Goal: Task Accomplishment & Management: Manage account settings

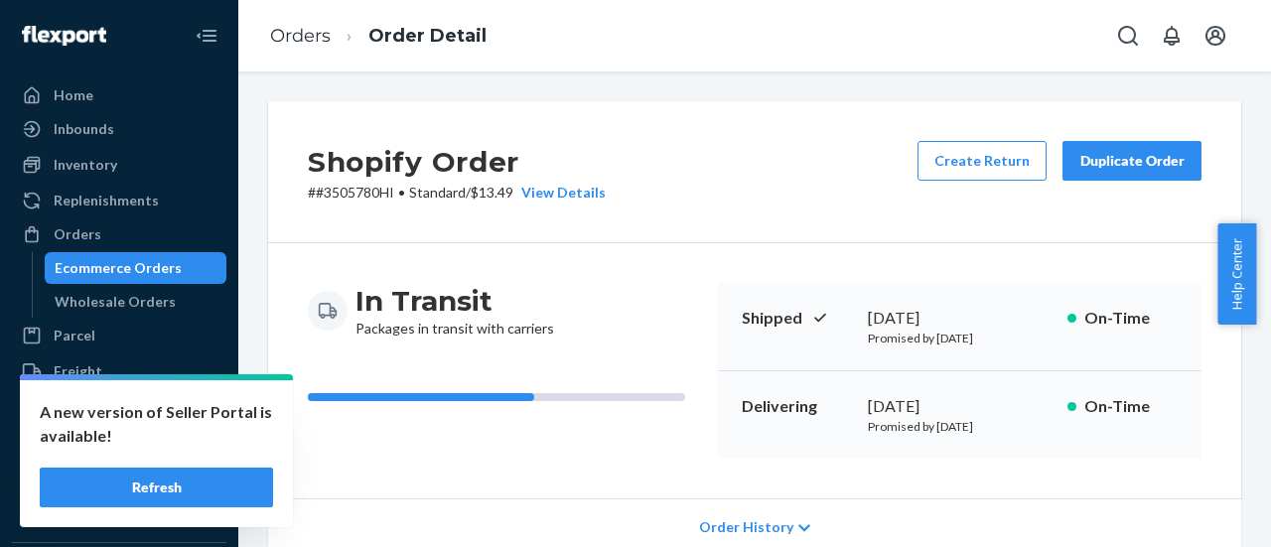
scroll to position [199, 0]
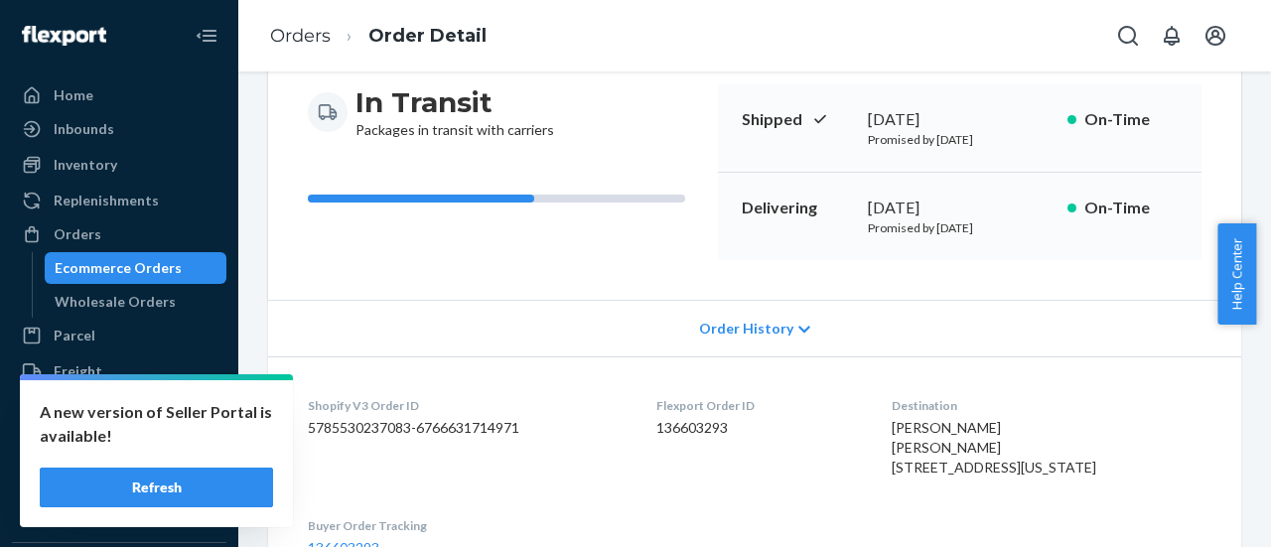
click at [187, 485] on button "Refresh" at bounding box center [156, 488] width 233 height 40
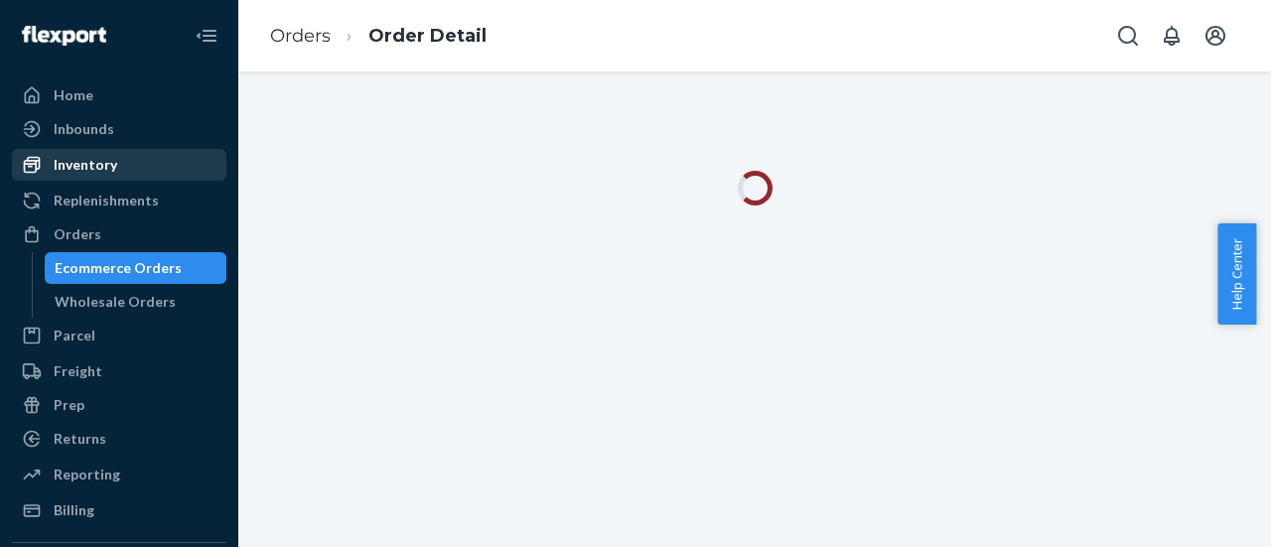
click at [77, 174] on div "Inventory" at bounding box center [86, 165] width 64 height 20
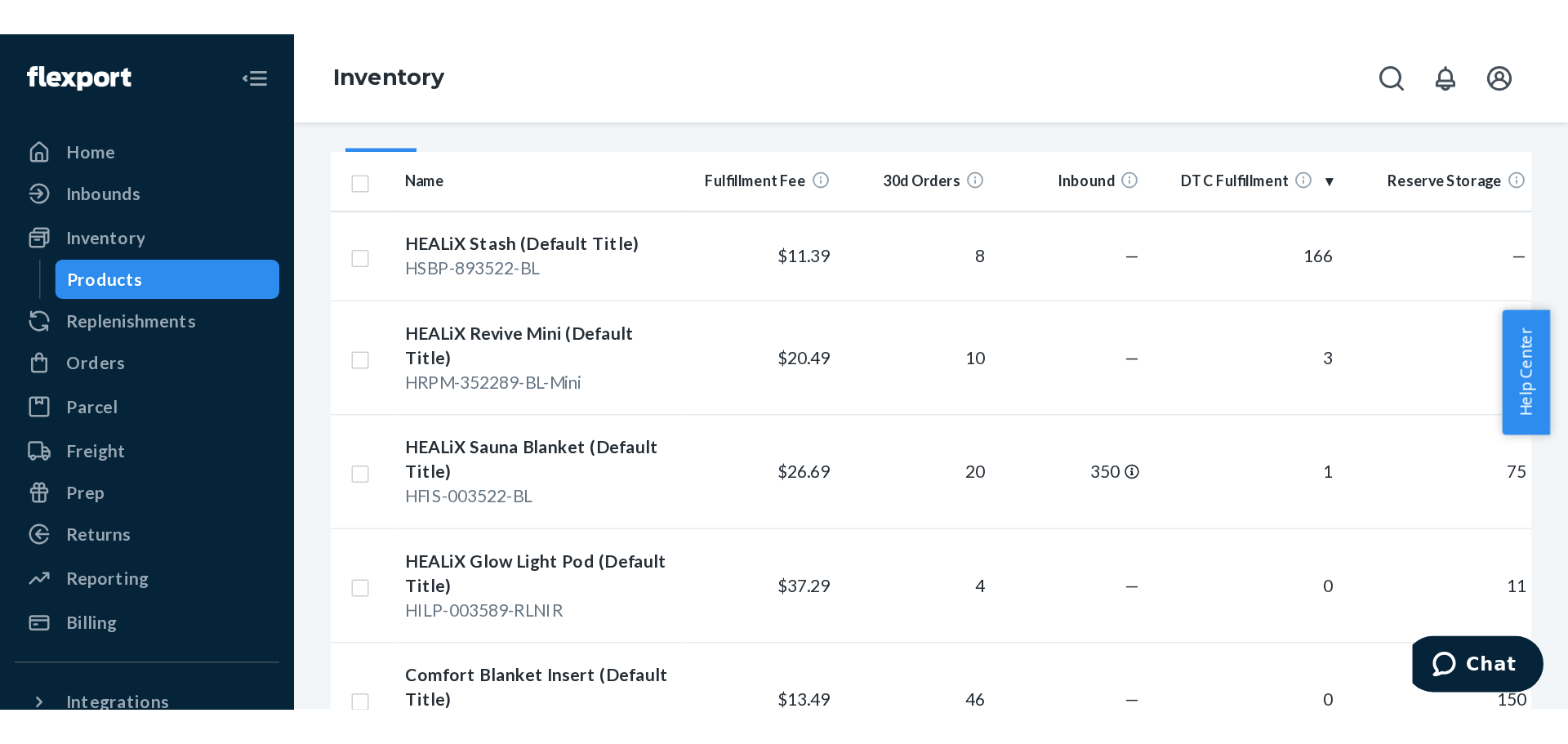
scroll to position [164, 0]
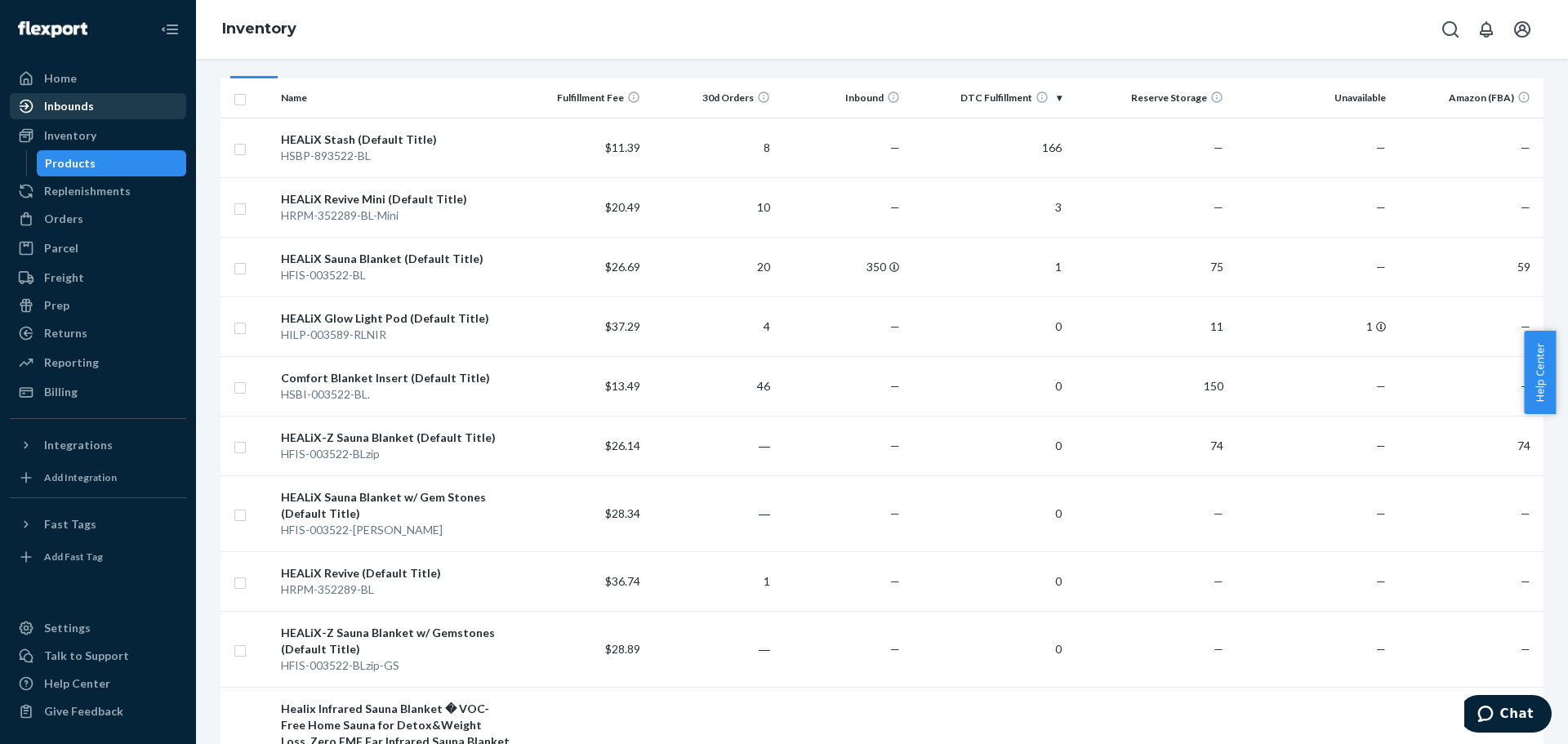
click at [106, 105] on div "Inbounds" at bounding box center [98, 106] width 173 height 23
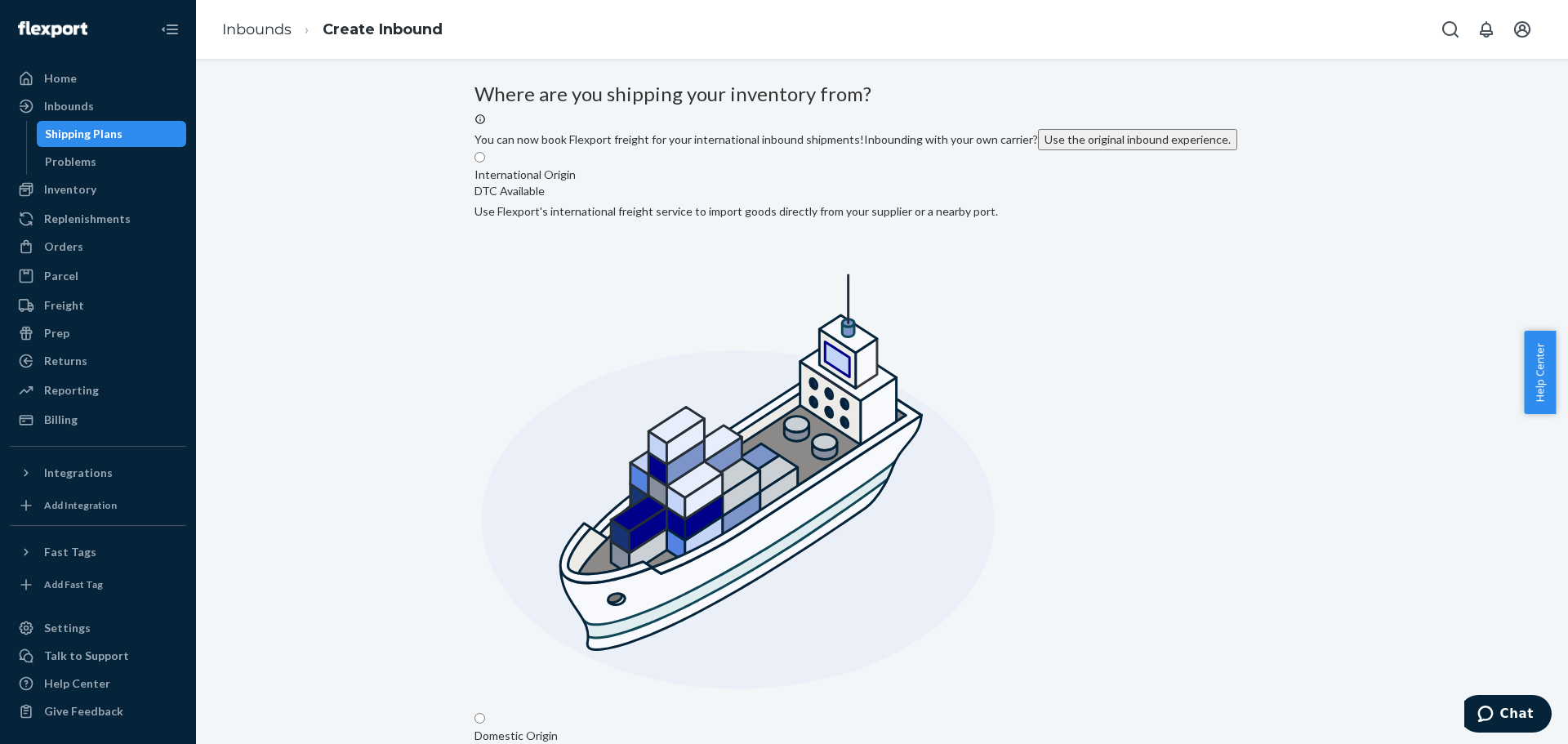
click at [485, 449] on input "Domestic Origin Use Flexport’s extensive US trucking network or your own carrie…" at bounding box center [480, 718] width 11 height 11
radio input "true"
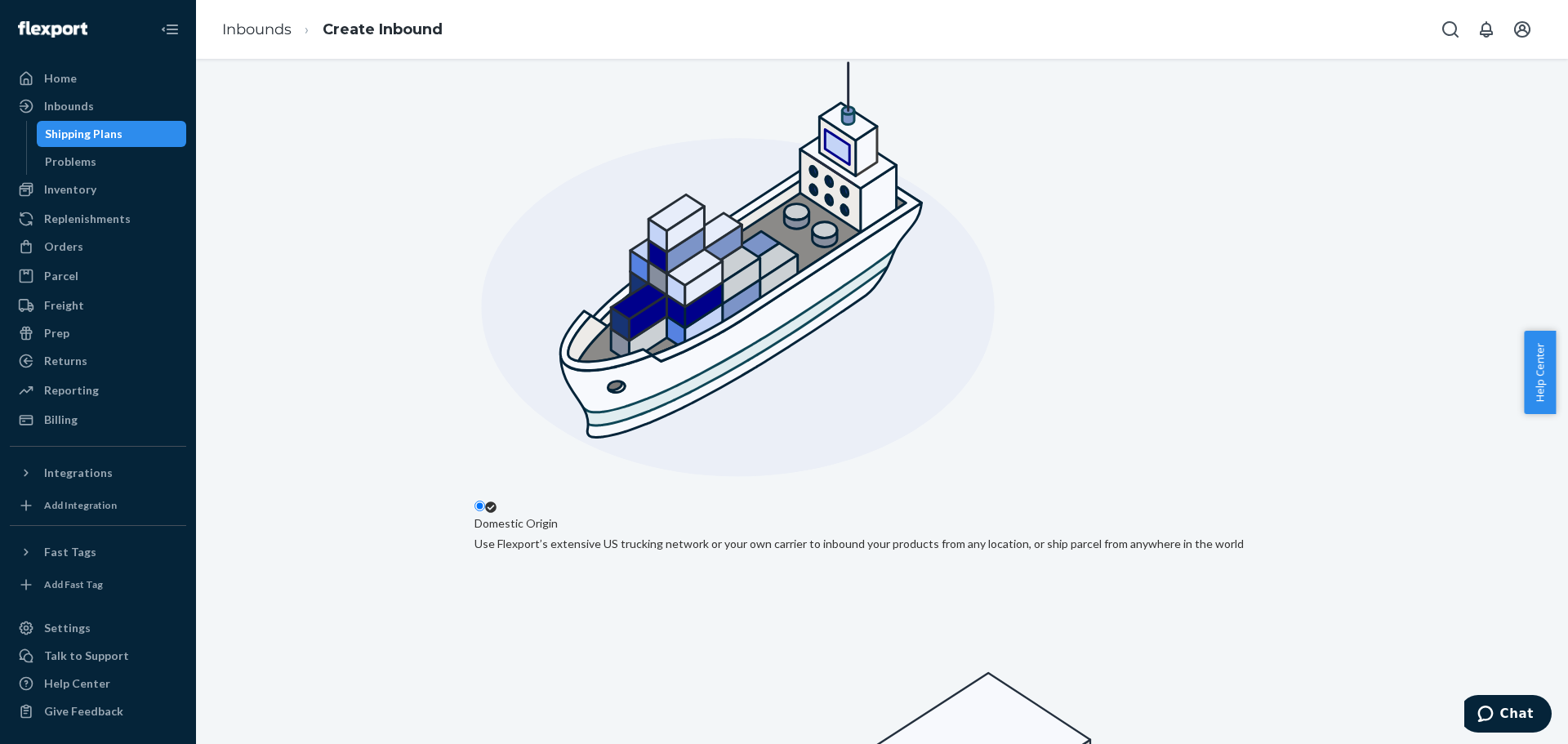
scroll to position [245, 0]
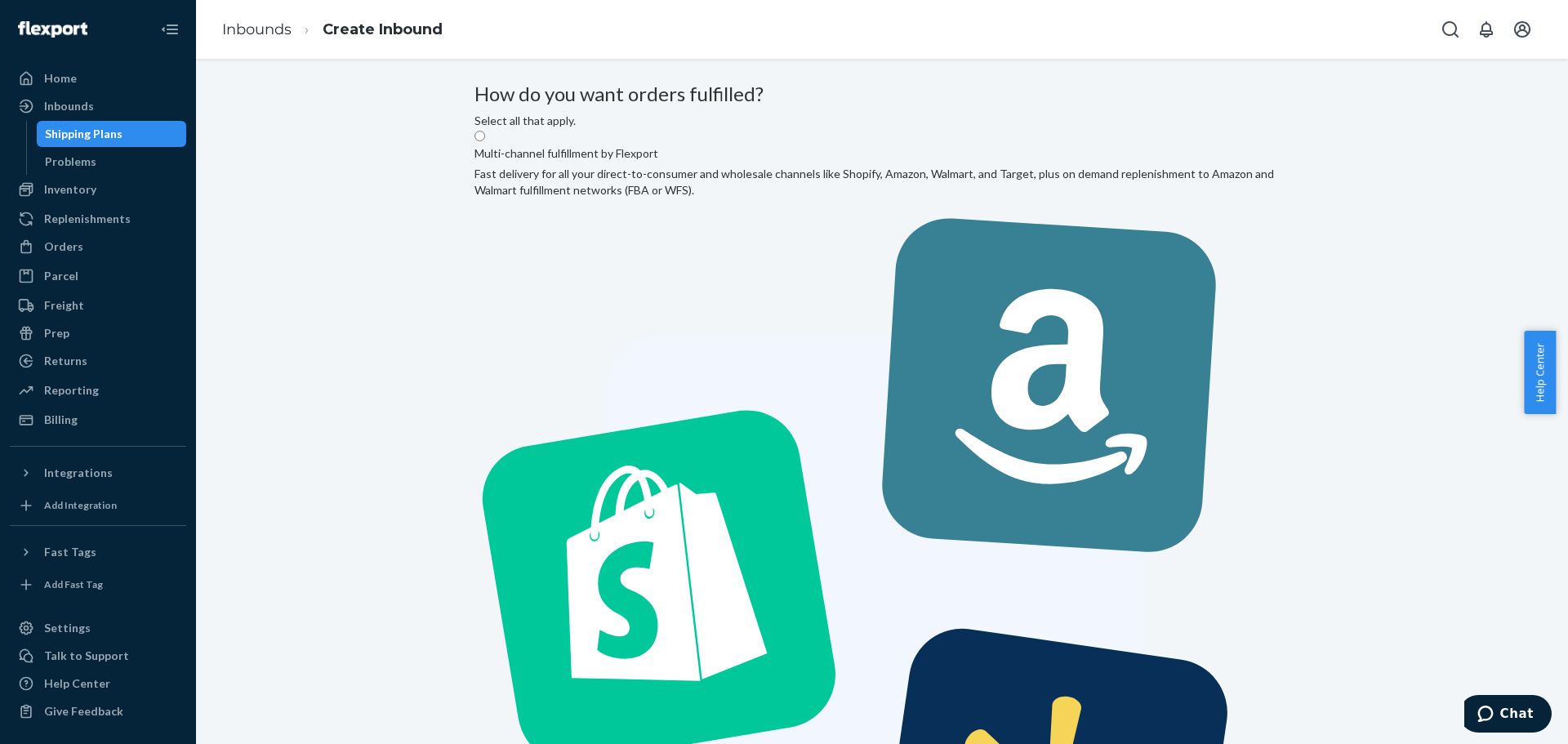
click at [763, 322] on label "Multi-channel fulfillment by Flexport Fast delivery for all your direct-to-cons…" at bounding box center [882, 574] width 815 height 889
click at [485, 142] on input "Multi-channel fulfillment by Flexport Fast delivery for all your direct-to-cons…" at bounding box center [480, 136] width 11 height 11
radio input "true"
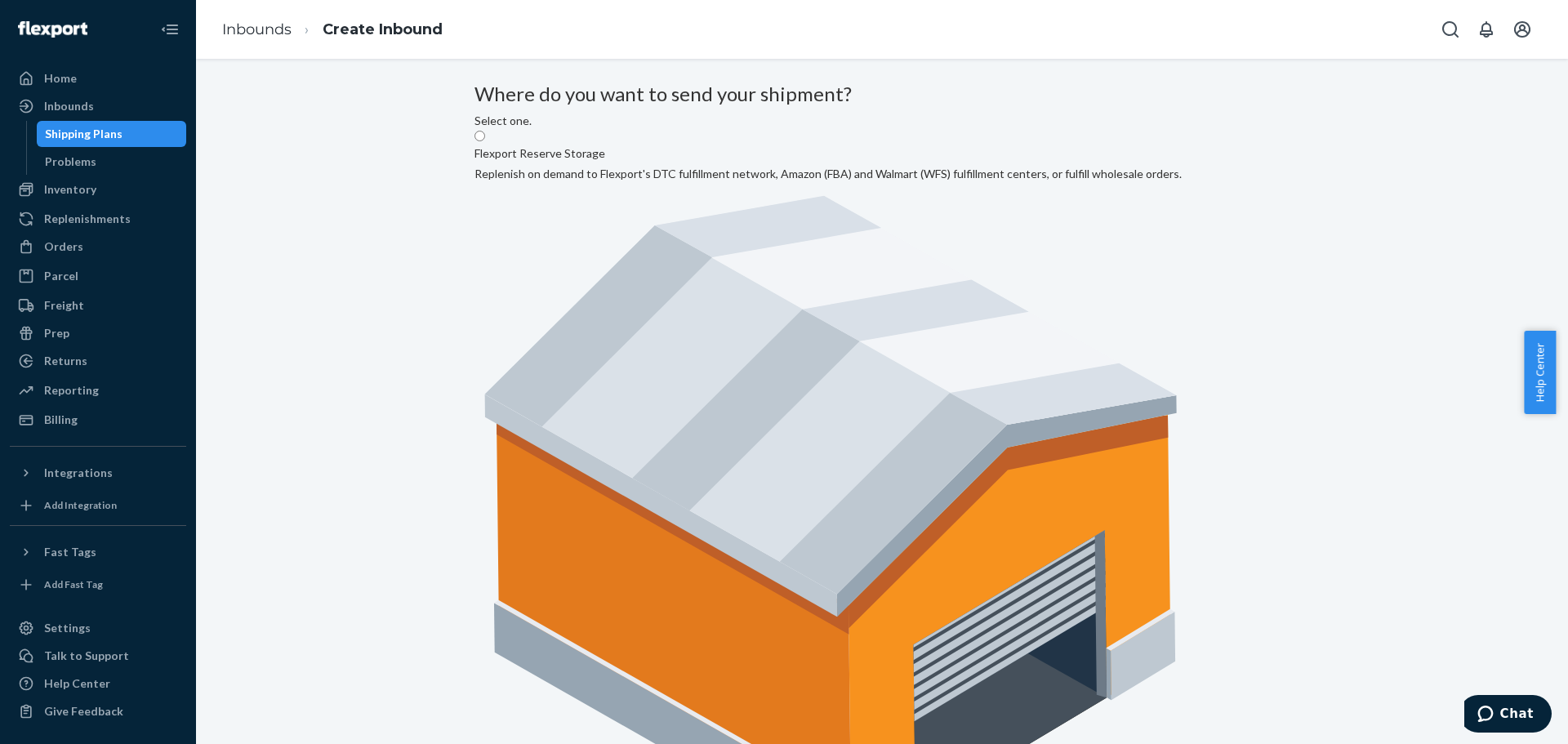
click at [782, 244] on label "Flexport Reserve Storage Replenish on demand to Flexport's DTC fulfillment netw…" at bounding box center [828, 498] width 707 height 737
click at [485, 142] on input "Flexport Reserve Storage Replenish on demand to Flexport's DTC fulfillment netw…" at bounding box center [480, 136] width 11 height 11
radio input "true"
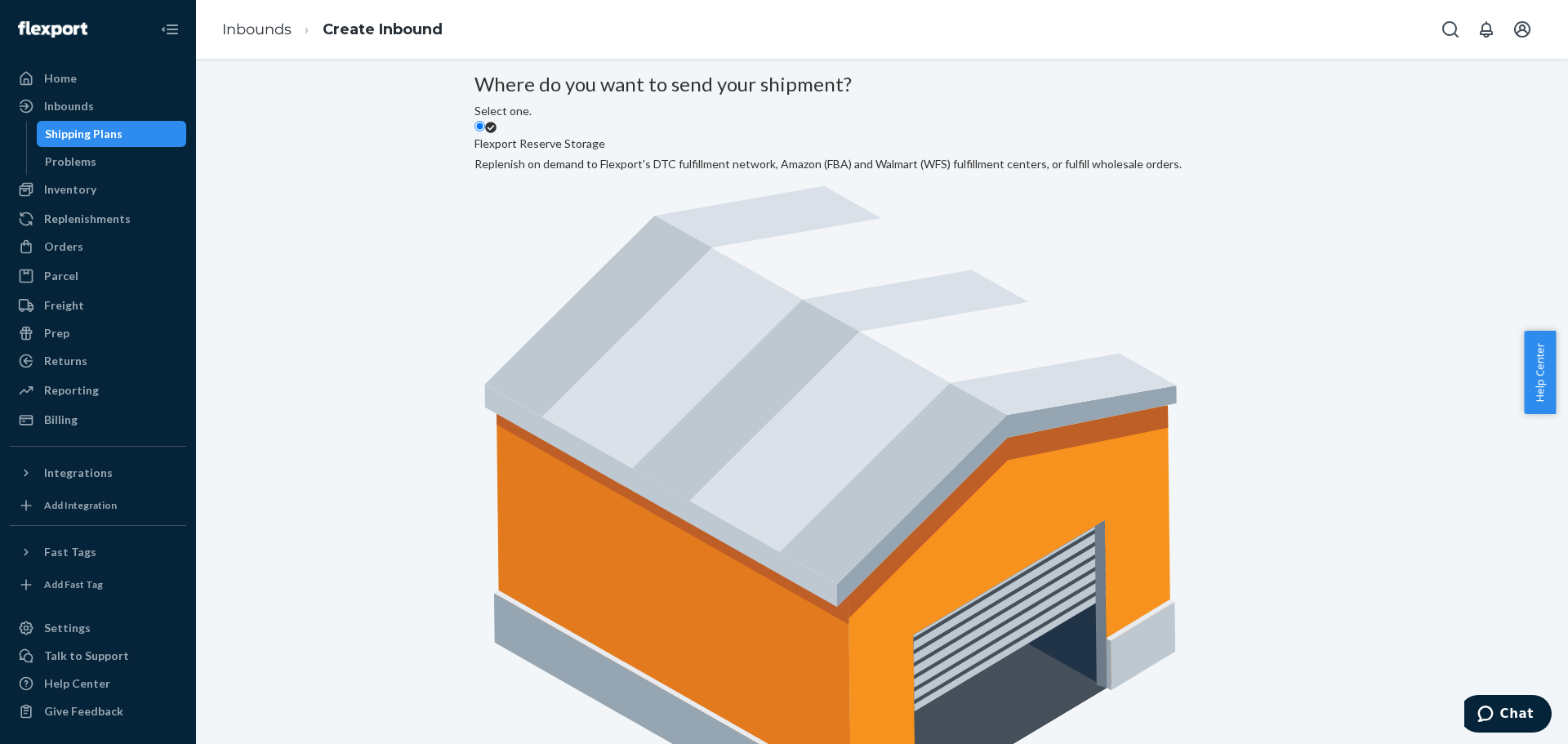
scroll to position [13, 0]
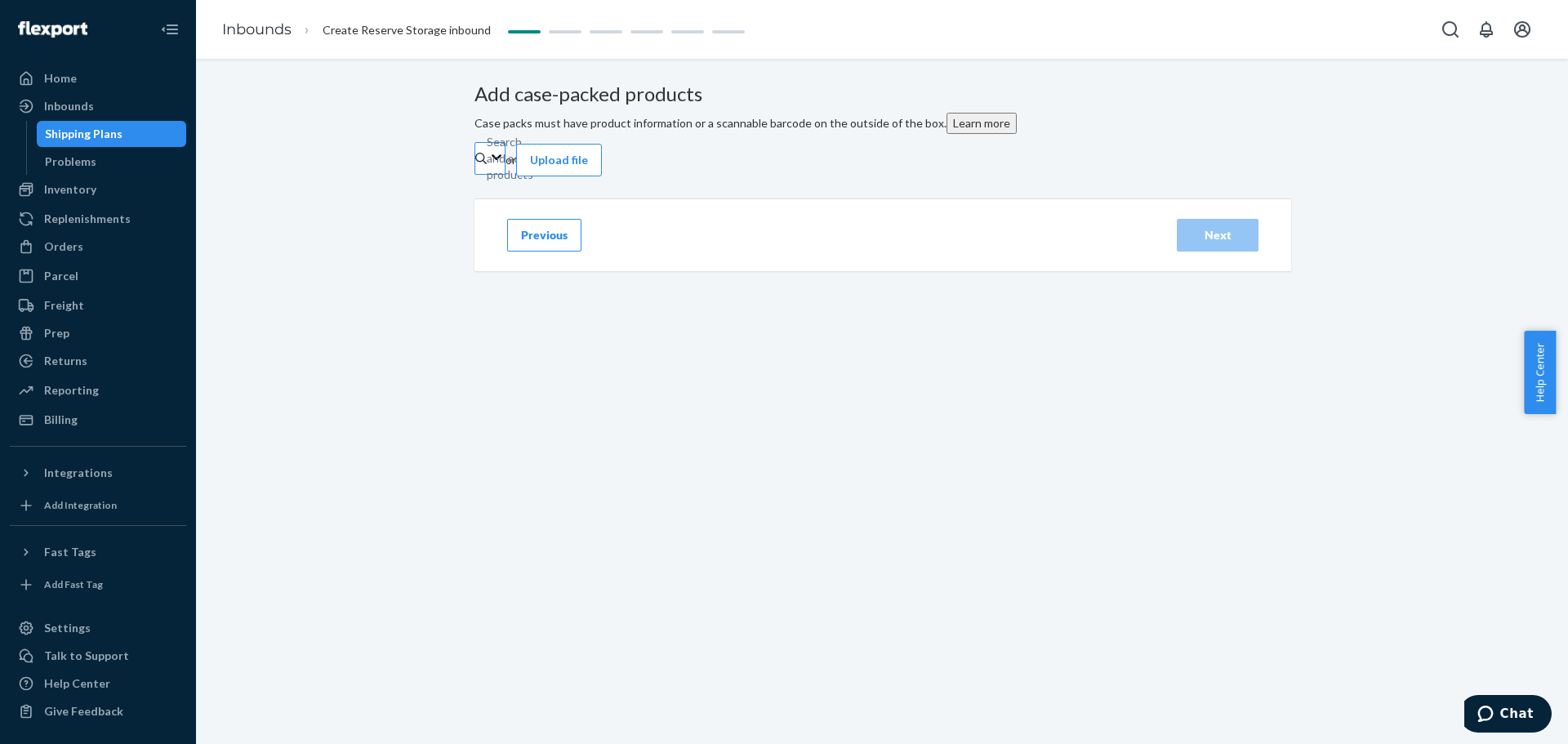
click at [489, 166] on div "Search and add products" at bounding box center [488, 159] width 2 height 16
click at [489, 166] on input "Search and add products" at bounding box center [488, 159] width 2 height 16
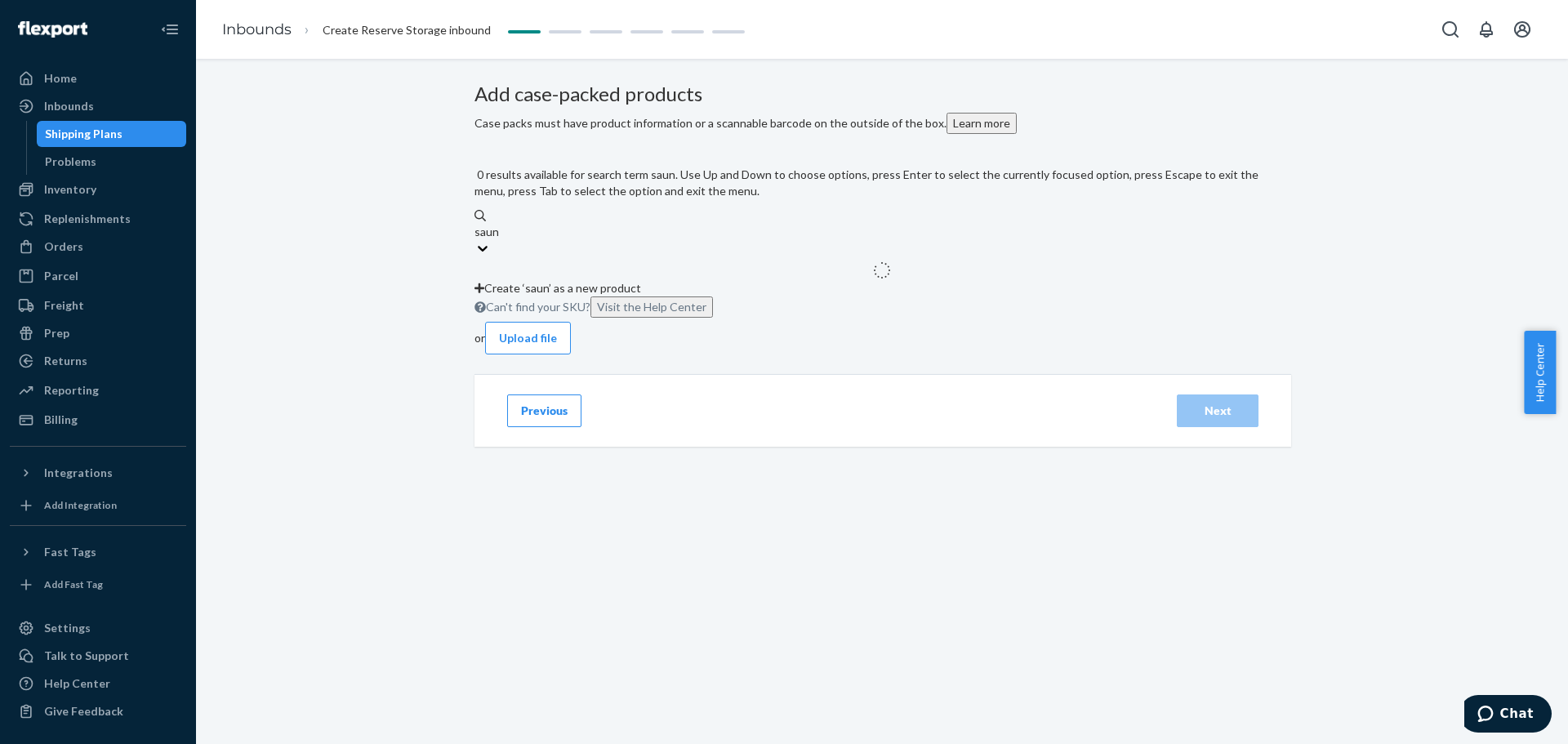
type input "sauna"
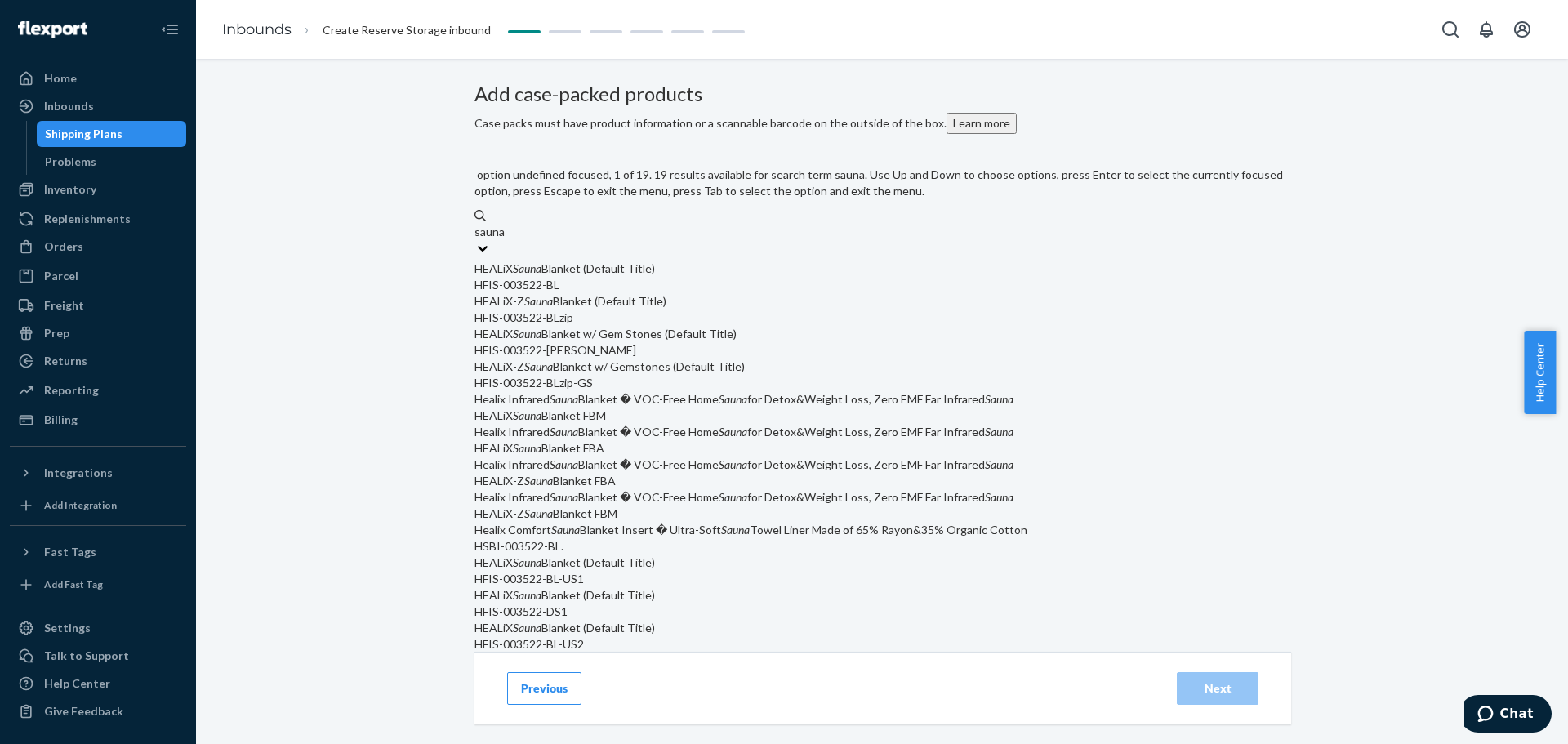
click at [769, 289] on div "HFIS-003522-BL" at bounding box center [882, 285] width 815 height 16
click at [505, 240] on input "sauna" at bounding box center [490, 232] width 31 height 16
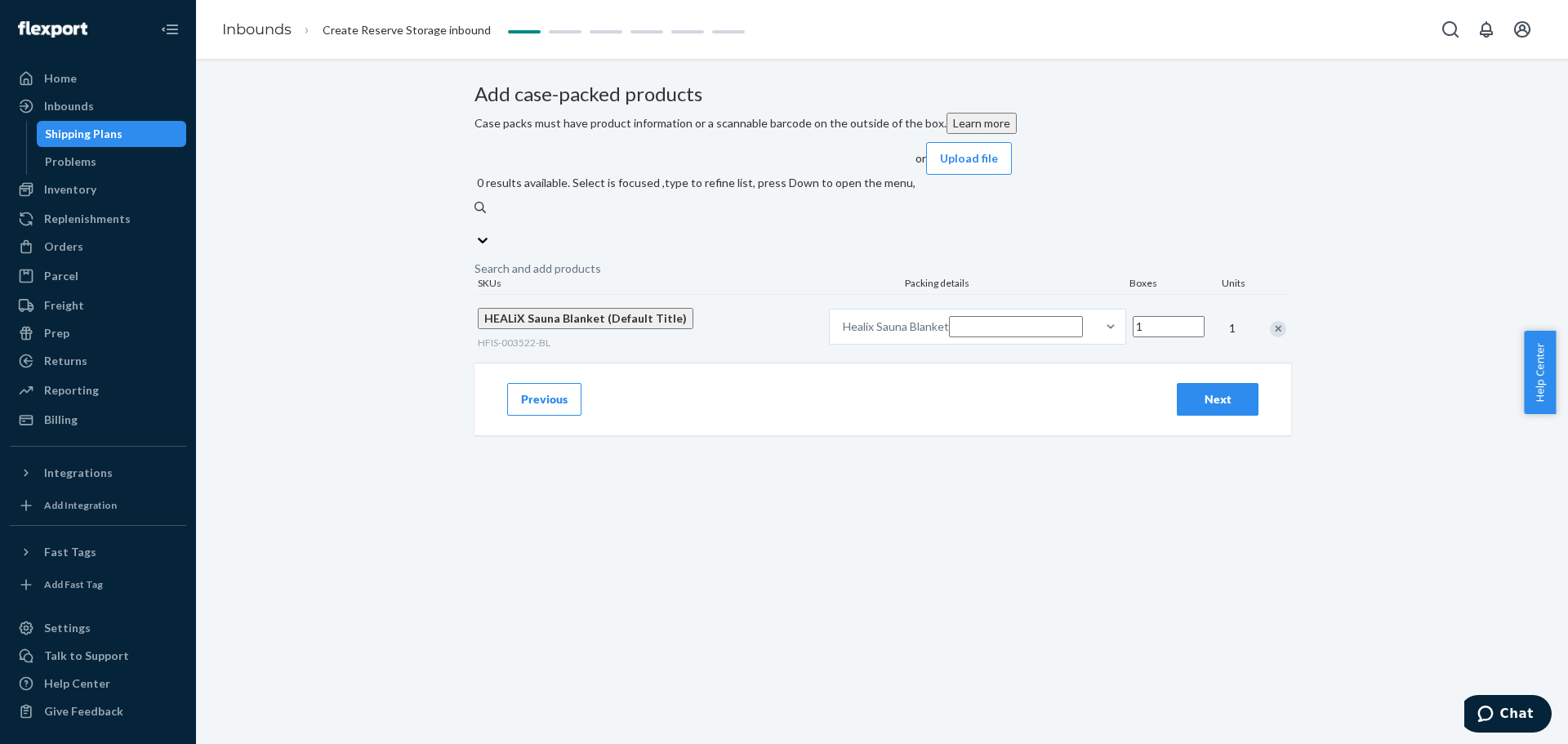
click at [1032, 320] on input "Number of boxes" at bounding box center [1168, 327] width 72 height 21
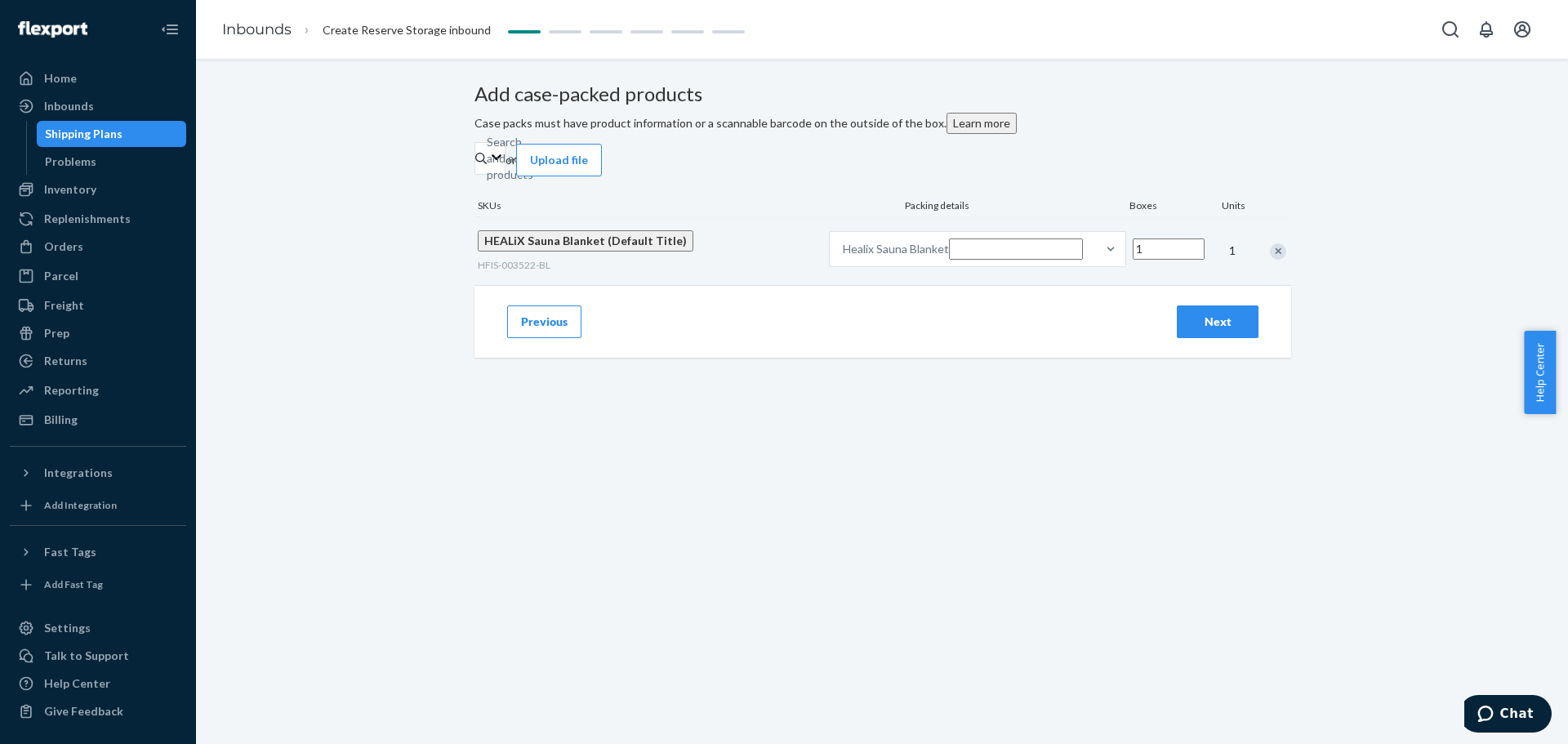
click at [1032, 260] on input "Number of boxes" at bounding box center [1168, 249] width 72 height 21
type input "450"
click at [896, 254] on div "Search and add products sauna or Upload file SKUs Packing details Boxes Units H…" at bounding box center [882, 213] width 815 height 142
click at [489, 166] on div "Search and add products sauna" at bounding box center [488, 159] width 2 height 16
click at [489, 166] on input "sauna" at bounding box center [488, 159] width 2 height 16
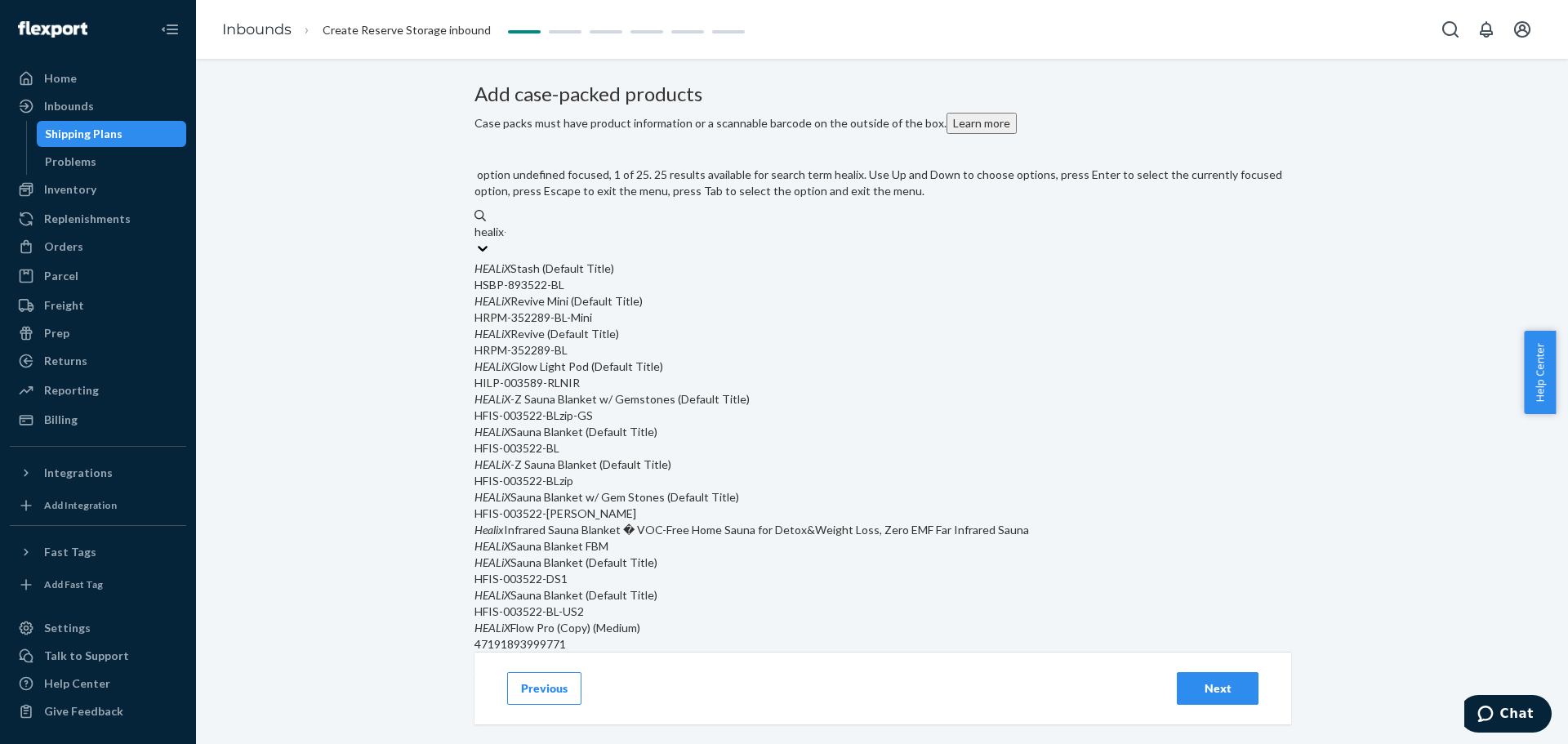
type input "healix-z"
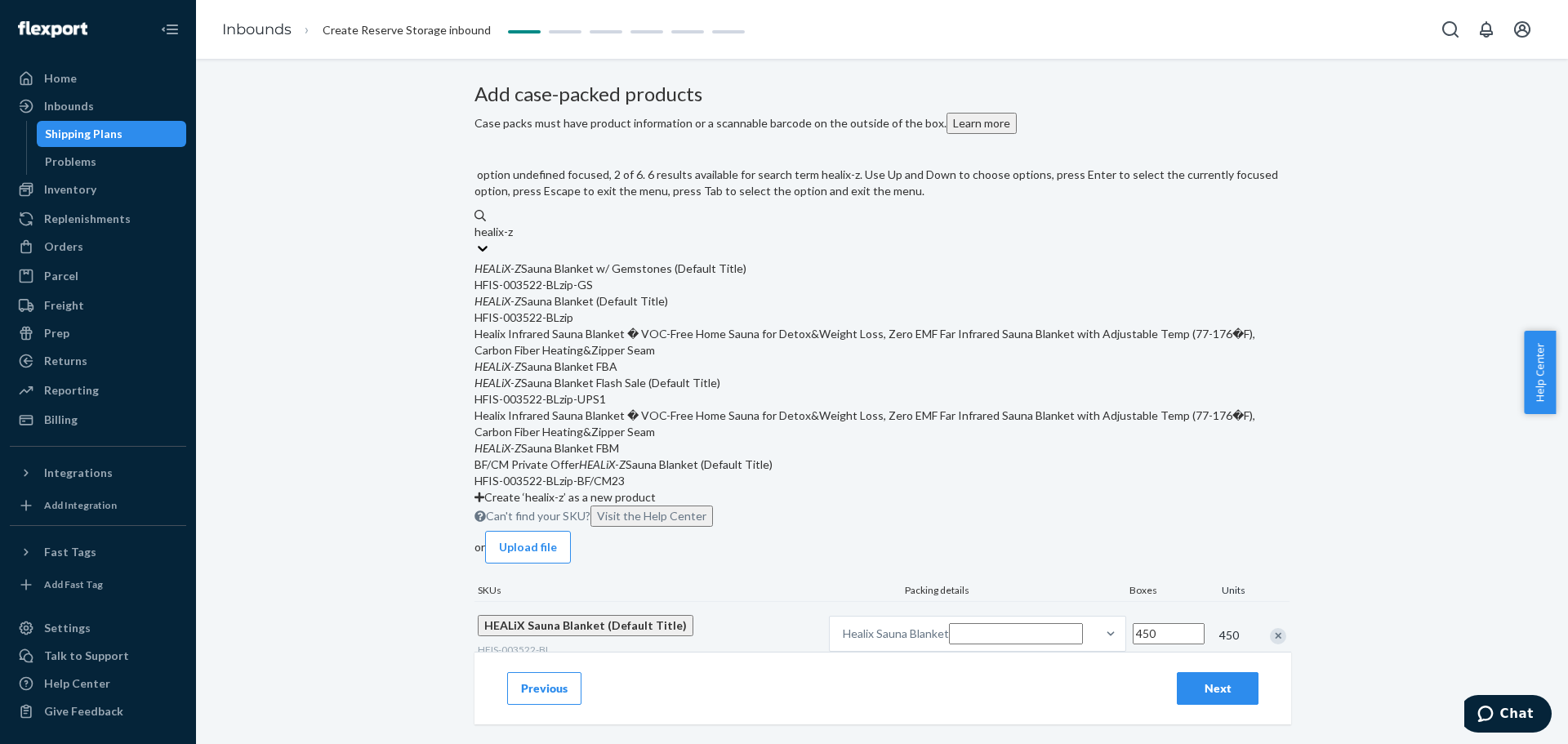
click at [902, 309] on div "HEALiX - Z Sauna Blanket (Default Title)" at bounding box center [882, 301] width 815 height 16
click at [515, 240] on input "healix-z" at bounding box center [495, 232] width 41 height 16
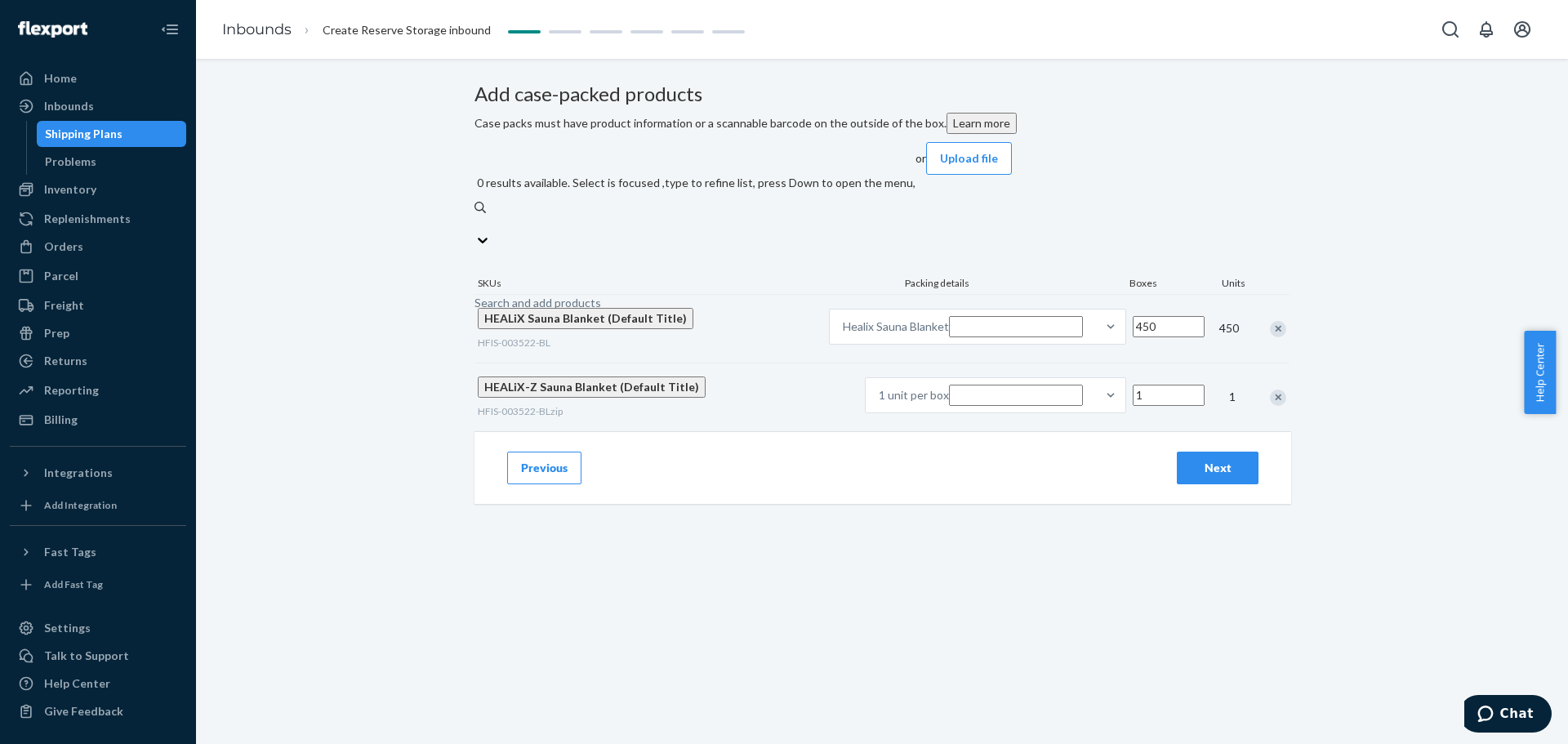
click at [1032, 399] on input "1" at bounding box center [1168, 396] width 72 height 21
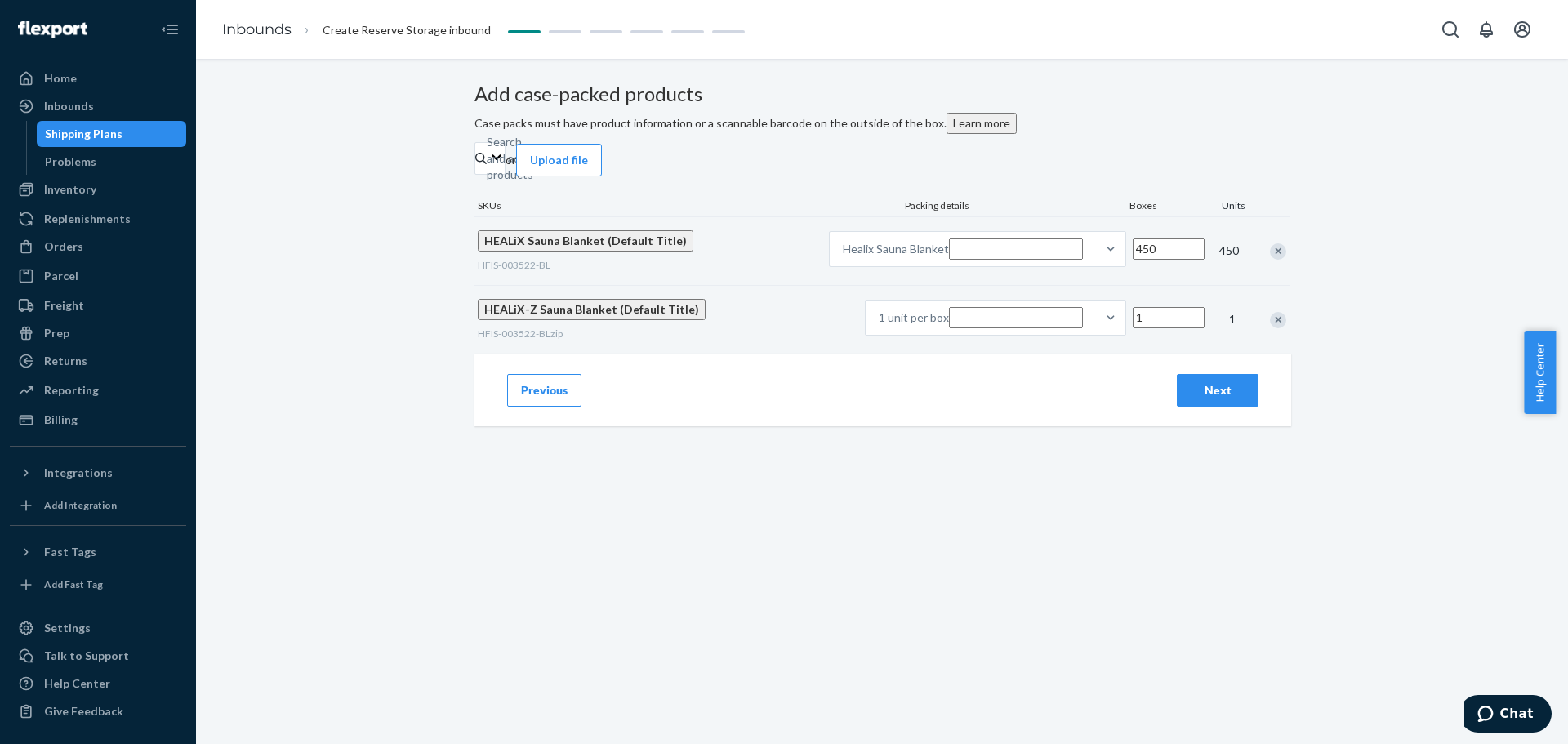
click at [1032, 328] on input "1" at bounding box center [1168, 318] width 72 height 21
type input "300"
click at [1032, 398] on div "Next" at bounding box center [1218, 391] width 54 height 16
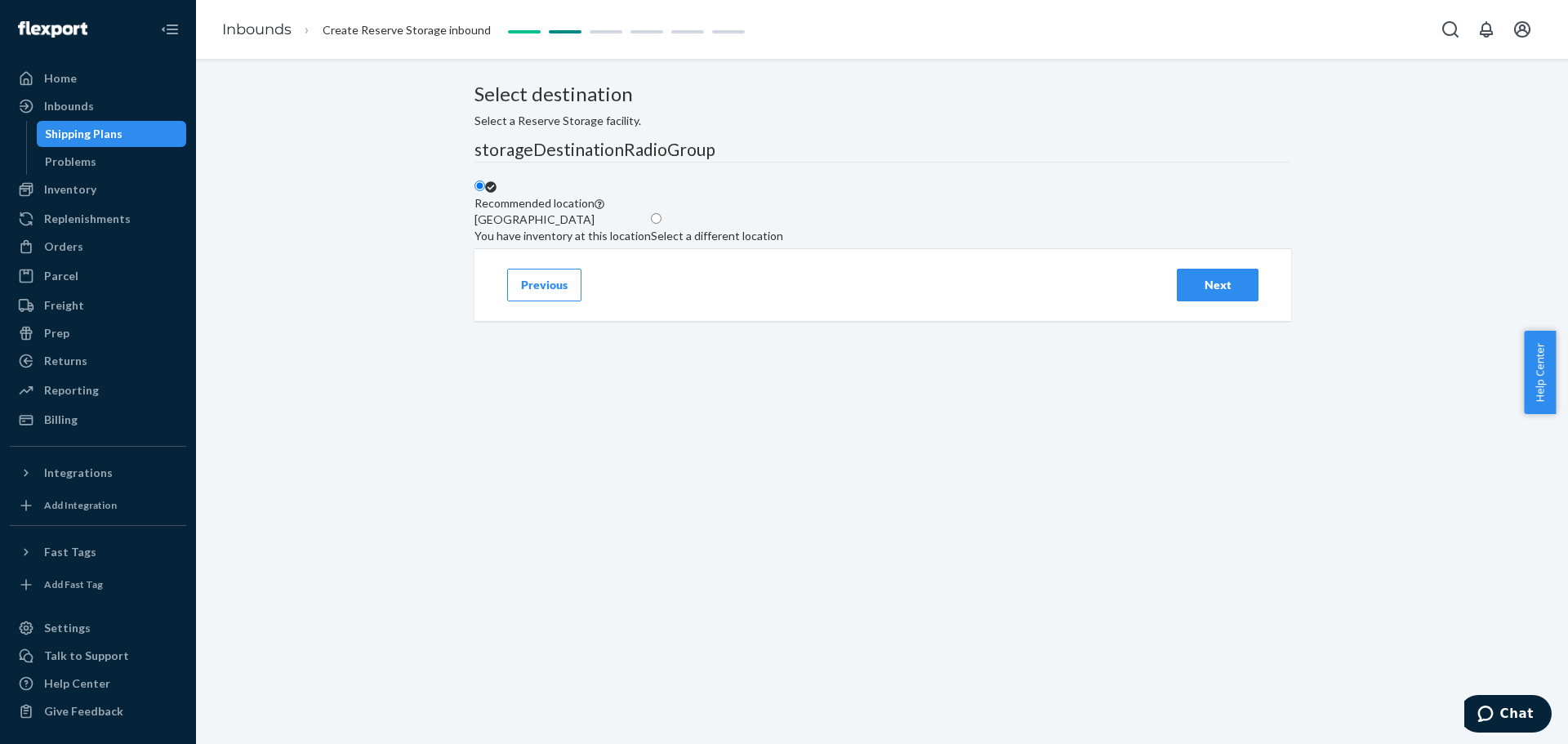
click at [1032, 301] on button "Next" at bounding box center [1217, 286] width 81 height 33
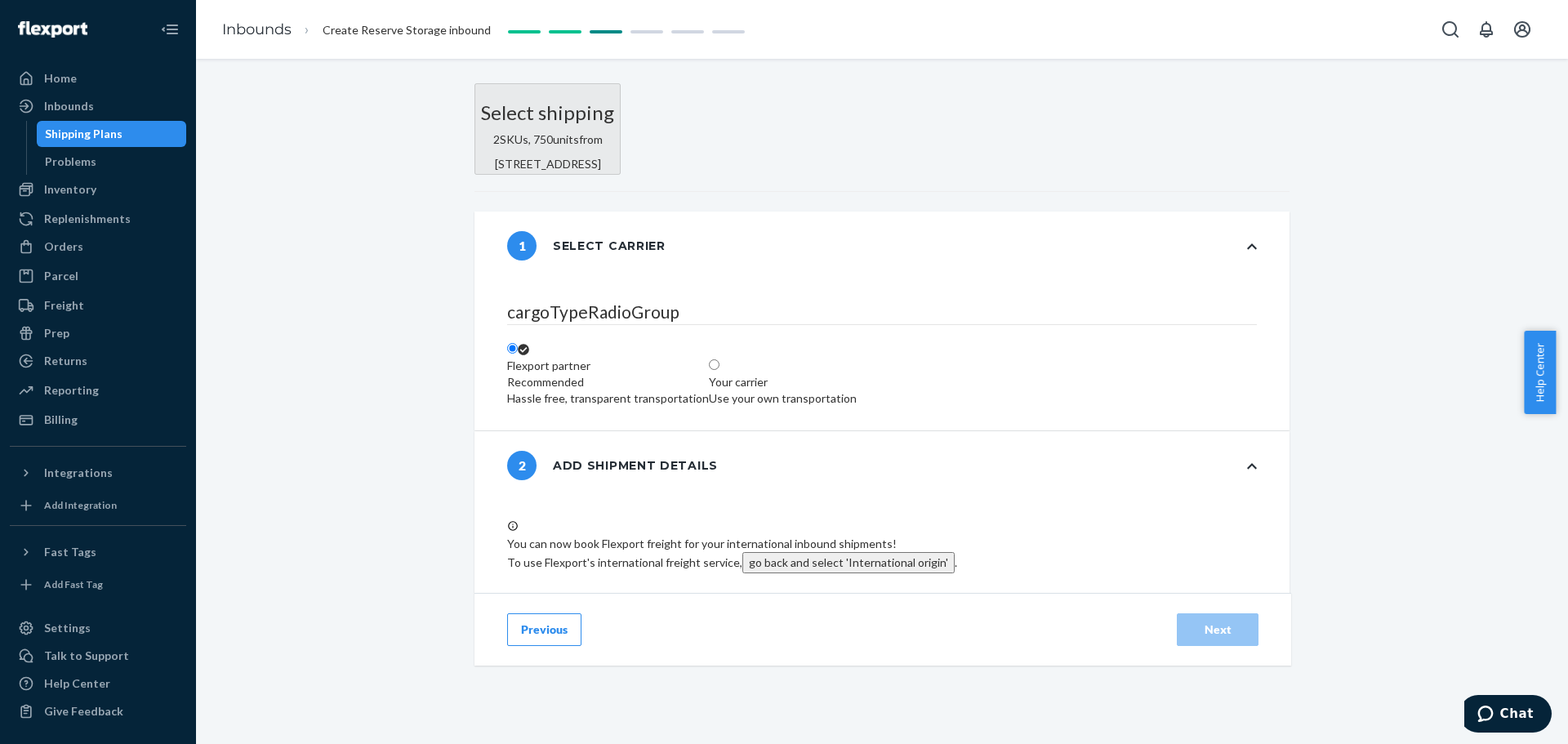
click at [856, 407] on label "Your carrier Use your own transportation" at bounding box center [783, 383] width 148 height 49
click at [719, 370] on input "Your carrier Use your own transportation" at bounding box center [714, 365] width 11 height 11
radio input "true"
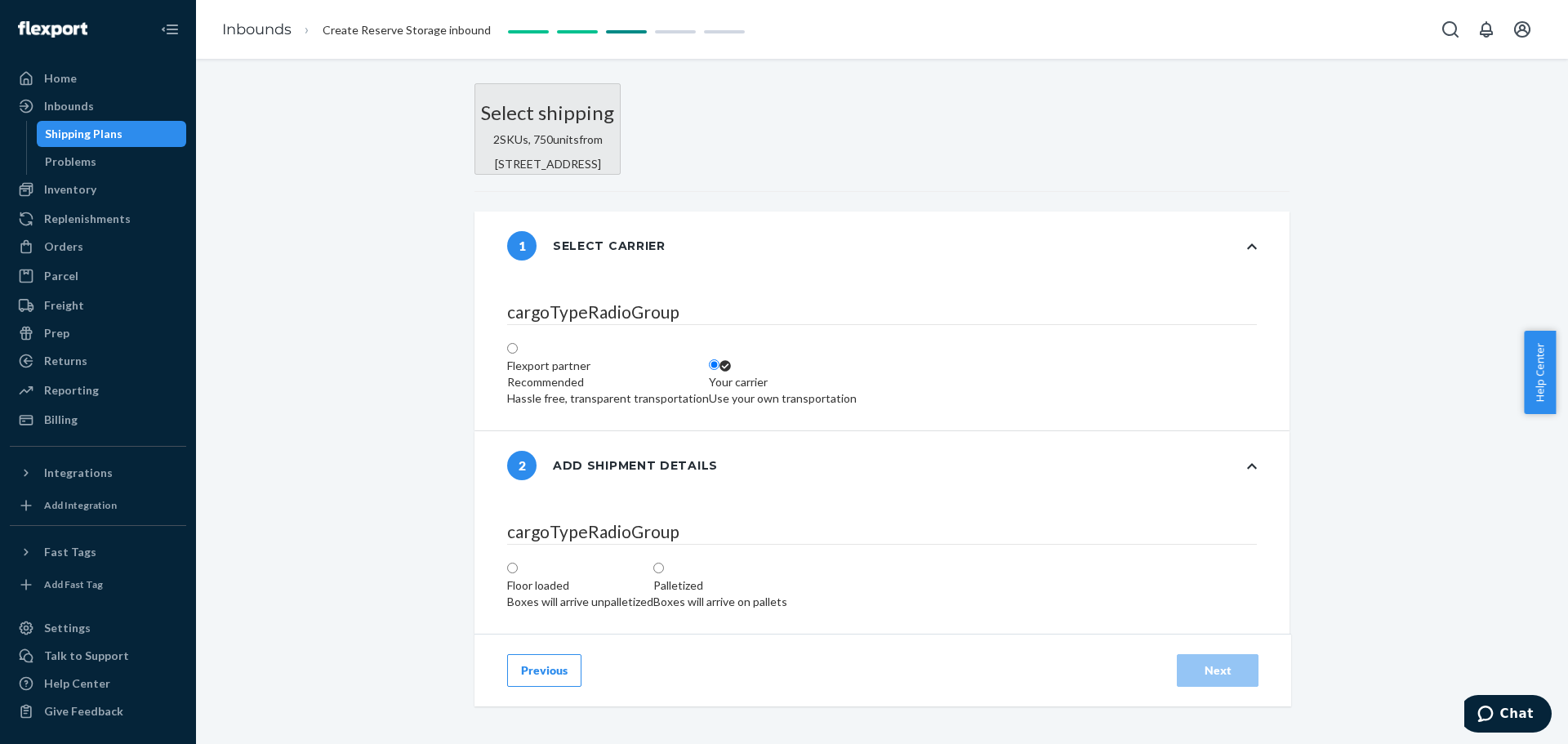
scroll to position [164, 0]
click at [787, 449] on label "Palletized Boxes will arrive on pallets" at bounding box center [720, 586] width 134 height 49
click at [664, 449] on input "Palletized Boxes will arrive on pallets" at bounding box center [658, 568] width 11 height 11
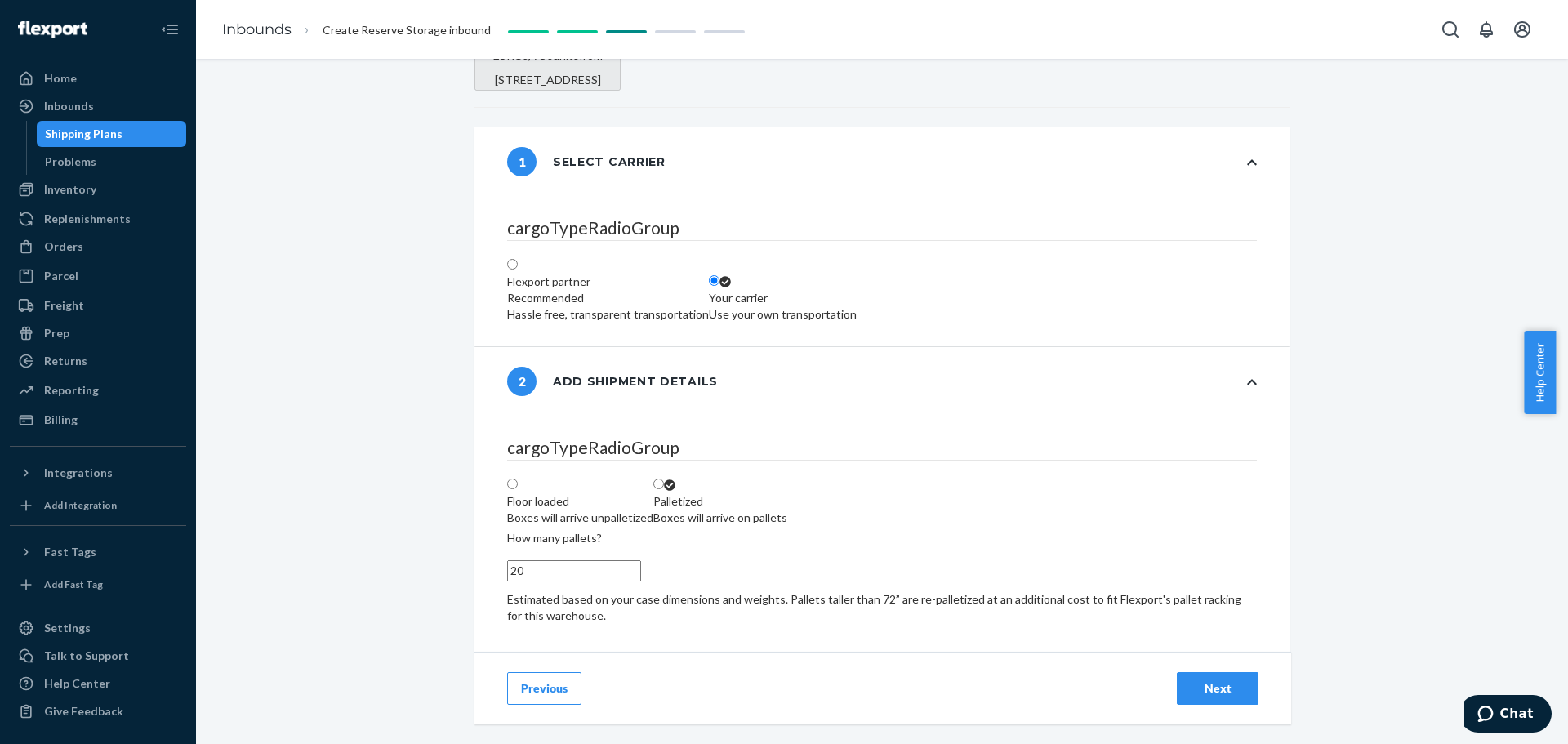
scroll to position [327, 0]
type input "21"
click at [550, 449] on input "21" at bounding box center [573, 571] width 134 height 21
click at [1032, 449] on button "Next" at bounding box center [1217, 689] width 81 height 33
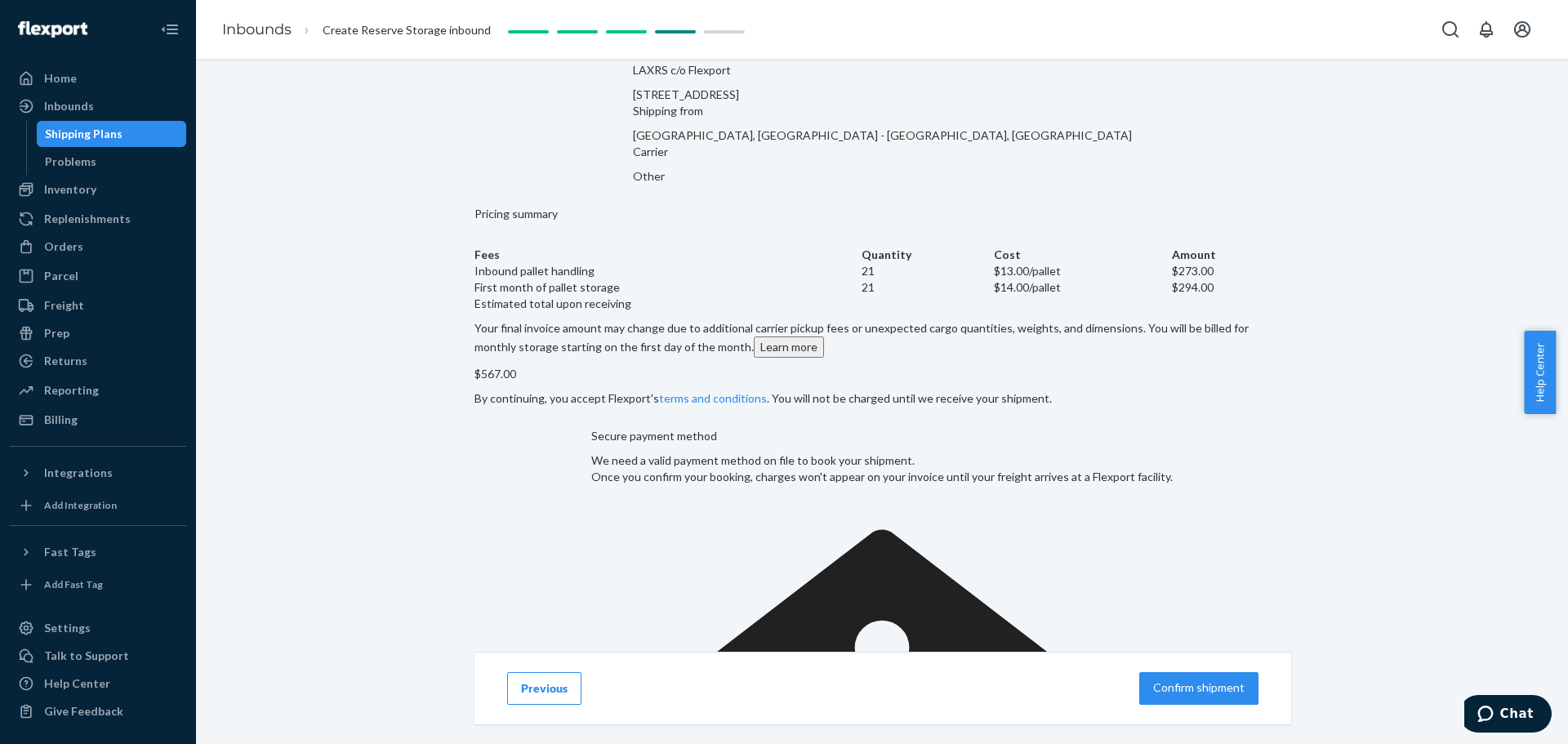
scroll to position [198, 0]
click at [1032, 449] on button "Confirm shipment" at bounding box center [1199, 689] width 119 height 33
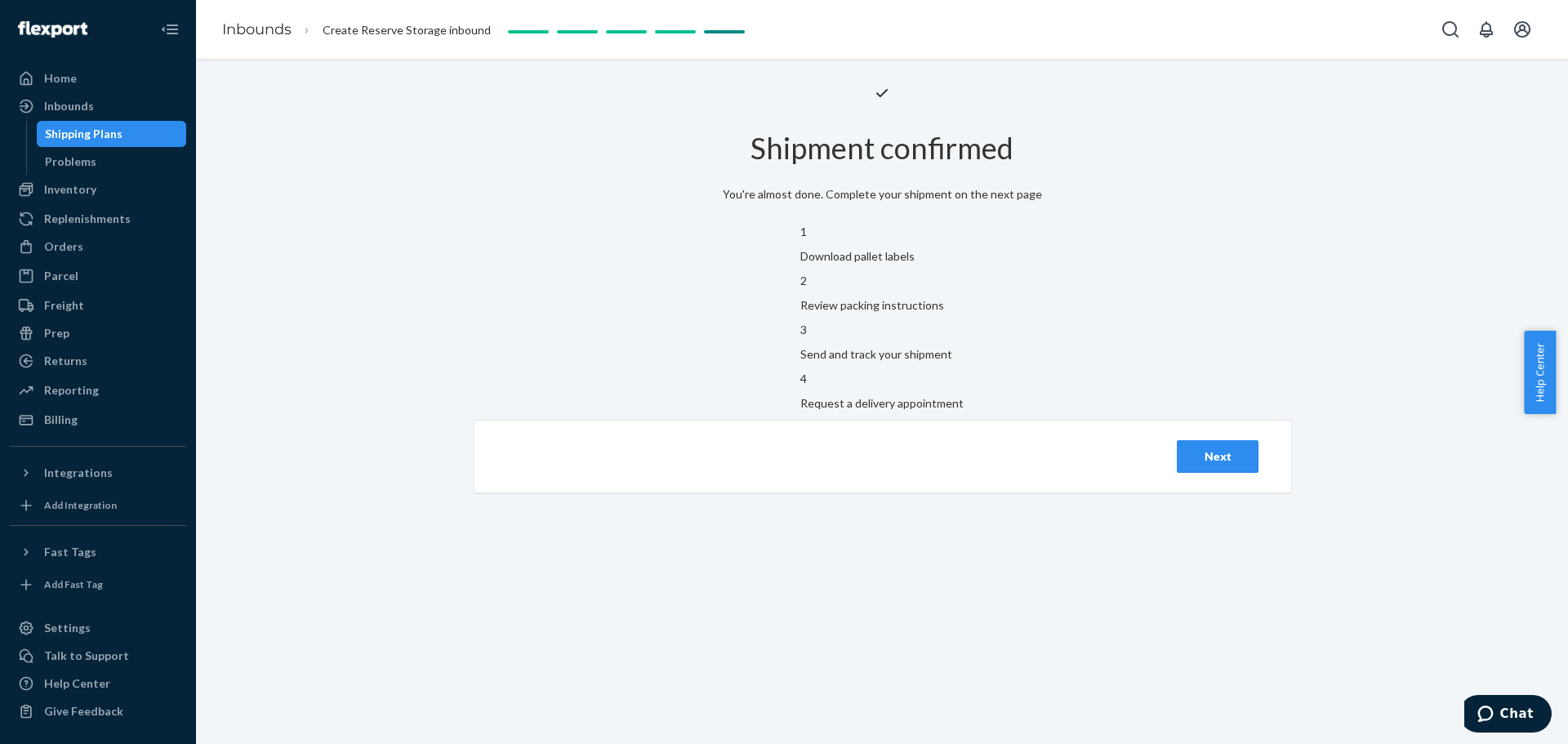
click at [1032, 449] on div "Next" at bounding box center [1218, 457] width 54 height 16
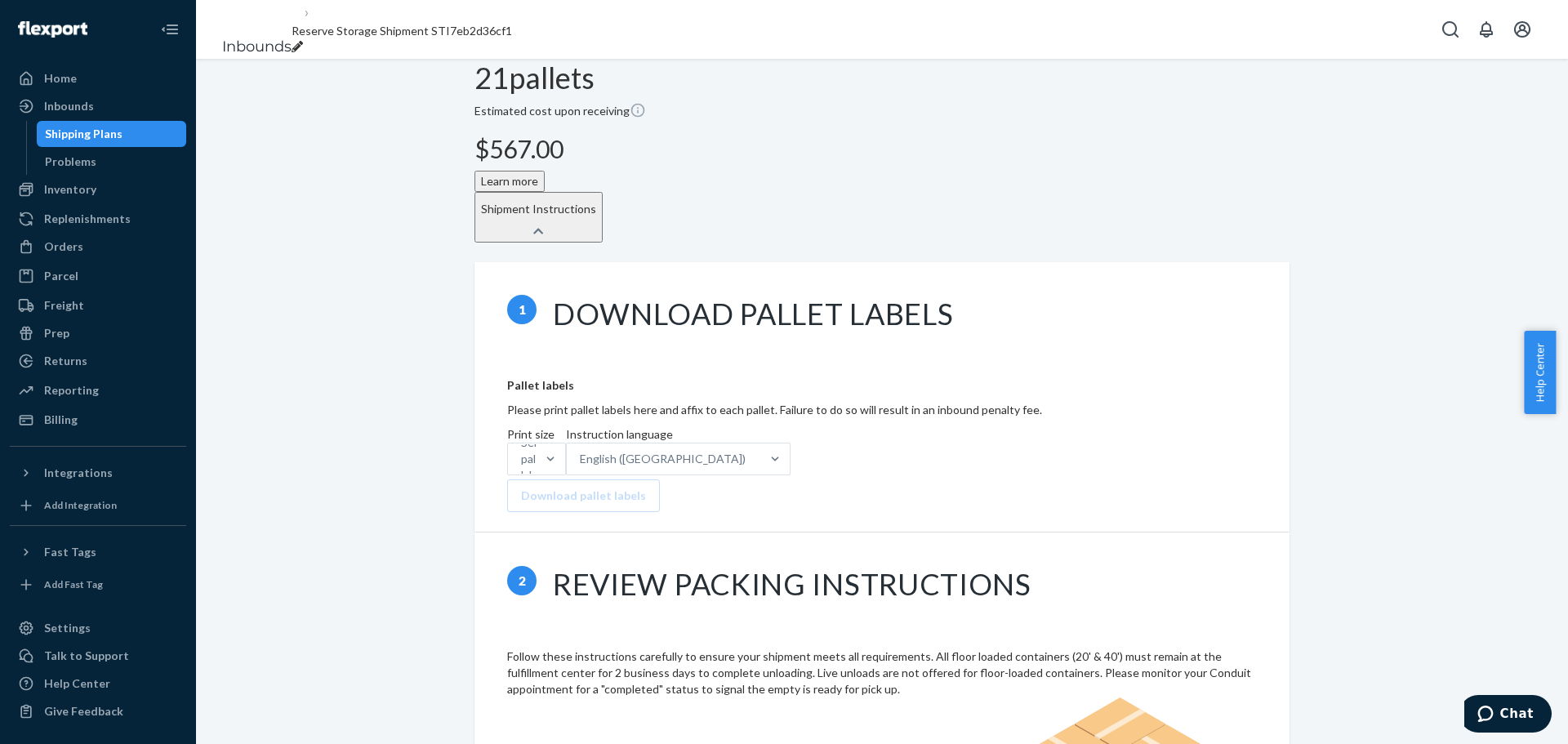
scroll to position [491, 0]
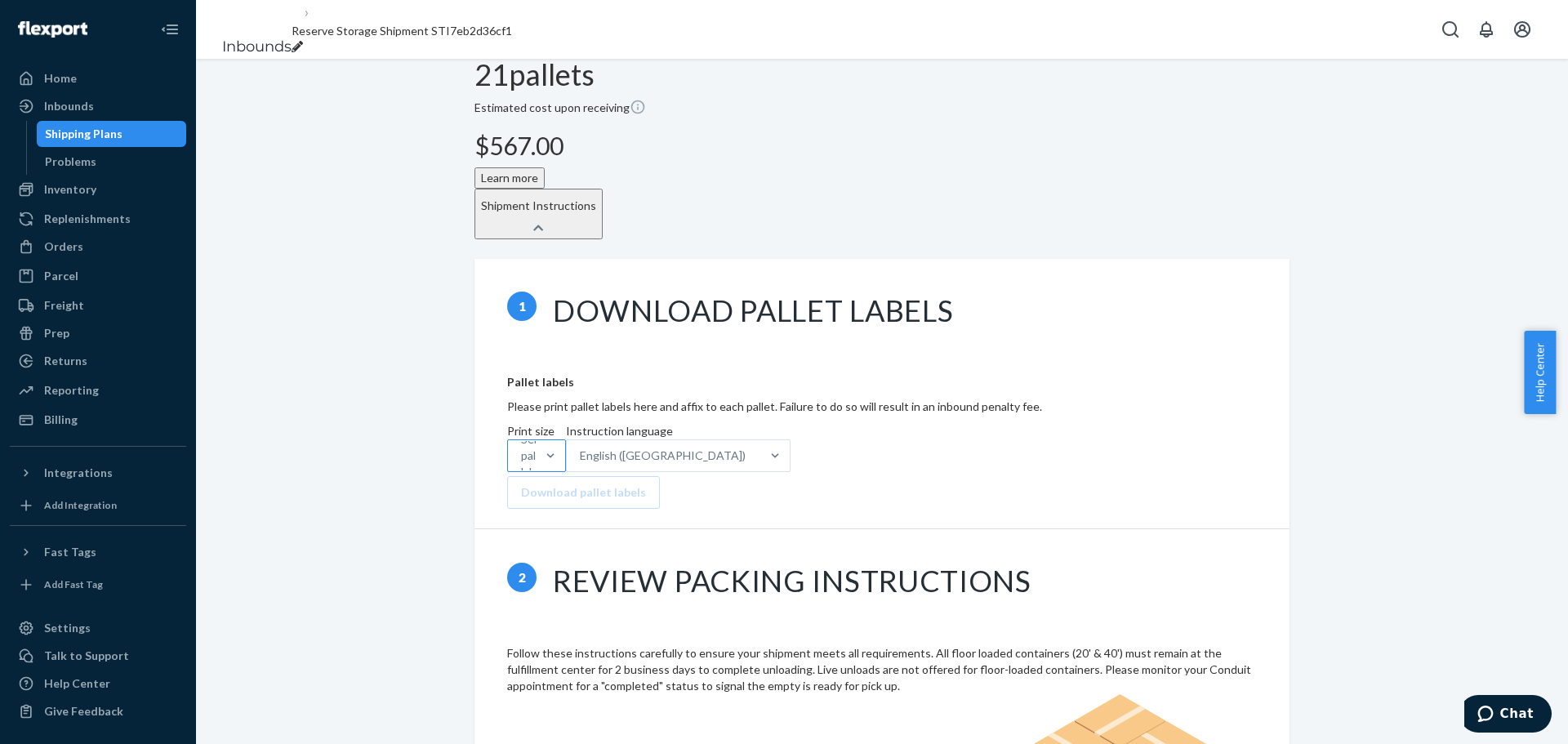
click at [536, 441] on div "Select pallet labels" at bounding box center [522, 456] width 28 height 30
click at [522, 448] on input "Print size Select pallet labels" at bounding box center [522, 456] width 2 height 16
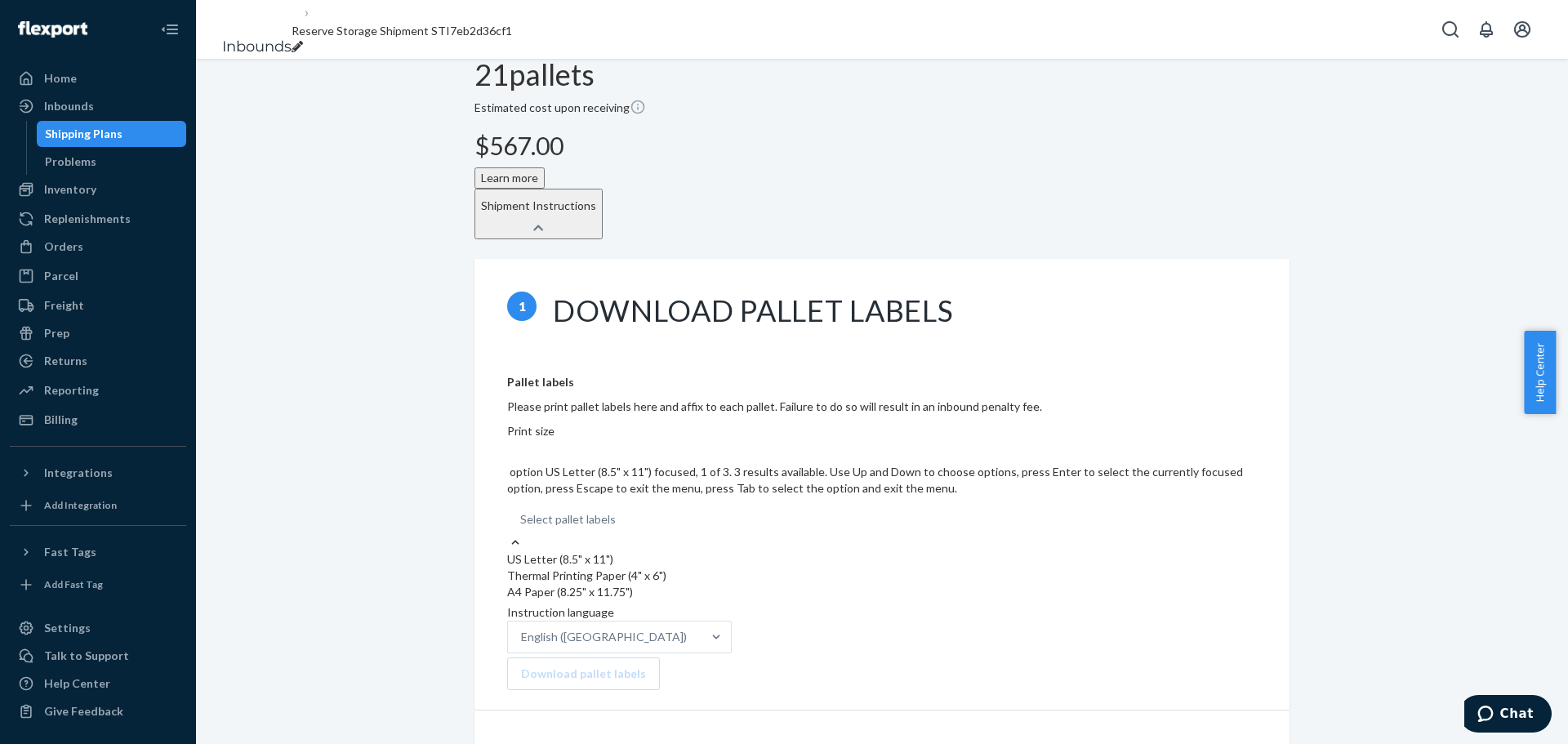
click at [750, 449] on div "US Letter (8.5" x 11")" at bounding box center [881, 560] width 749 height 16
click at [522, 449] on input "Print size option US Letter (8.5" x 11") focused, 1 of 3. 3 results available. …" at bounding box center [521, 519] width 2 height 16
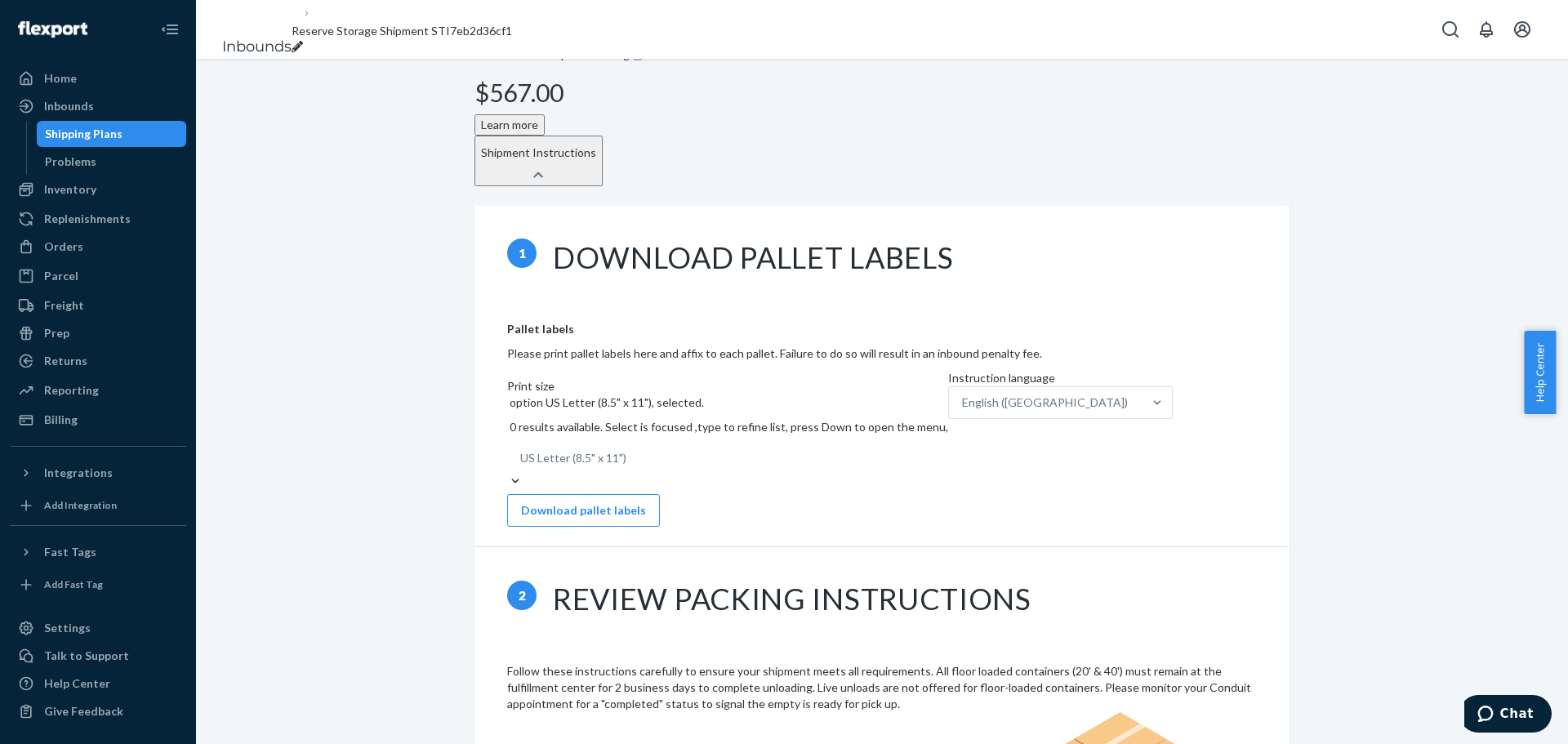
scroll to position [572, 0]
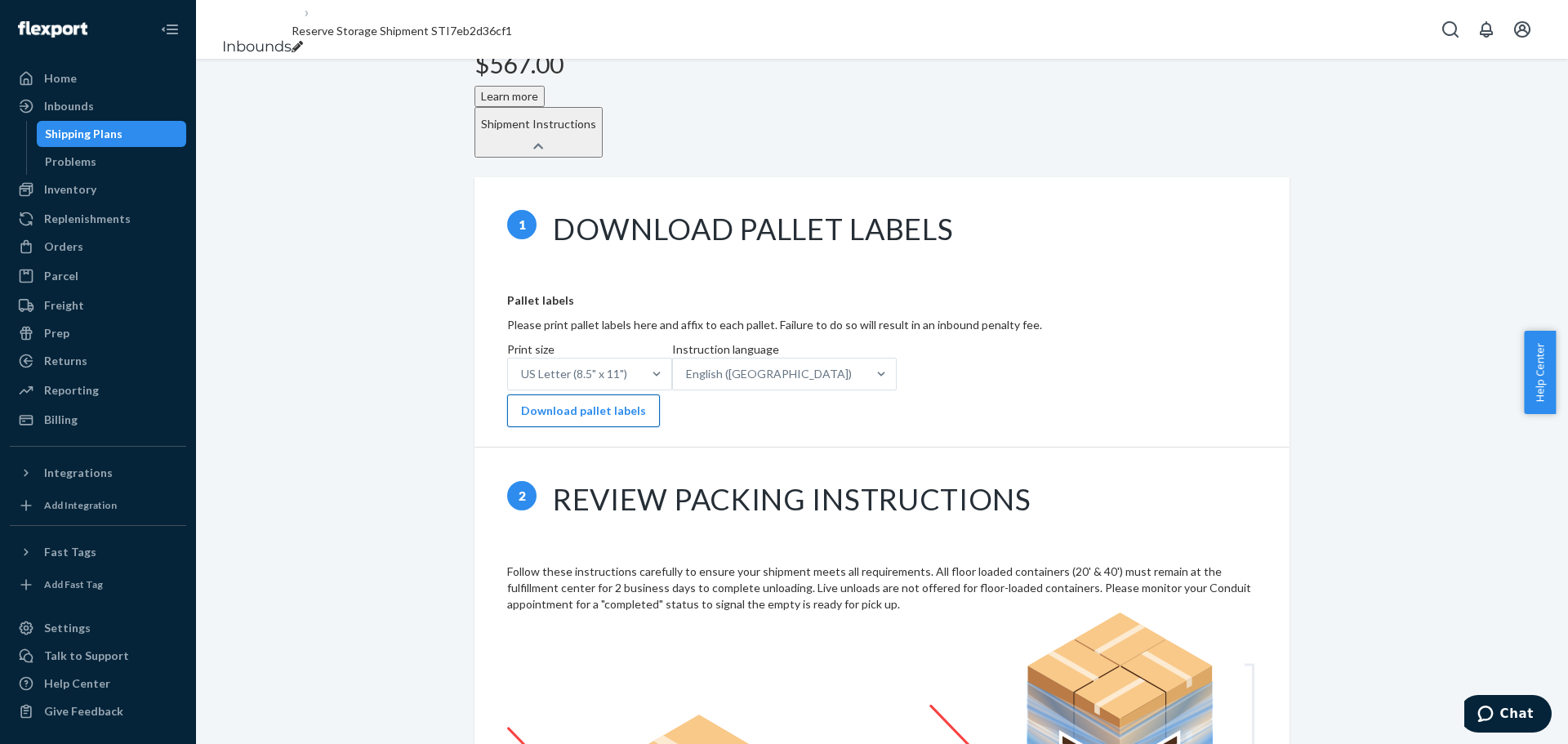
click at [660, 394] on button "Download pallet labels" at bounding box center [583, 411] width 153 height 33
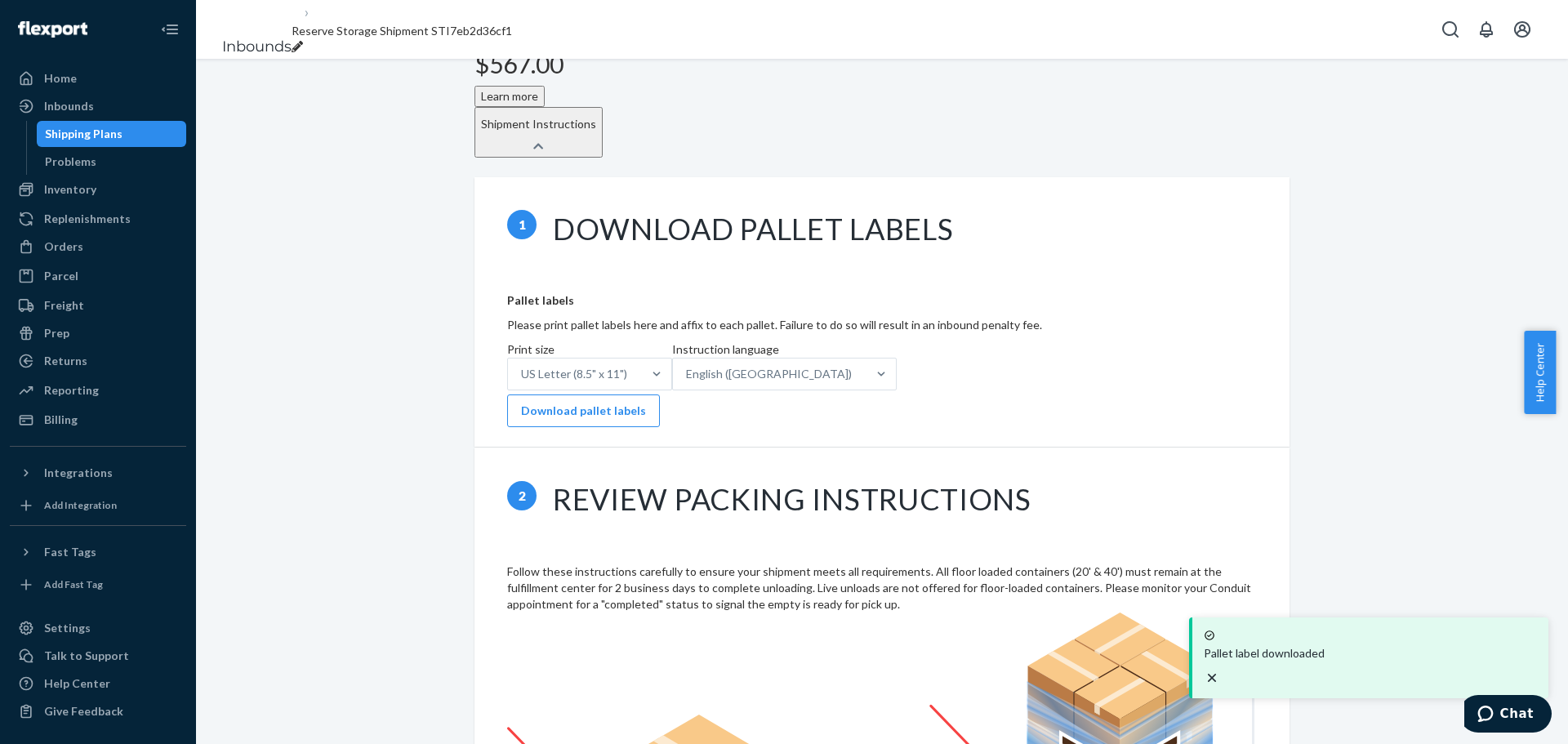
click at [383, 269] on div "Reserve Storage shipment Action Needed Shipment ID 1245222 Flexport PO# 9944954…" at bounding box center [882, 732] width 1348 height 2443
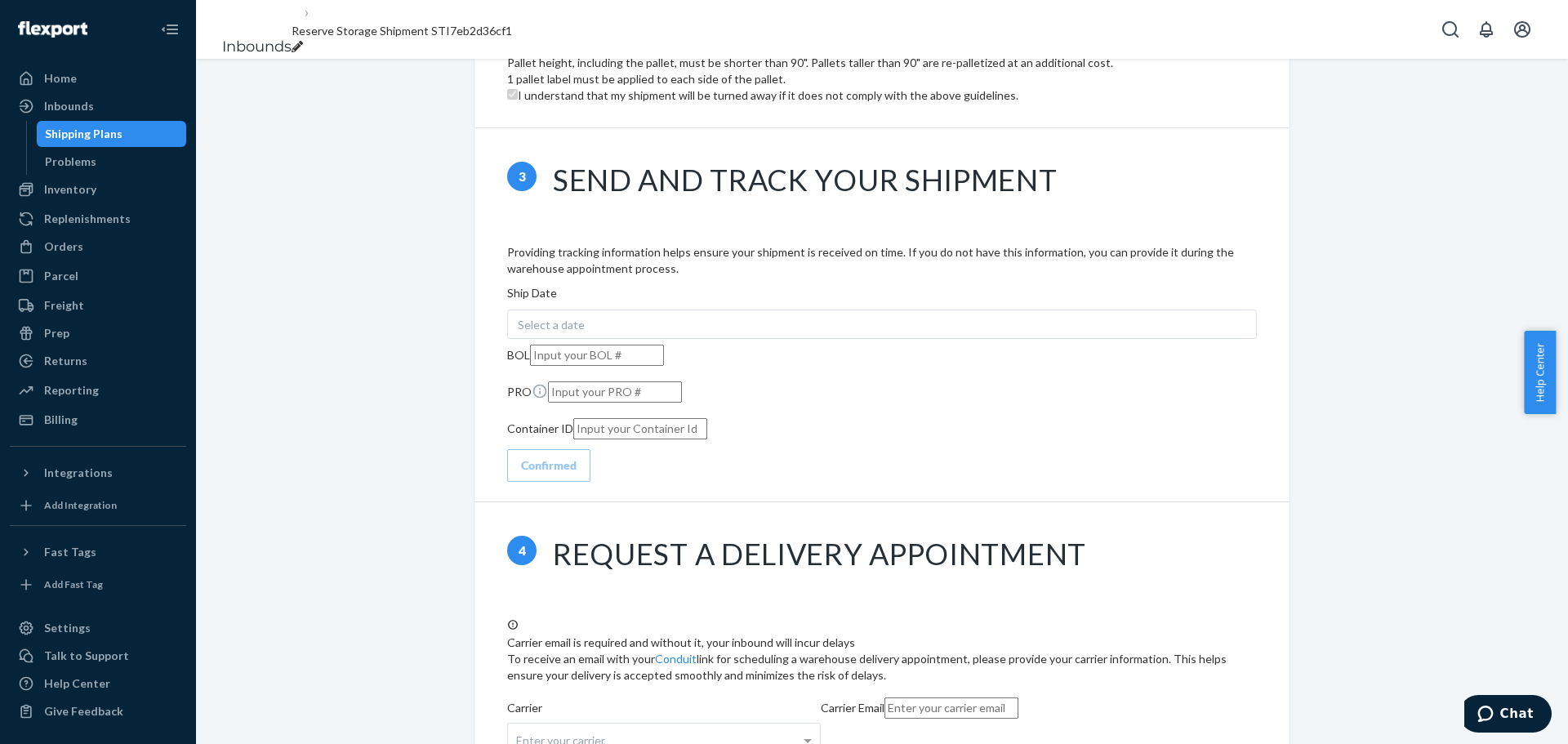
scroll to position [1682, 0]
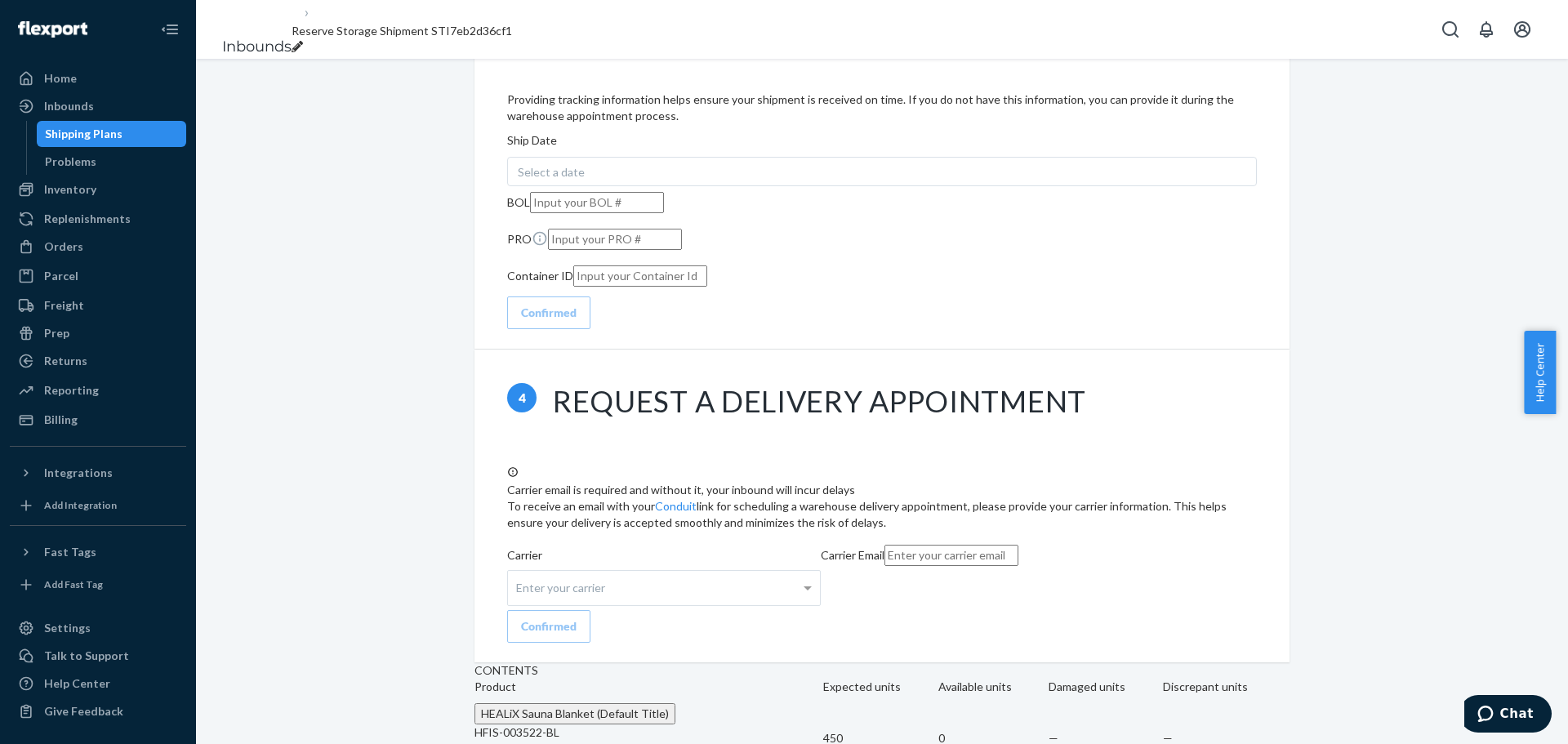
click at [73, 133] on div "Shipping Plans" at bounding box center [84, 134] width 77 height 16
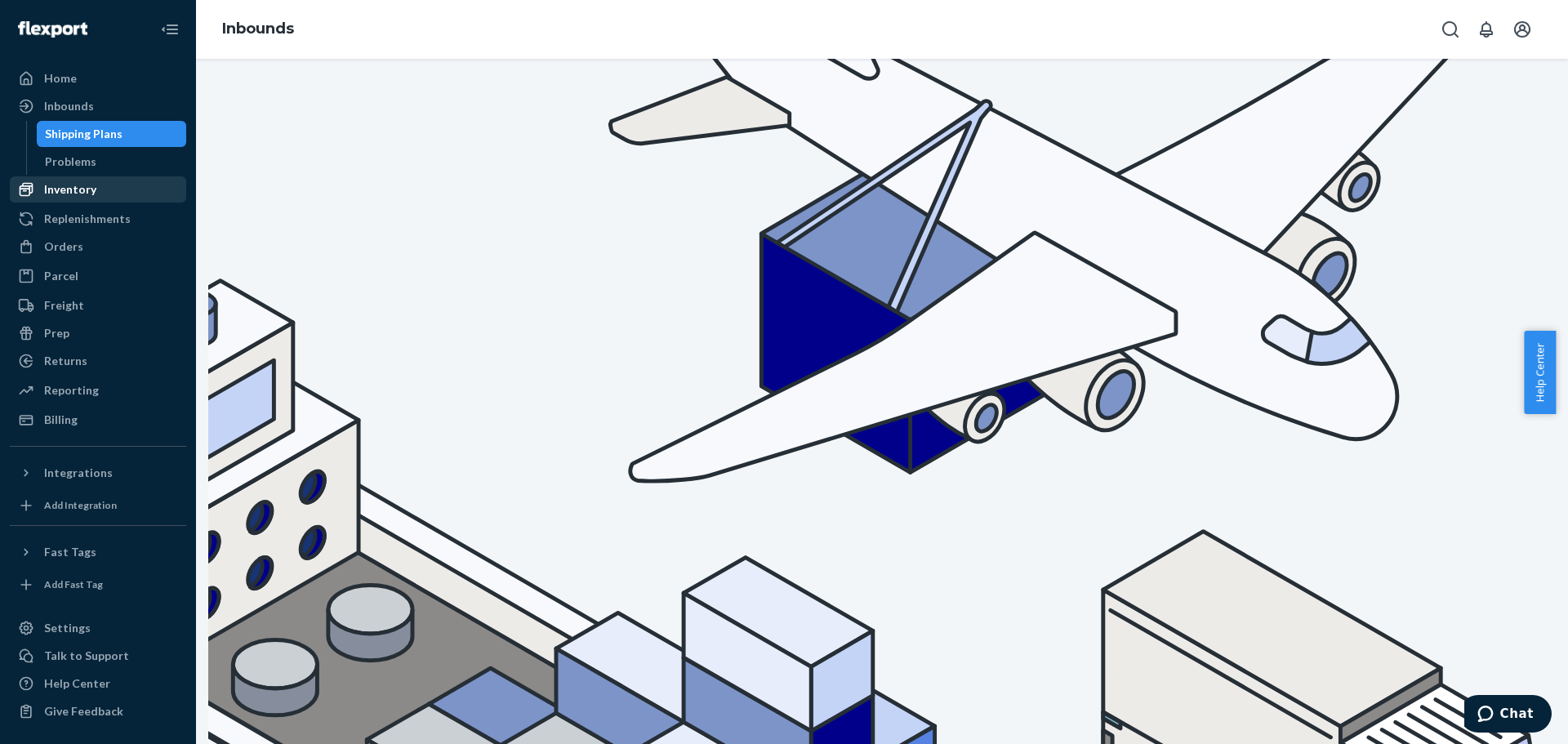
click at [94, 182] on div "Inventory" at bounding box center [71, 189] width 53 height 16
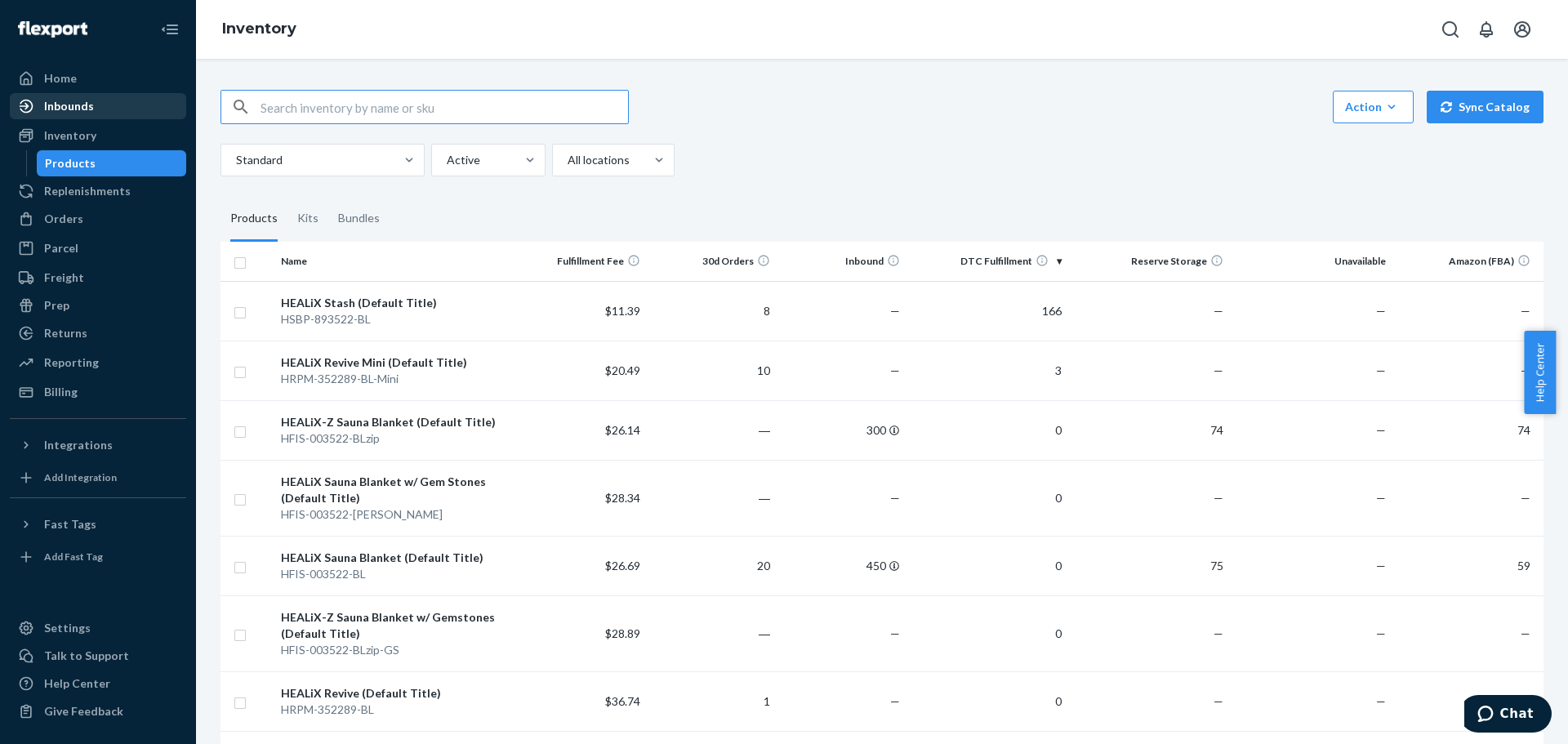
click at [103, 109] on div "Inbounds" at bounding box center [98, 106] width 173 height 23
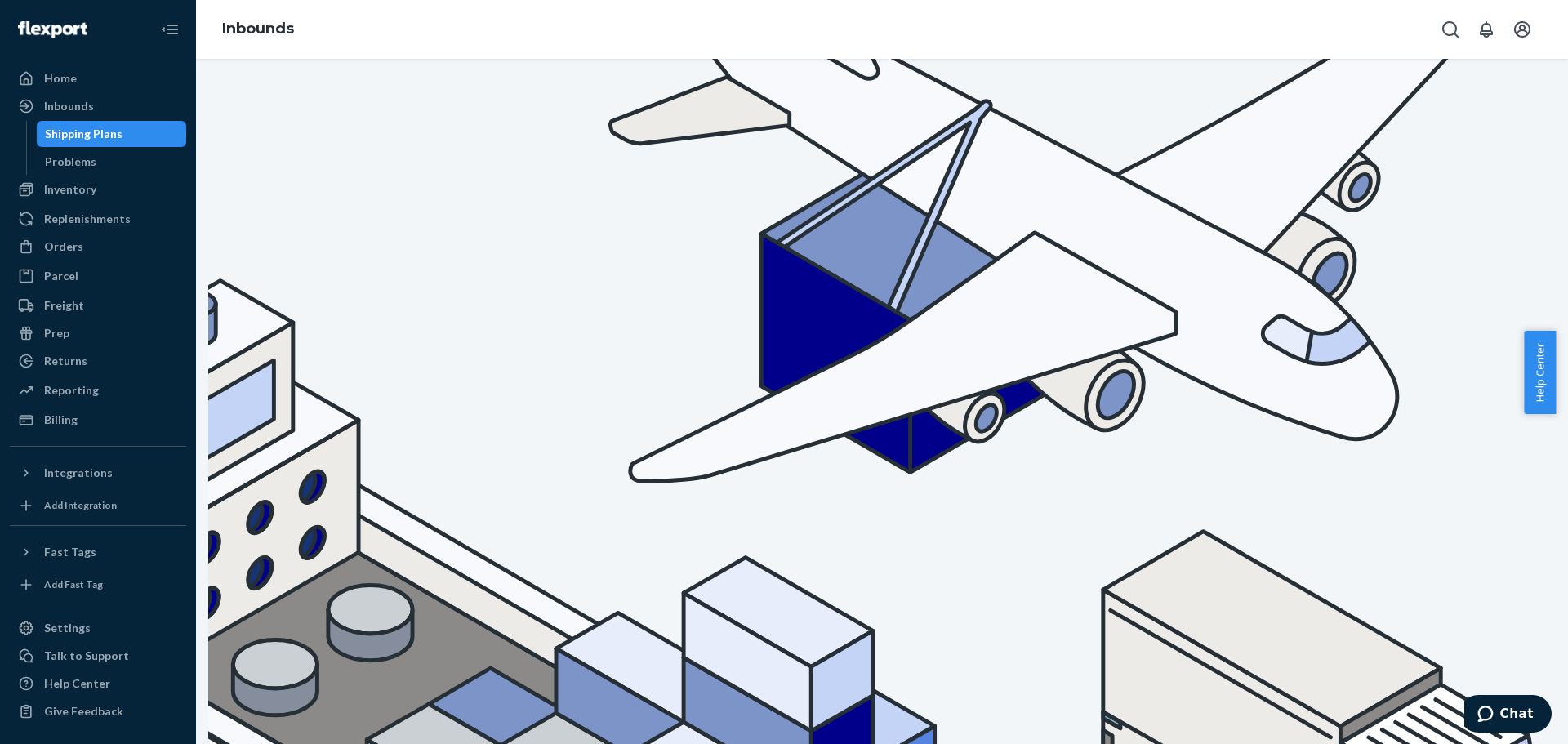
checkbox input "true"
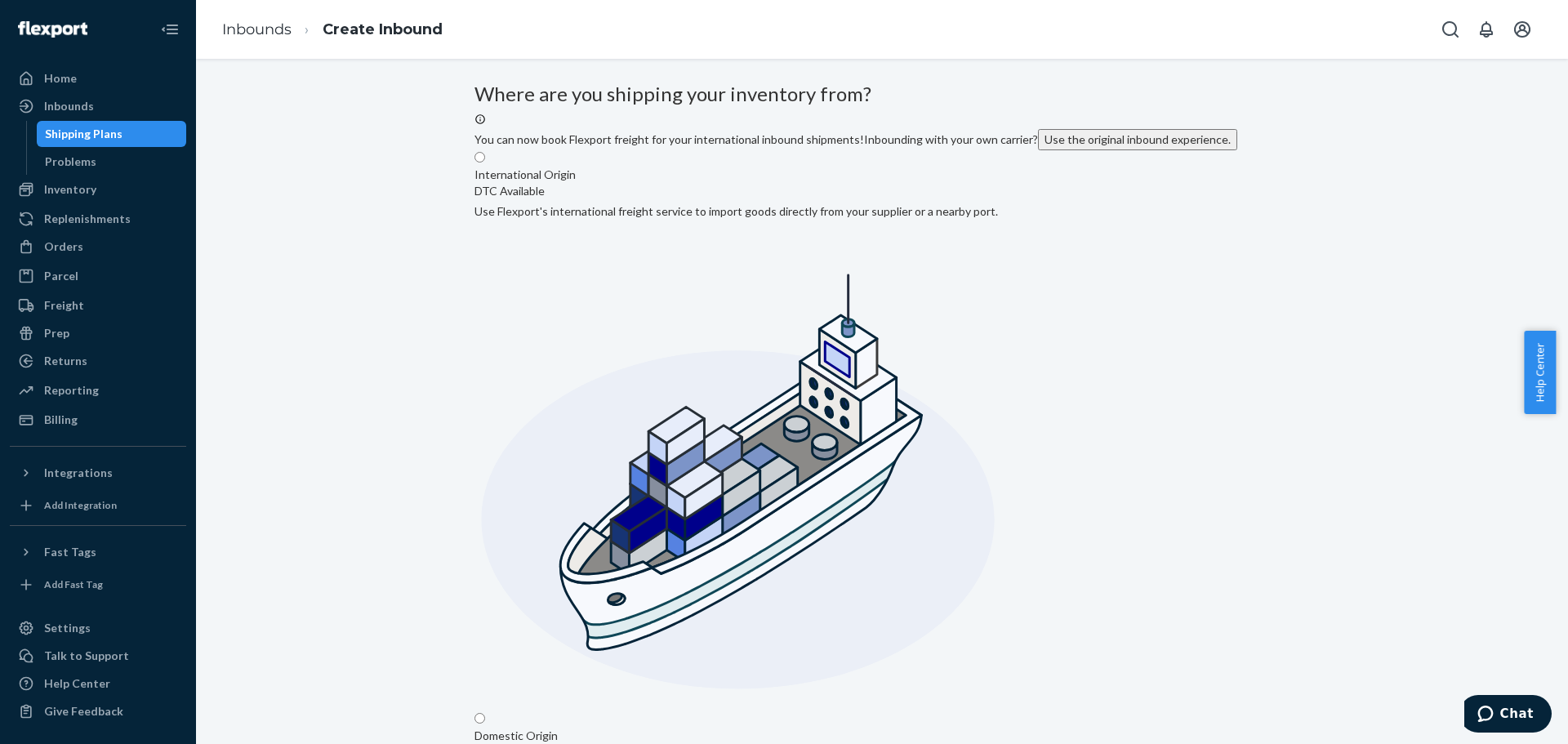
click at [485, 449] on input "Domestic Origin Use Flexport’s extensive US trucking network or your own carrie…" at bounding box center [480, 718] width 11 height 11
radio input "true"
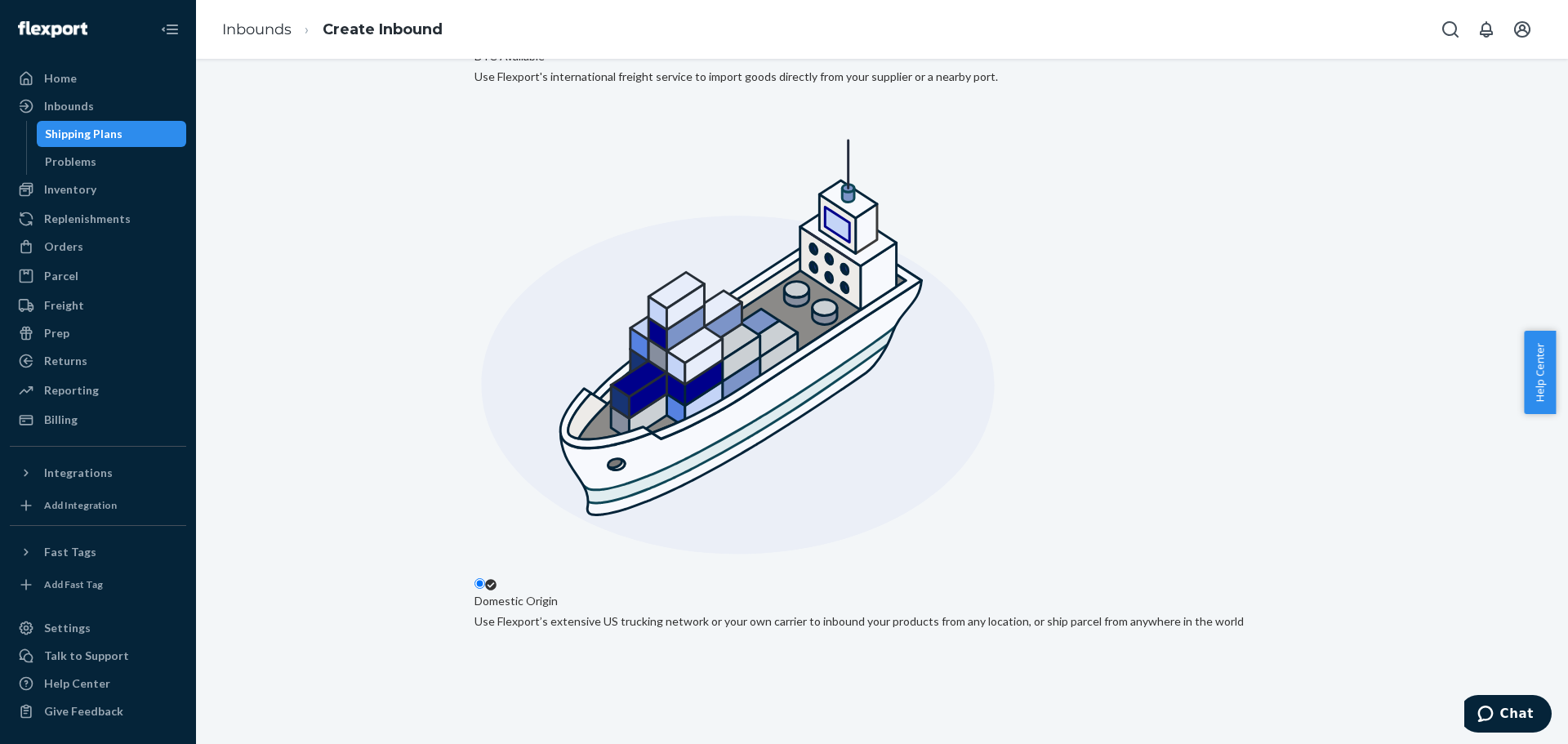
scroll to position [245, 0]
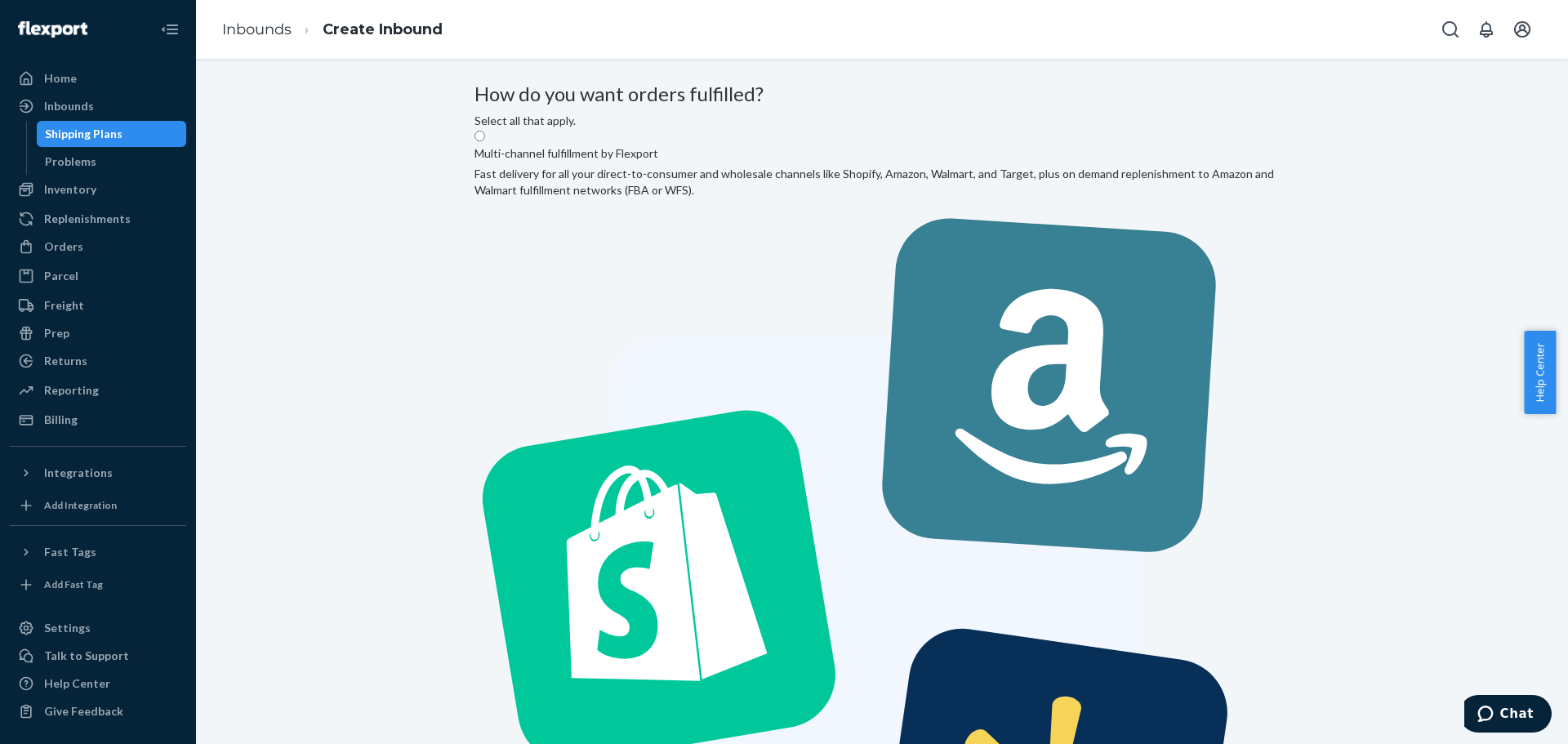
click at [740, 270] on label "Multi-channel fulfillment by Flexport Fast delivery for all your direct-to-cons…" at bounding box center [882, 574] width 815 height 889
click at [485, 142] on input "Multi-channel fulfillment by Flexport Fast delivery for all your direct-to-cons…" at bounding box center [480, 136] width 11 height 11
radio input "true"
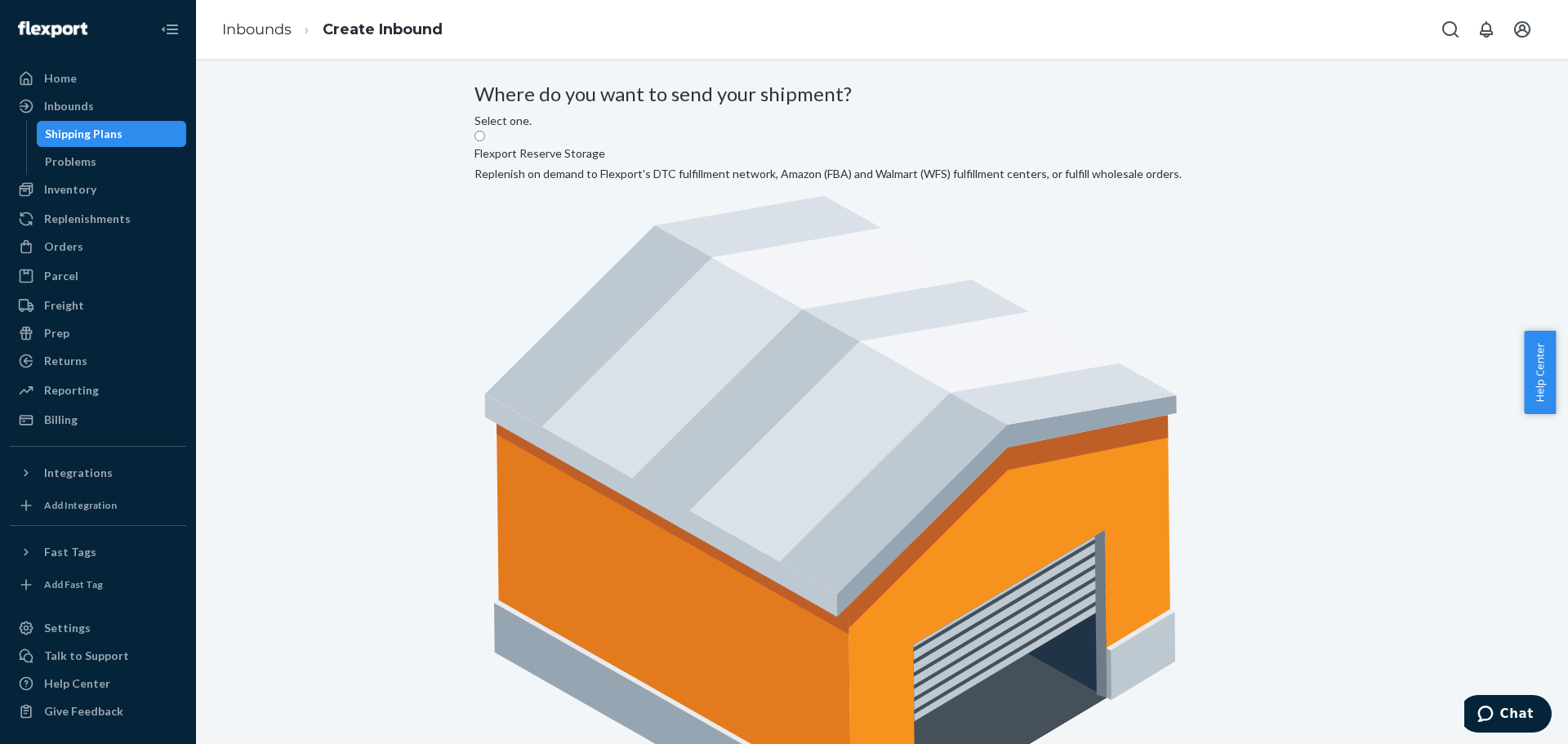
click at [725, 233] on label "Flexport Reserve Storage Replenish on demand to Flexport's DTC fulfillment netw…" at bounding box center [828, 498] width 707 height 737
click at [485, 142] on input "Flexport Reserve Storage Replenish on demand to Flexport's DTC fulfillment netw…" at bounding box center [480, 136] width 11 height 11
radio input "true"
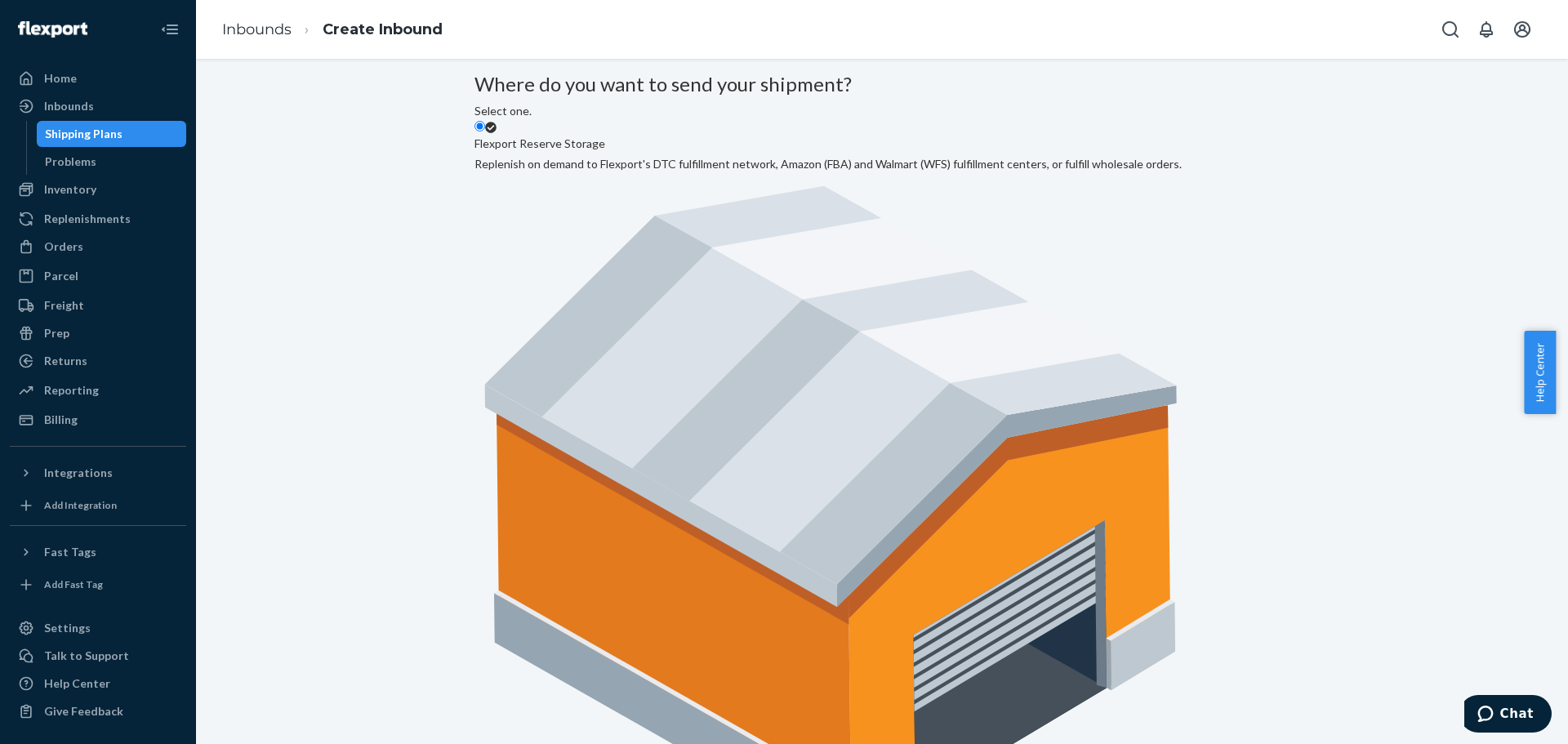
scroll to position [13, 0]
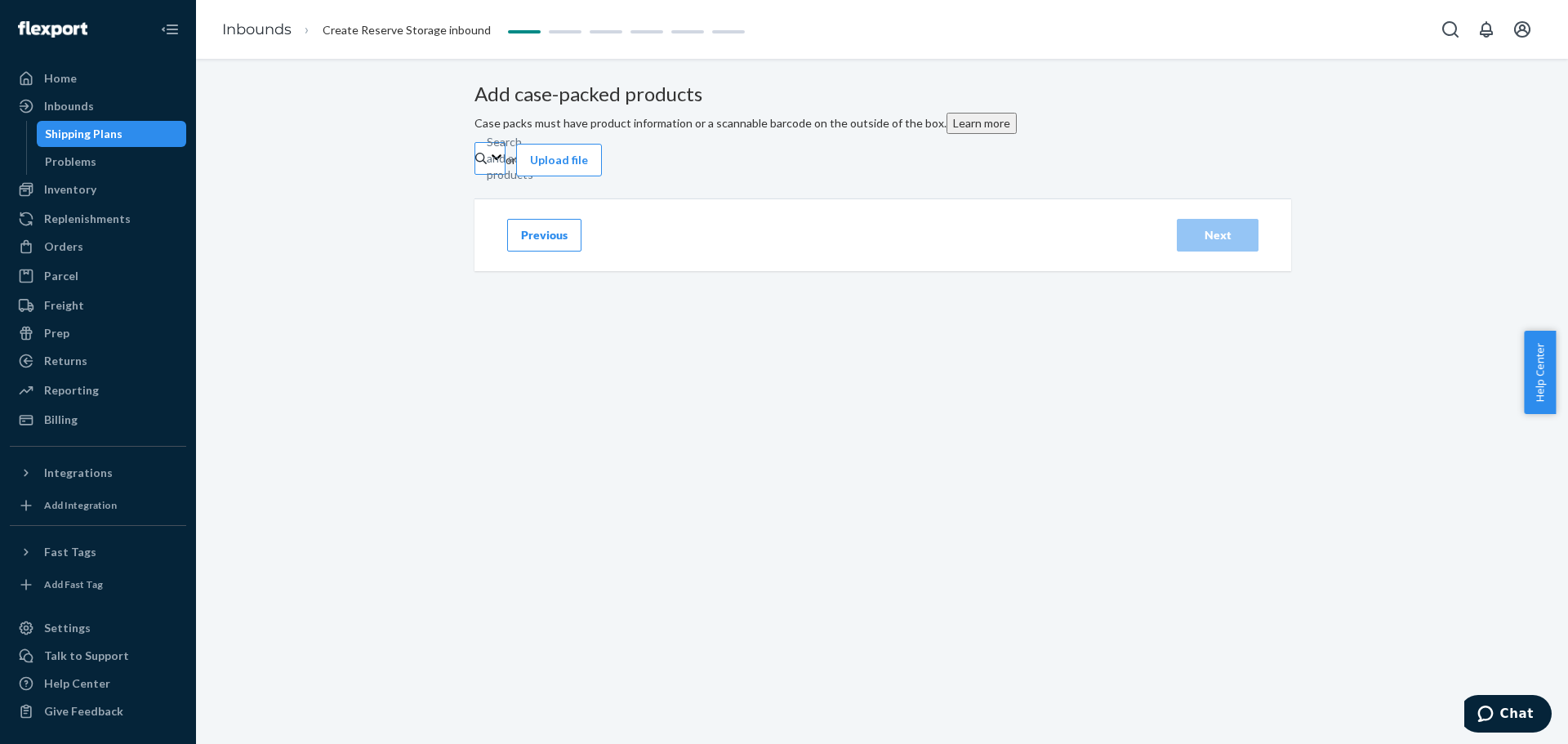
click at [489, 166] on div "Search and add products" at bounding box center [488, 159] width 2 height 16
click at [489, 166] on input "Search and add products" at bounding box center [488, 159] width 2 height 16
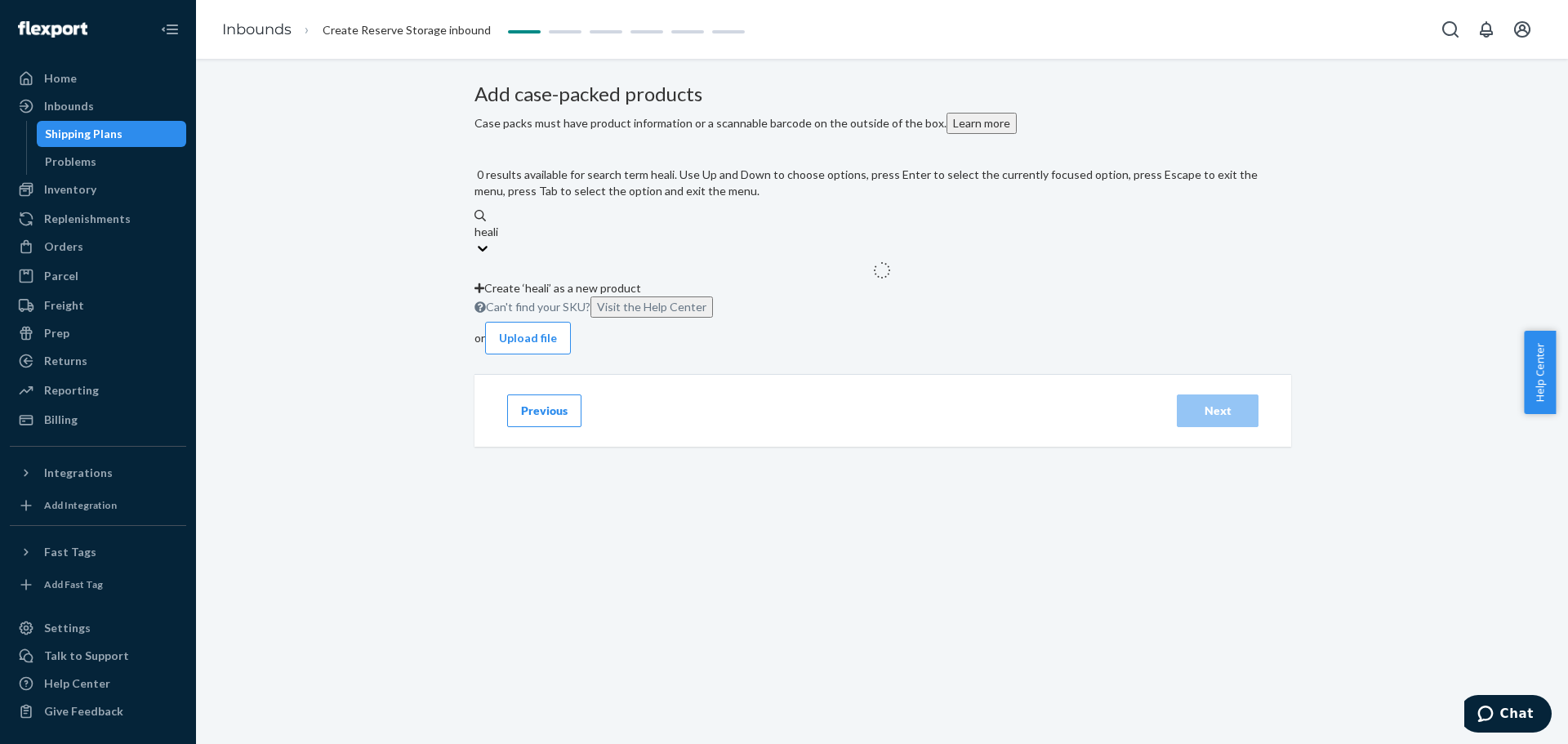
type input "healix"
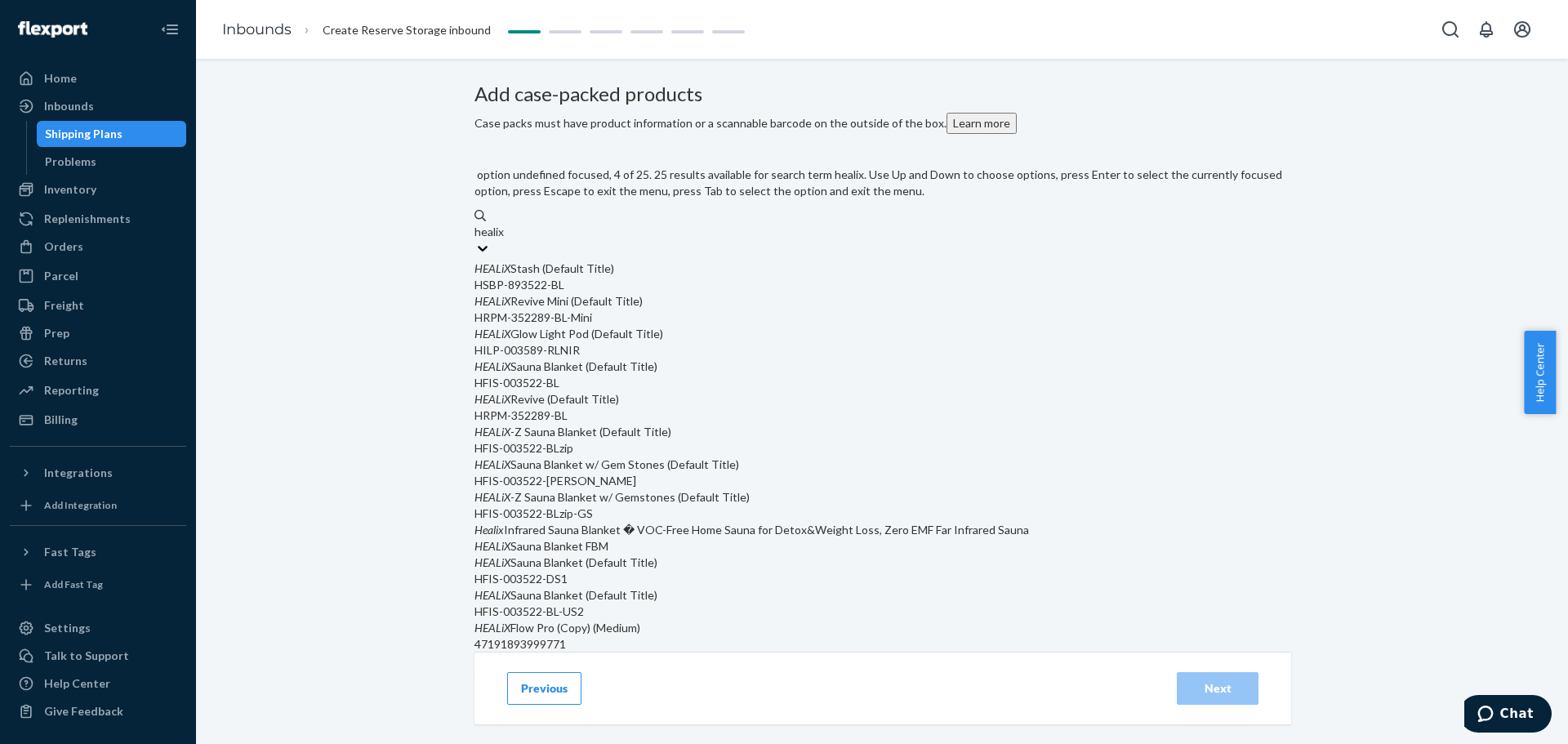
click at [785, 375] on div "HEALiX Sauna Blanket (Default Title)" at bounding box center [882, 367] width 815 height 16
click at [505, 240] on input "healix" at bounding box center [490, 232] width 31 height 16
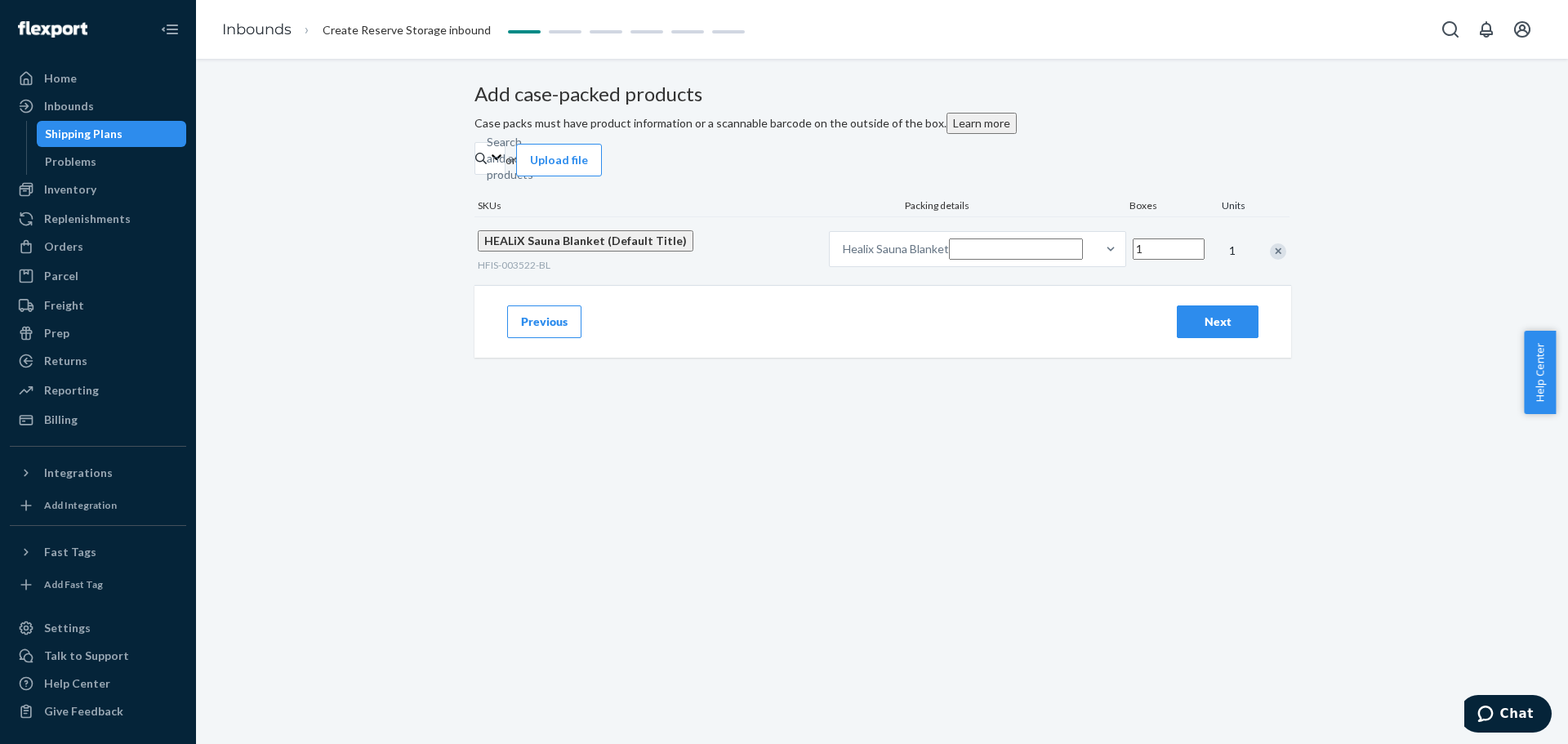
click at [1032, 260] on input "1" at bounding box center [1168, 249] width 72 height 21
type input "450"
click at [1032, 338] on button "Next" at bounding box center [1217, 322] width 81 height 33
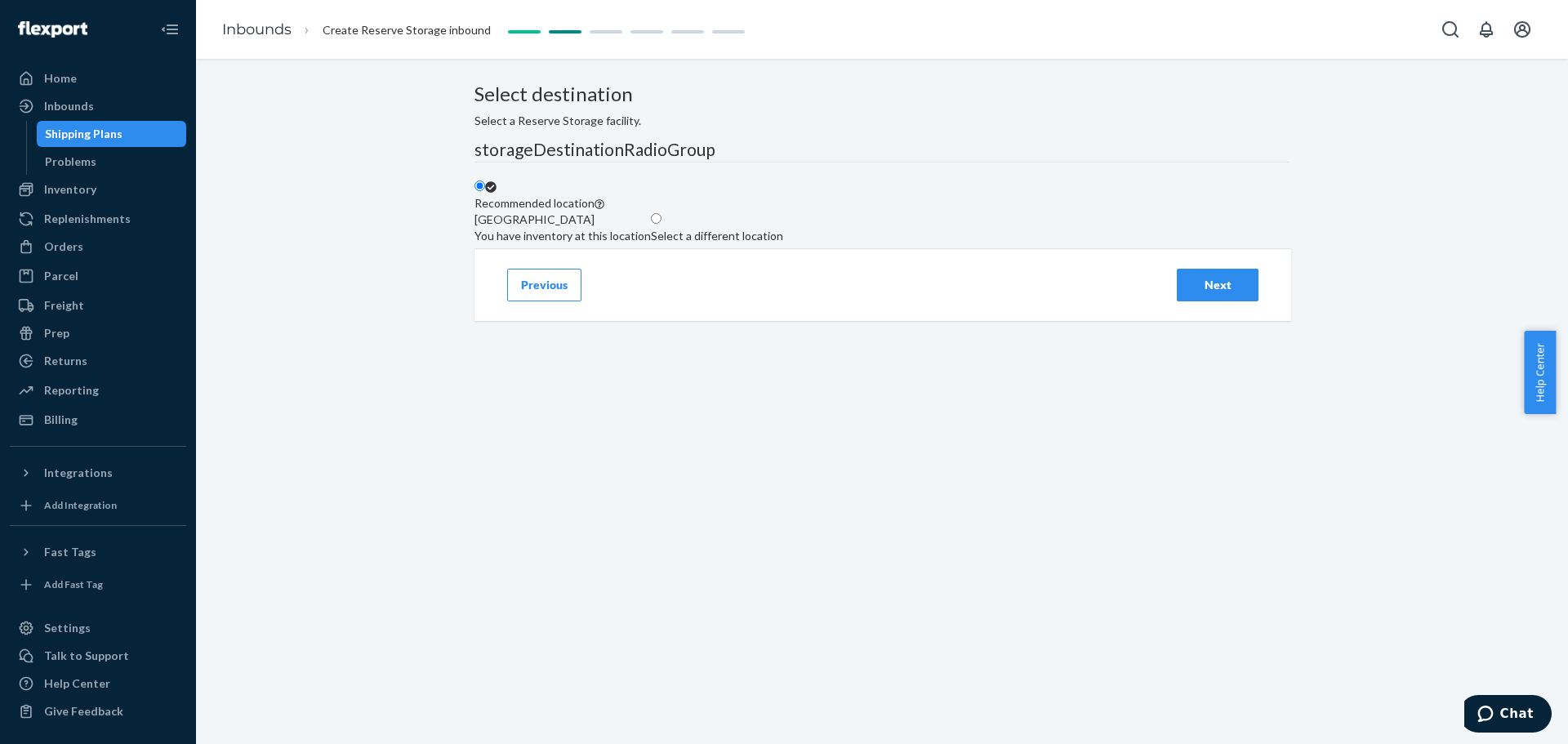
click at [1032, 301] on button "Next" at bounding box center [1217, 286] width 81 height 33
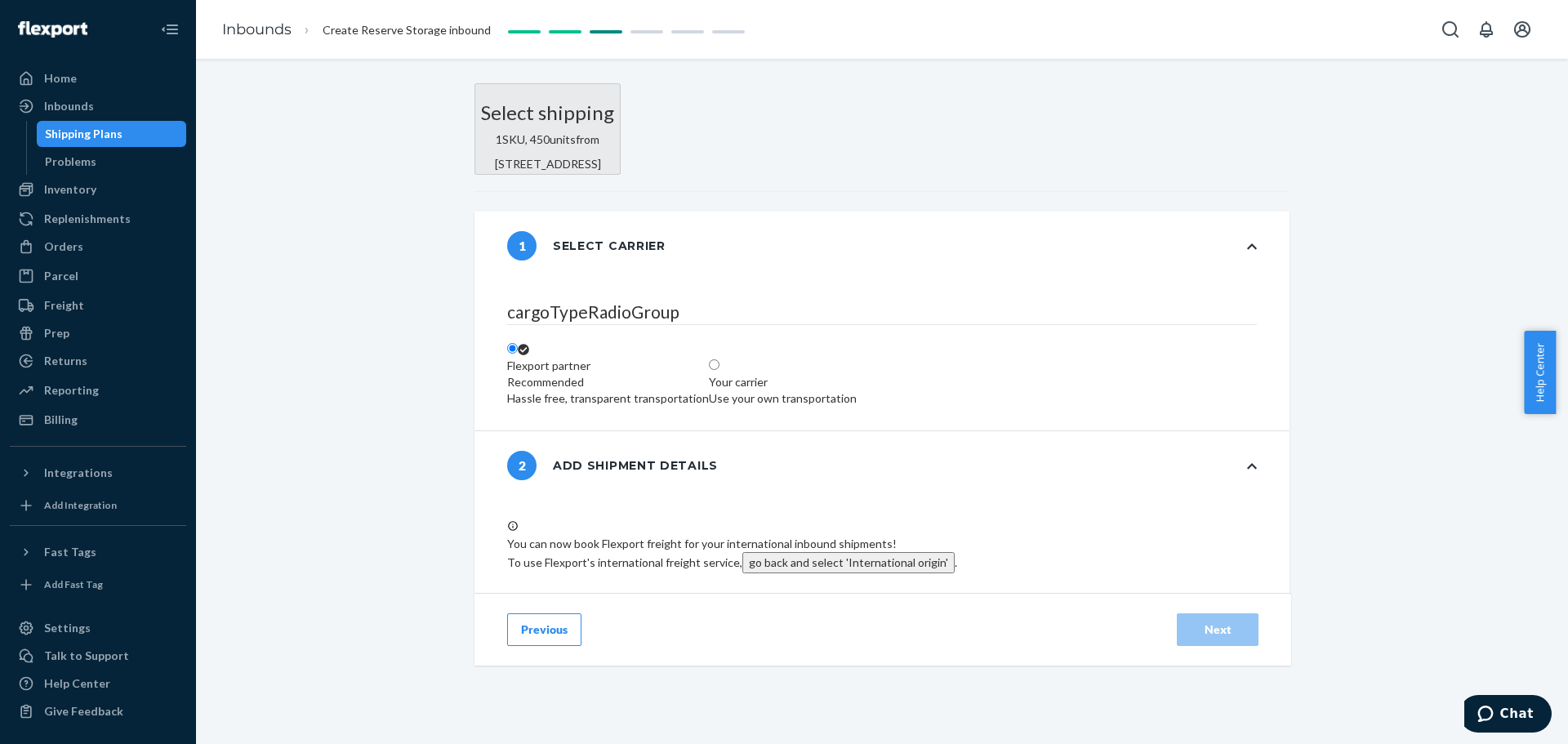
click at [856, 407] on label "Your carrier Use your own transportation" at bounding box center [783, 383] width 148 height 49
click at [719, 370] on input "Your carrier Use your own transportation" at bounding box center [714, 365] width 11 height 11
radio input "true"
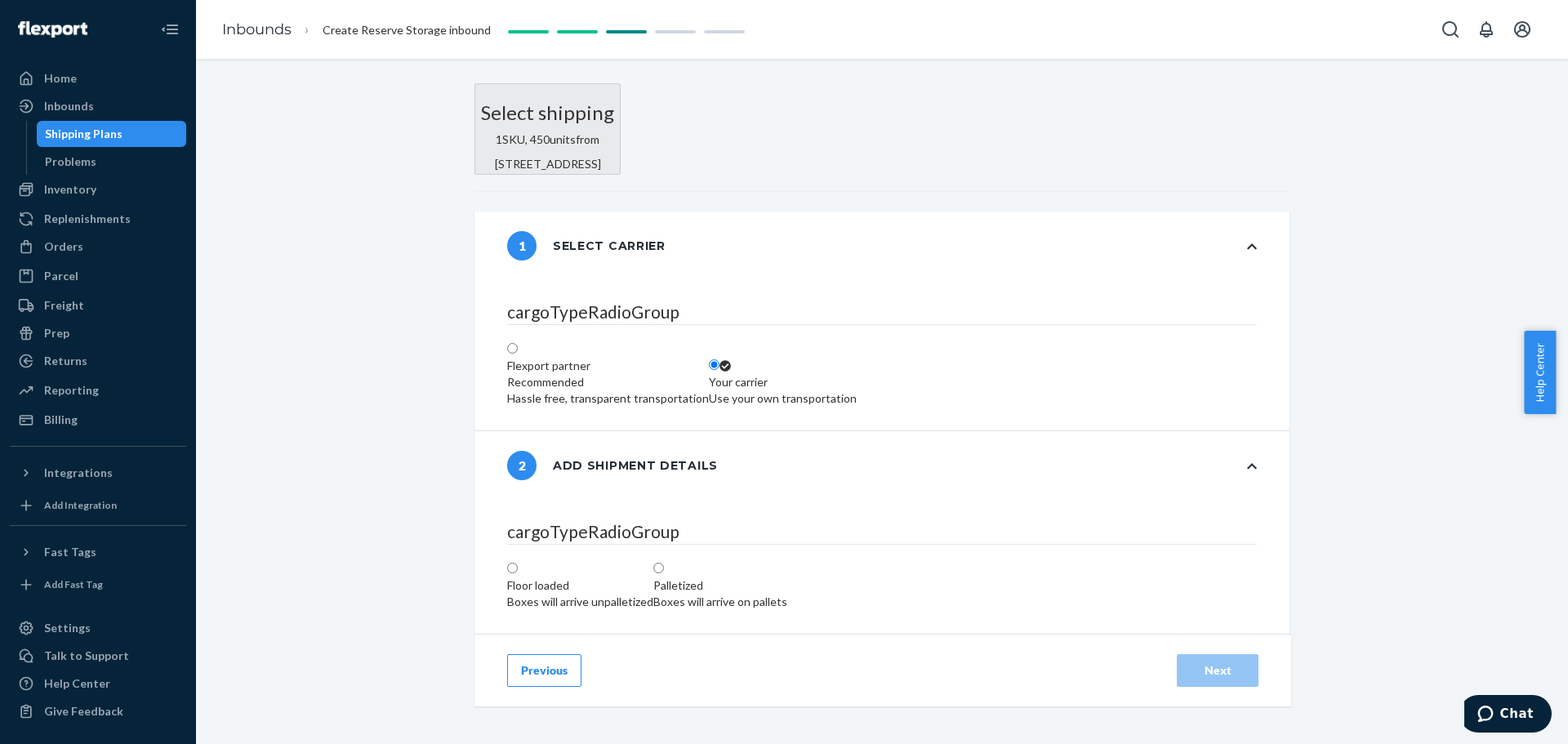
scroll to position [245, 0]
click at [787, 449] on div "Boxes will arrive on pallets" at bounding box center [720, 602] width 134 height 16
click at [664, 449] on input "Palletized Boxes will arrive on pallets" at bounding box center [658, 568] width 11 height 11
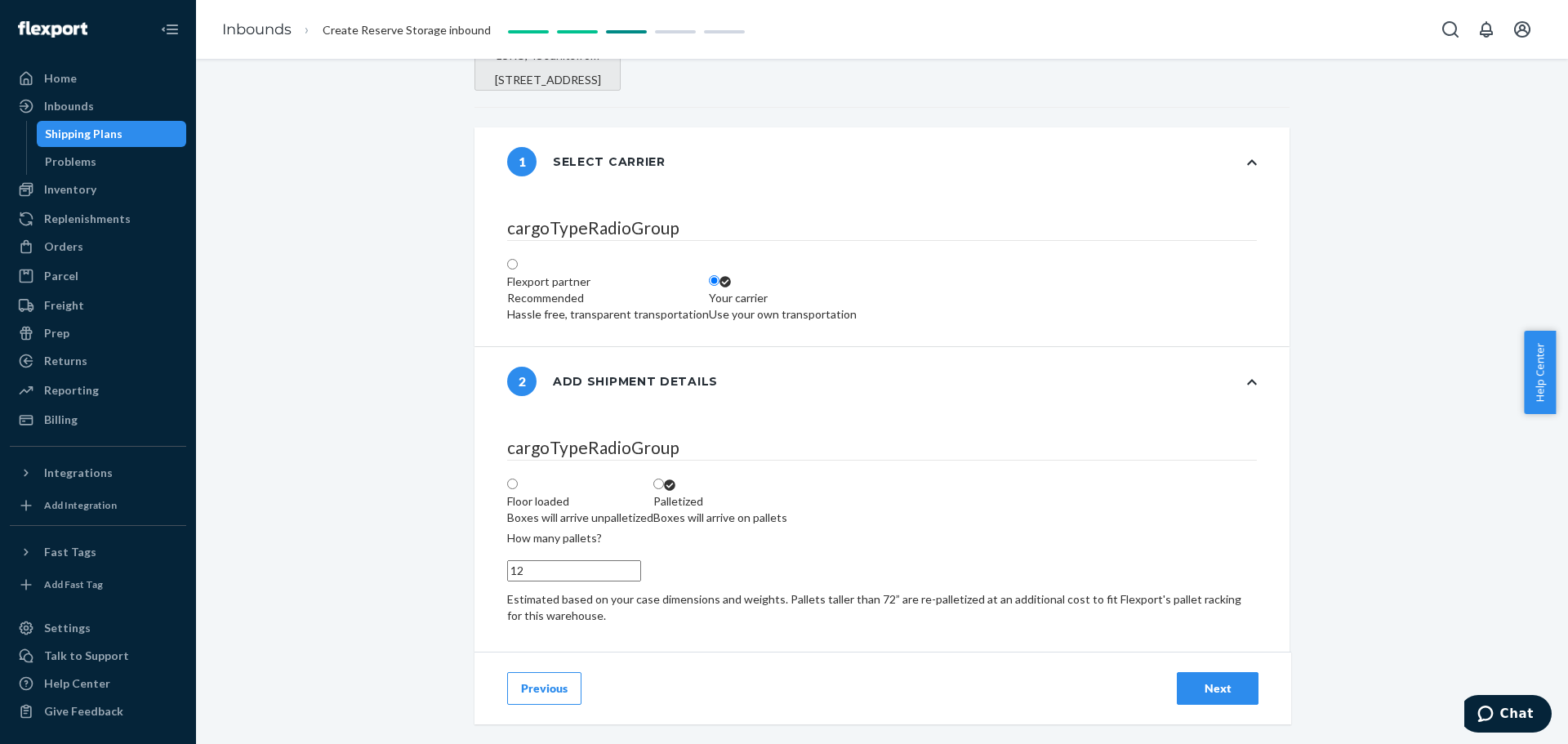
scroll to position [376, 0]
click at [551, 449] on input "13" at bounding box center [573, 571] width 134 height 21
click at [551, 449] on input "14" at bounding box center [573, 571] width 134 height 21
click at [551, 449] on input "15" at bounding box center [573, 571] width 134 height 21
click at [551, 449] on input "16" at bounding box center [573, 571] width 134 height 21
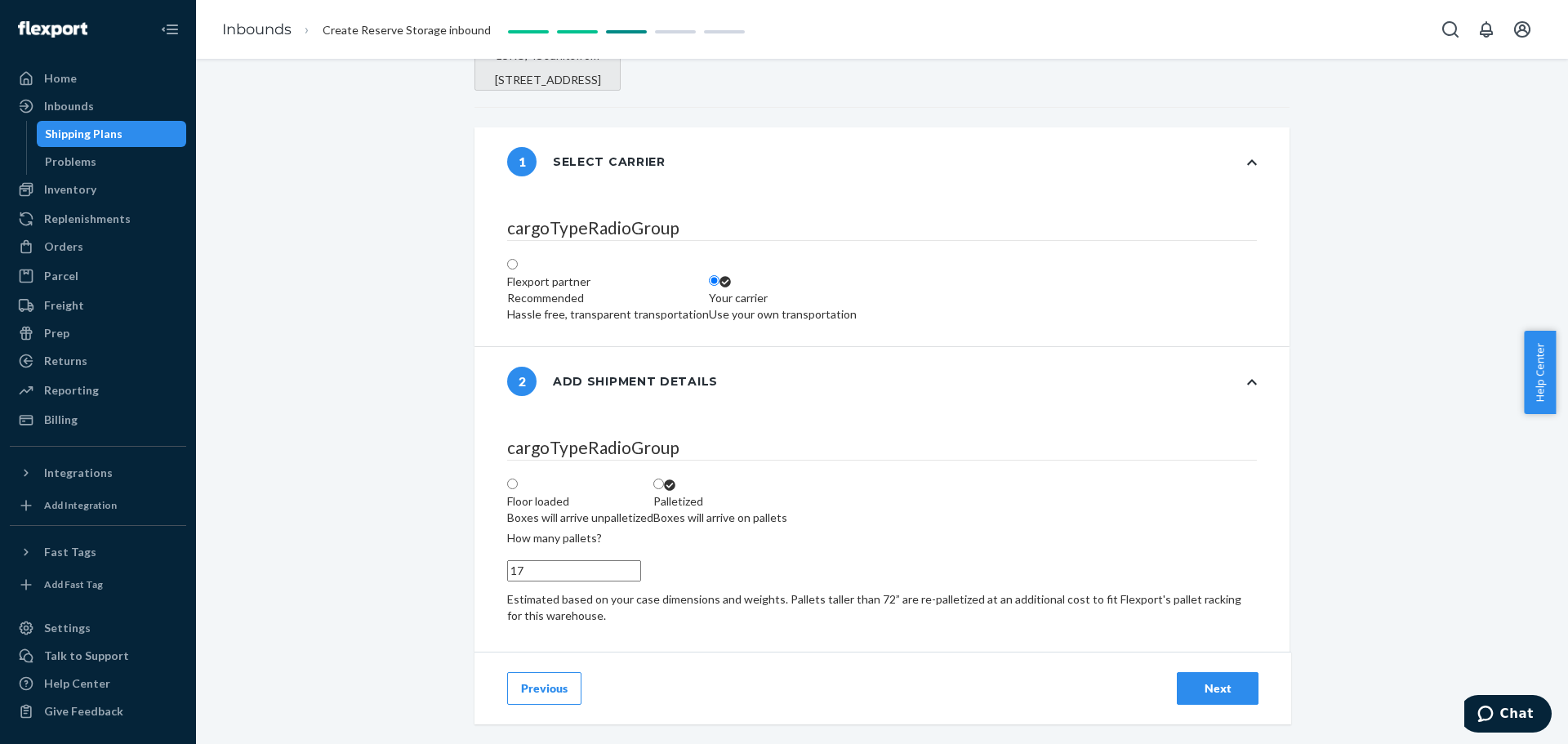
type input "17"
click at [551, 449] on input "17" at bounding box center [573, 571] width 134 height 21
click at [1032, 449] on div "Next" at bounding box center [1218, 689] width 54 height 16
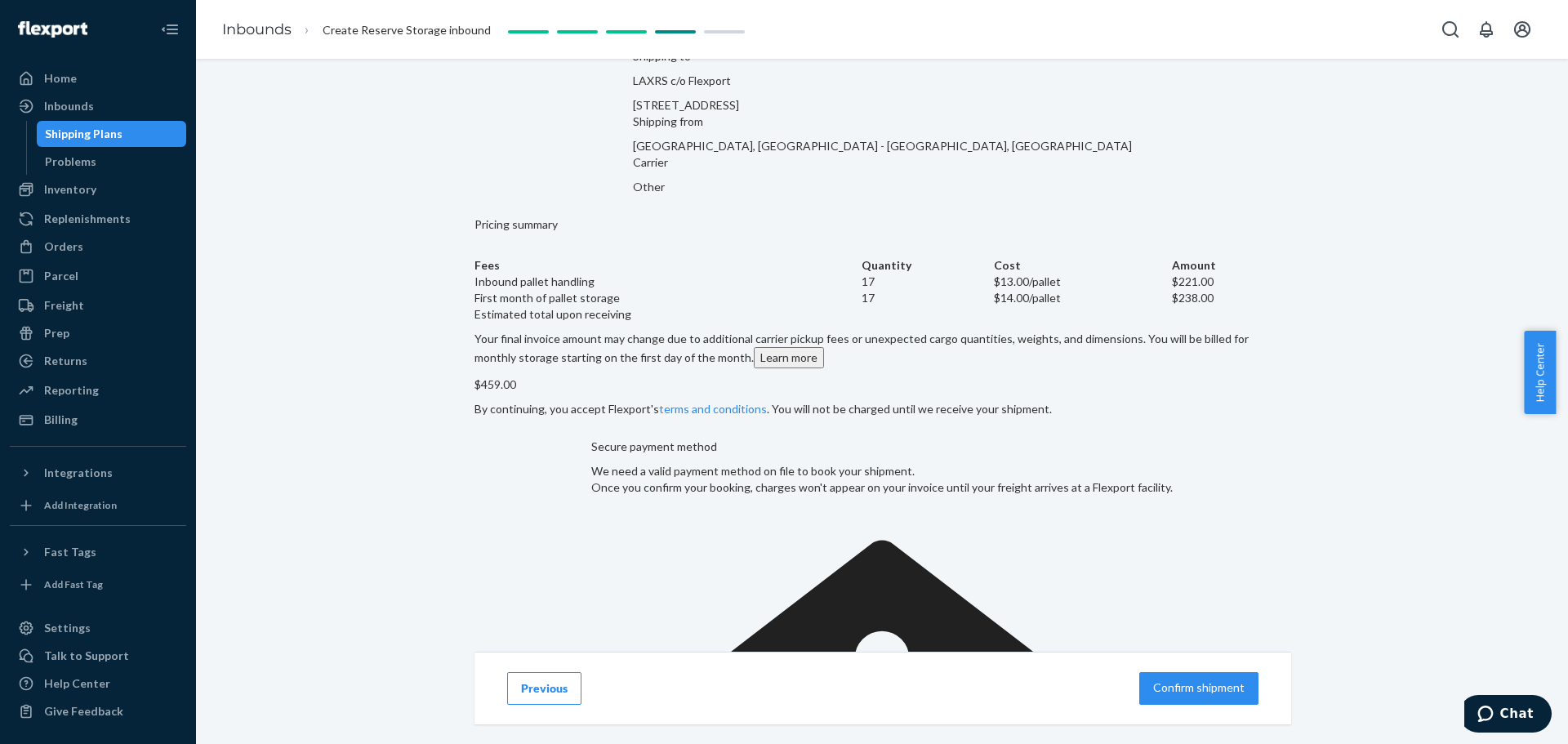
scroll to position [198, 0]
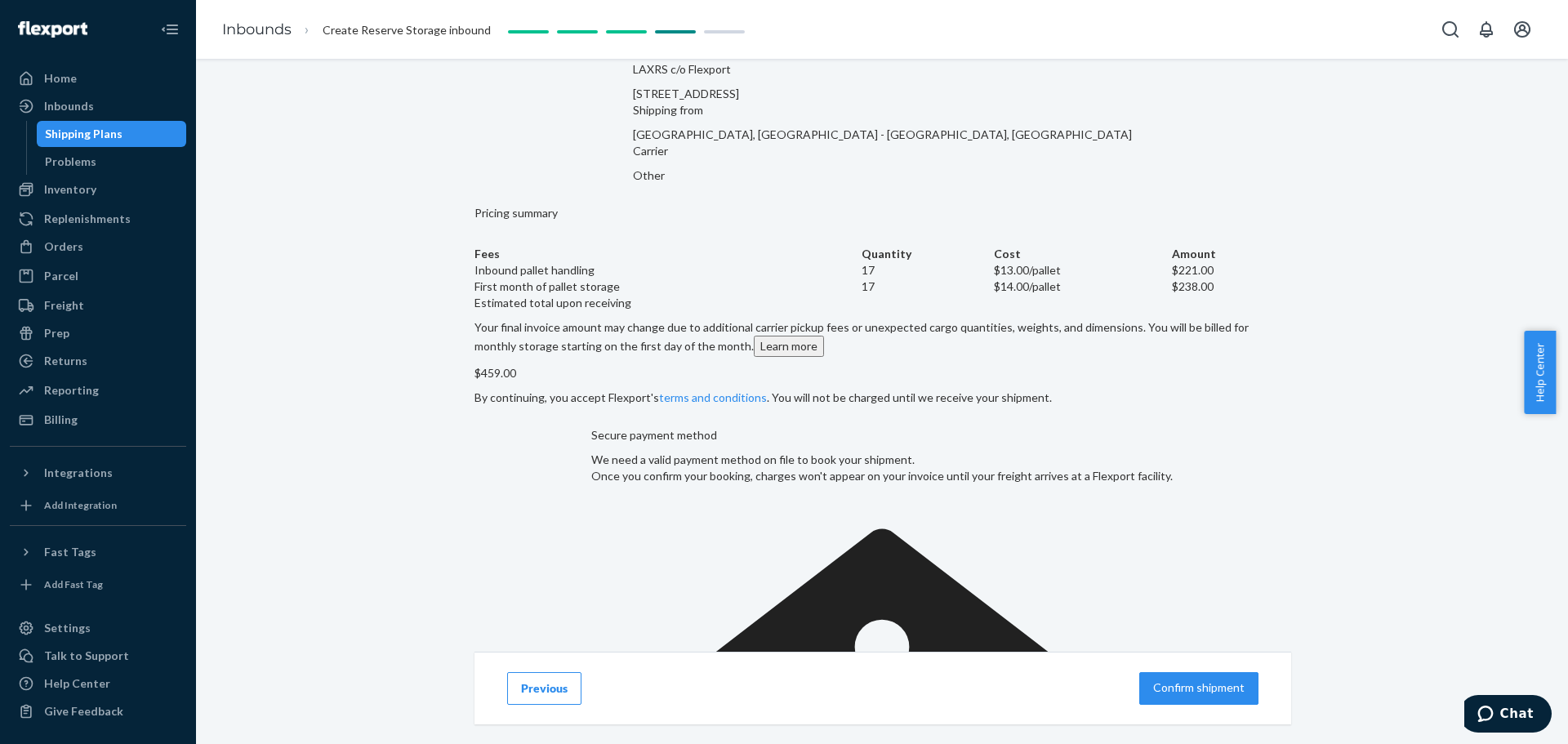
click at [1032, 449] on button "Confirm shipment" at bounding box center [1199, 689] width 119 height 33
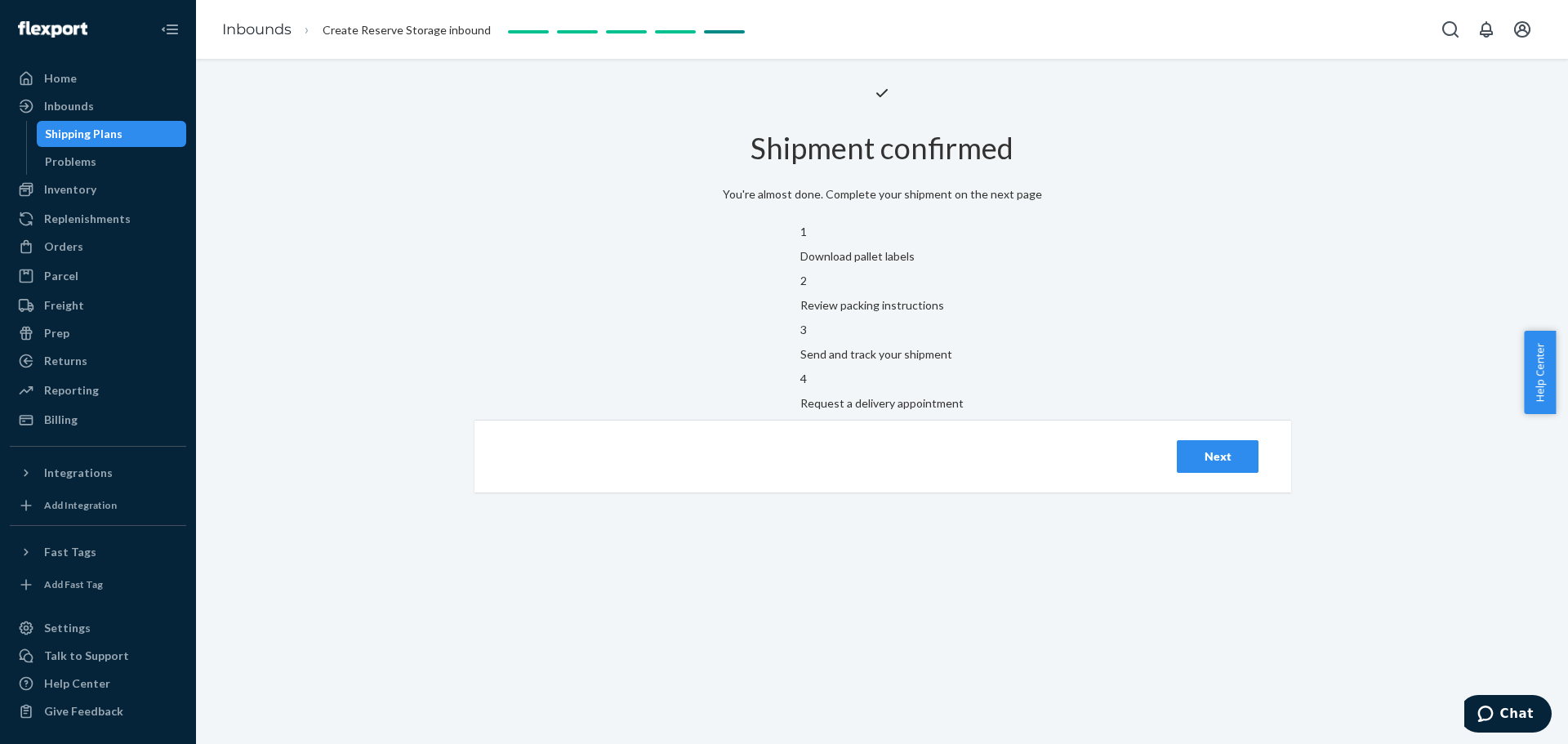
click at [1032, 449] on div "Next" at bounding box center [1218, 457] width 54 height 16
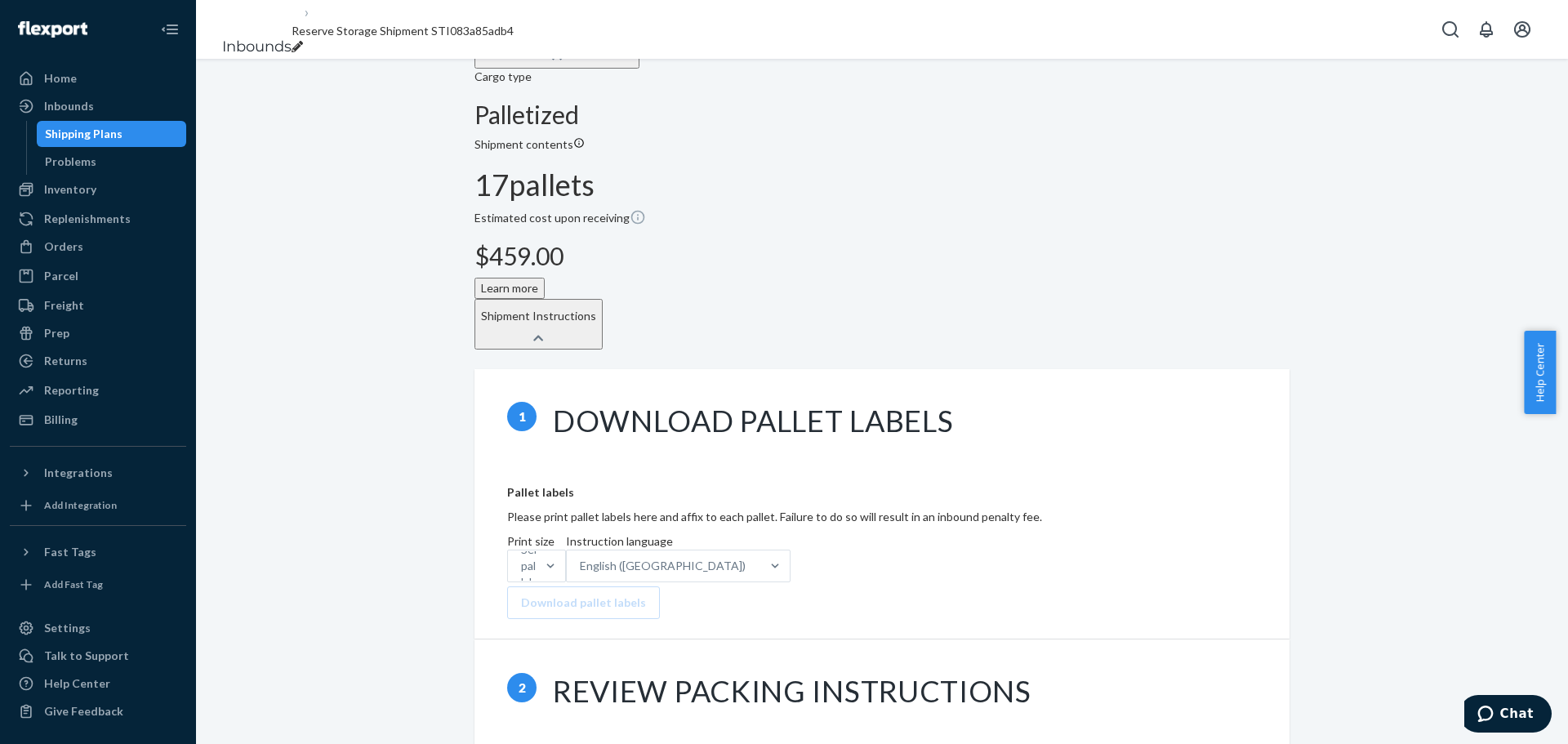
scroll to position [408, 0]
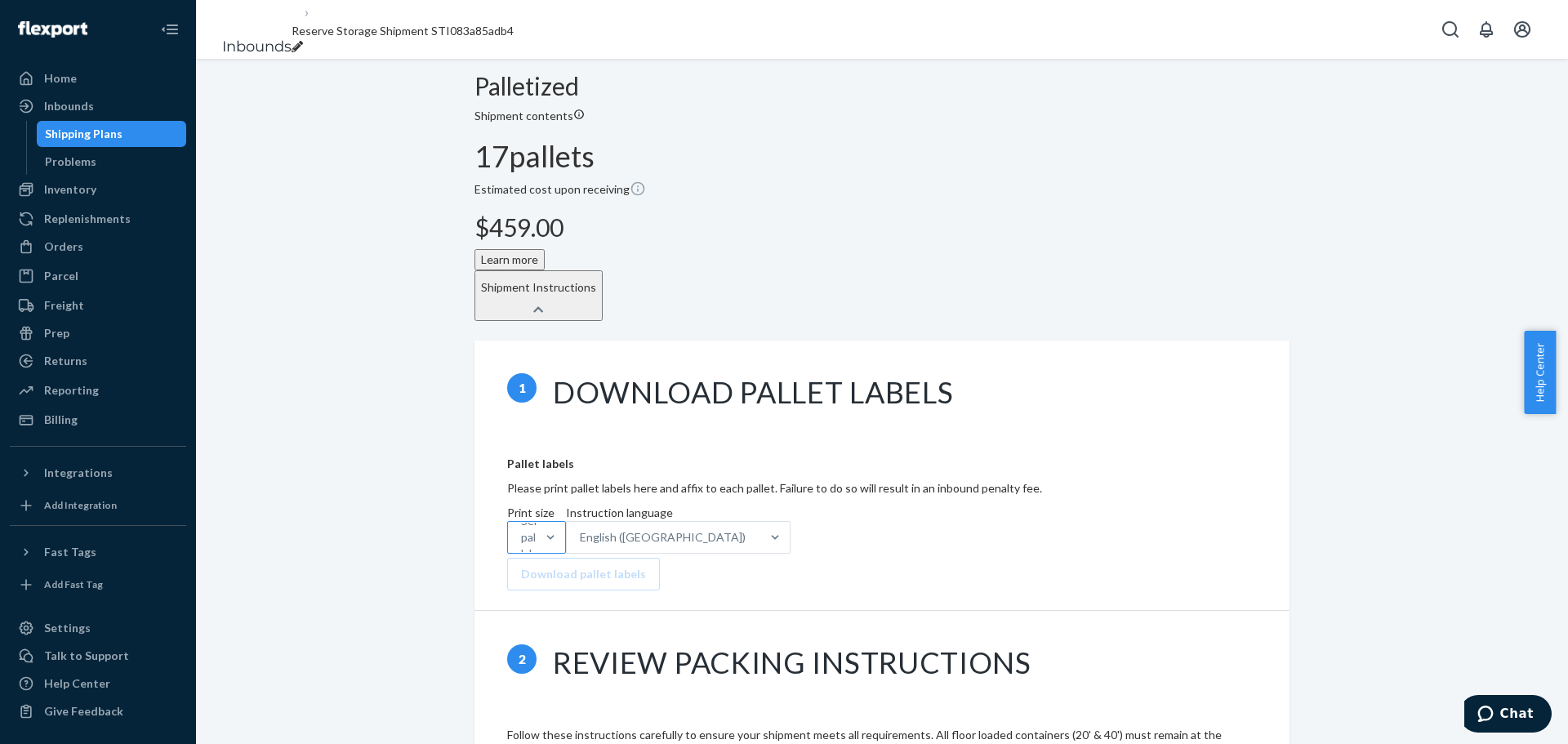
click at [536, 449] on div "Select pallet labels" at bounding box center [522, 537] width 28 height 30
click at [522, 449] on input "Print size Select pallet labels" at bounding box center [522, 537] width 2 height 16
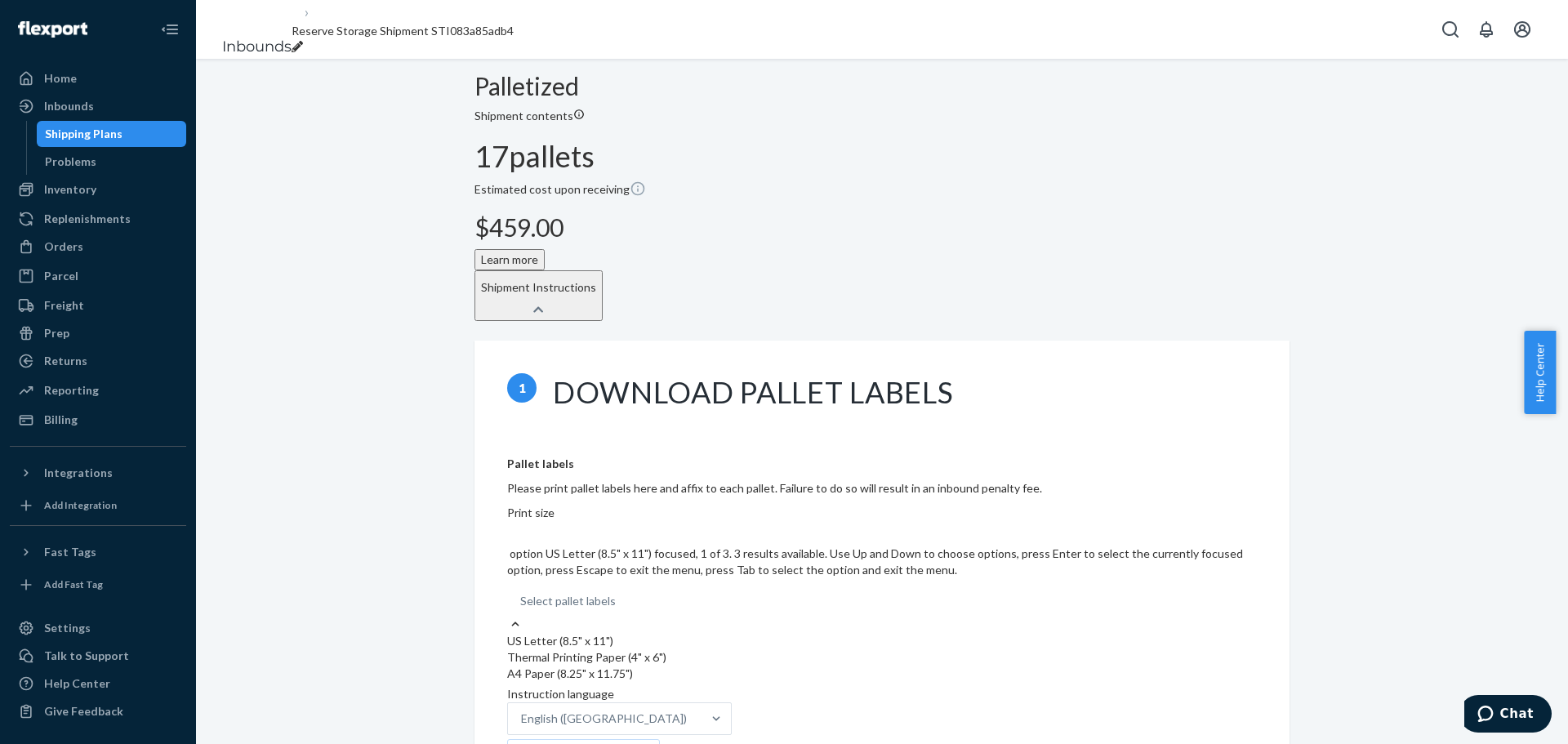
click at [697, 449] on div "US Letter (8.5" x 11")" at bounding box center [881, 641] width 749 height 16
click at [522, 449] on input "Print size option US Letter (8.5" x 11") focused, 1 of 3. 3 results available. …" at bounding box center [521, 602] width 2 height 16
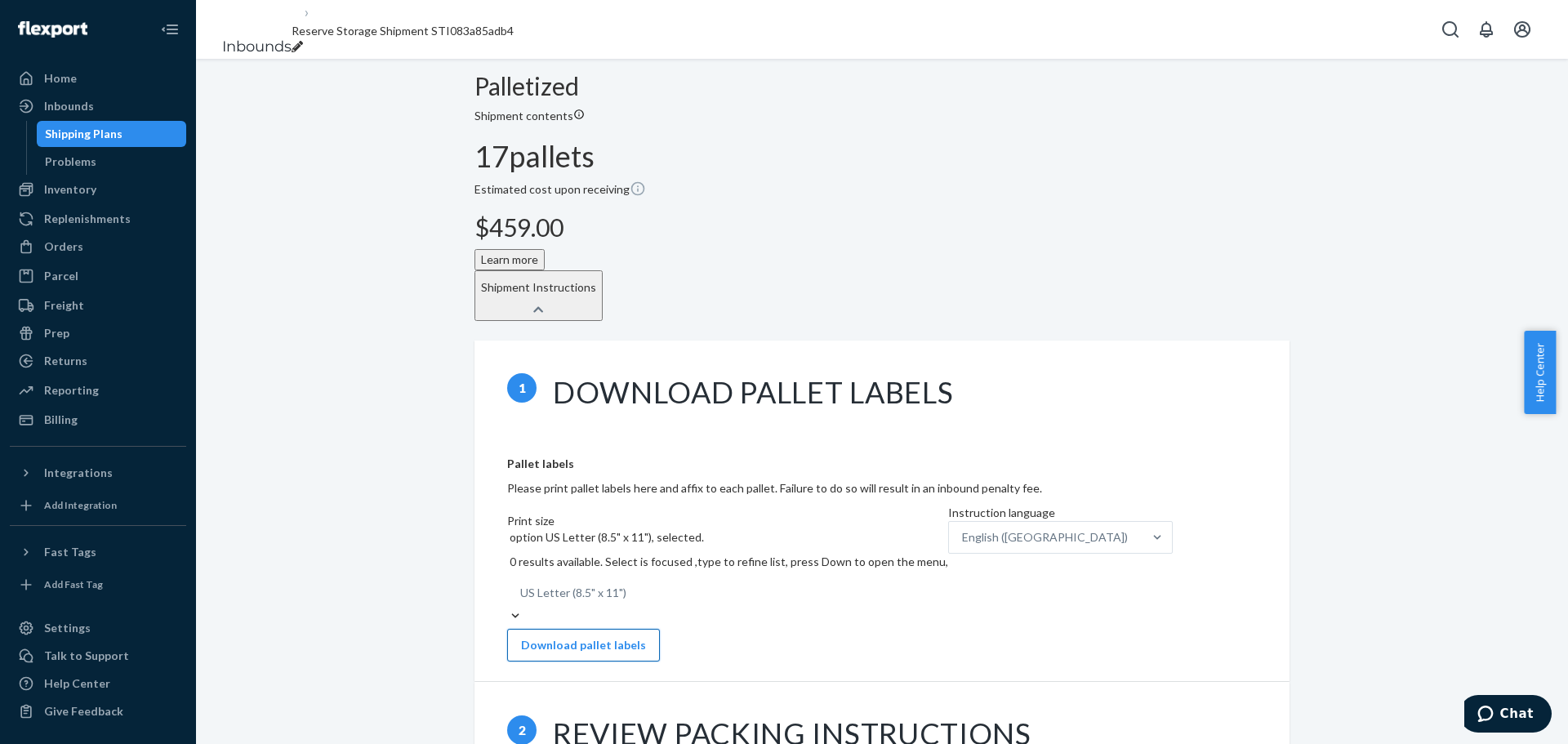
click at [652, 449] on button "Download pallet labels" at bounding box center [583, 645] width 153 height 33
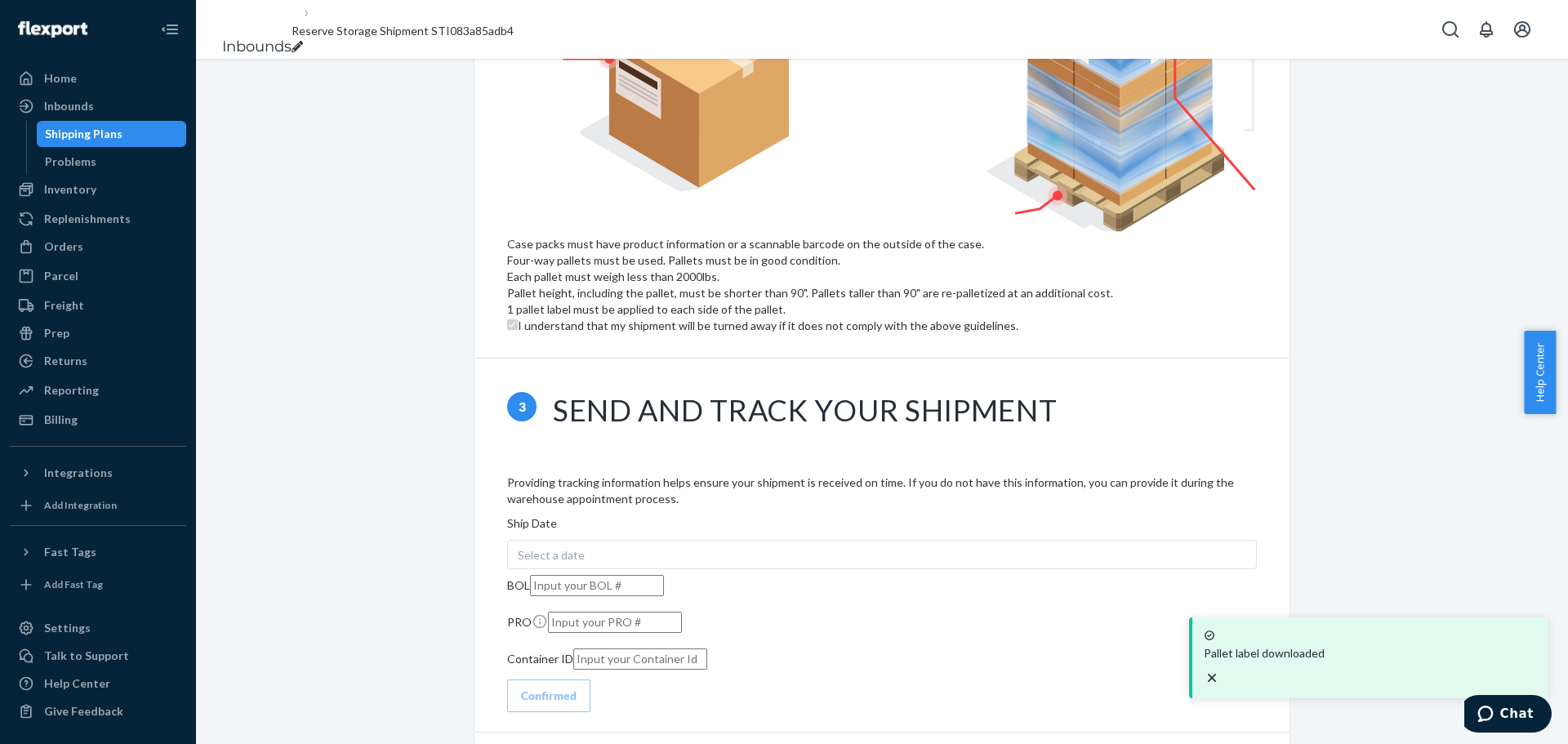
scroll to position [1307, 0]
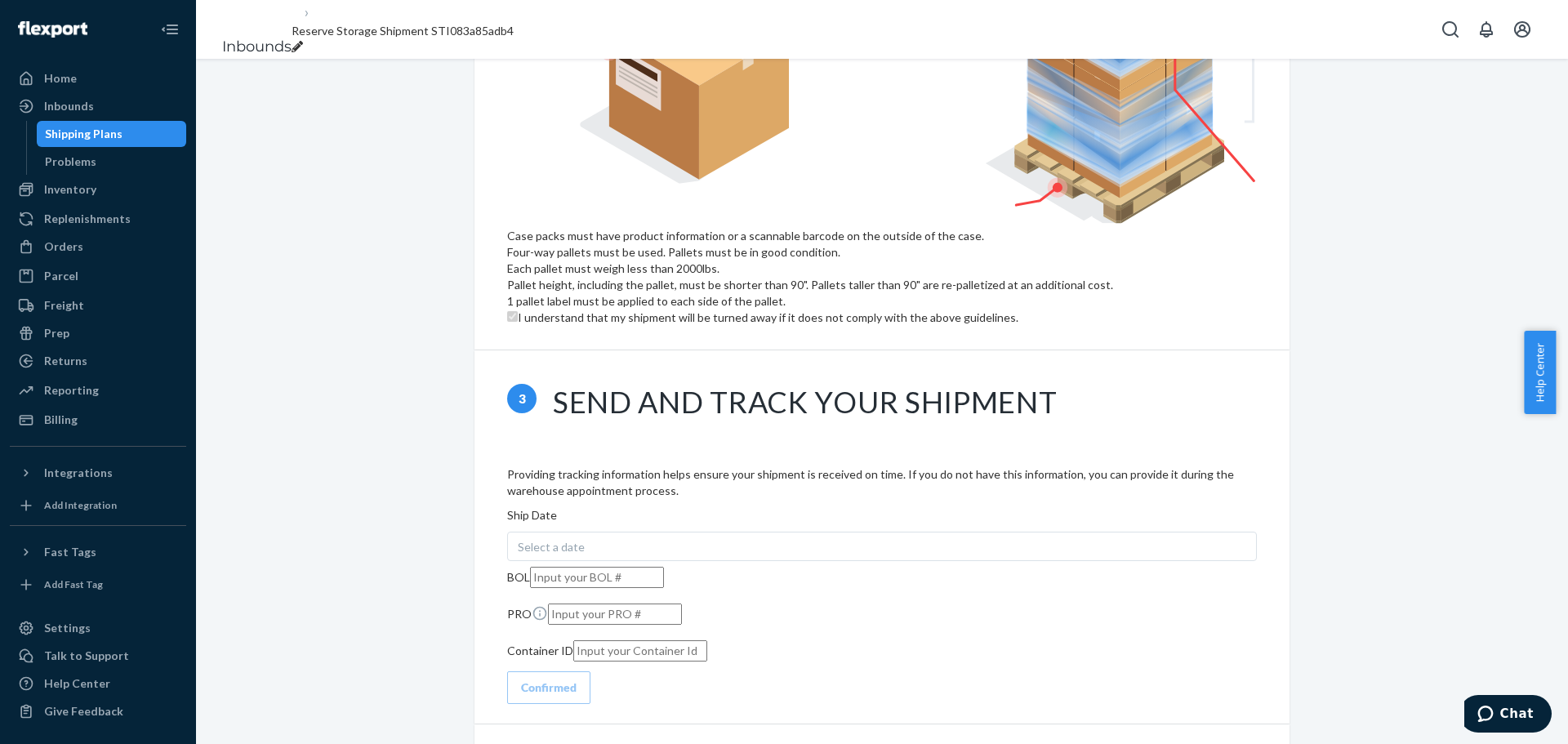
click at [712, 449] on div "Select a date" at bounding box center [881, 546] width 749 height 30
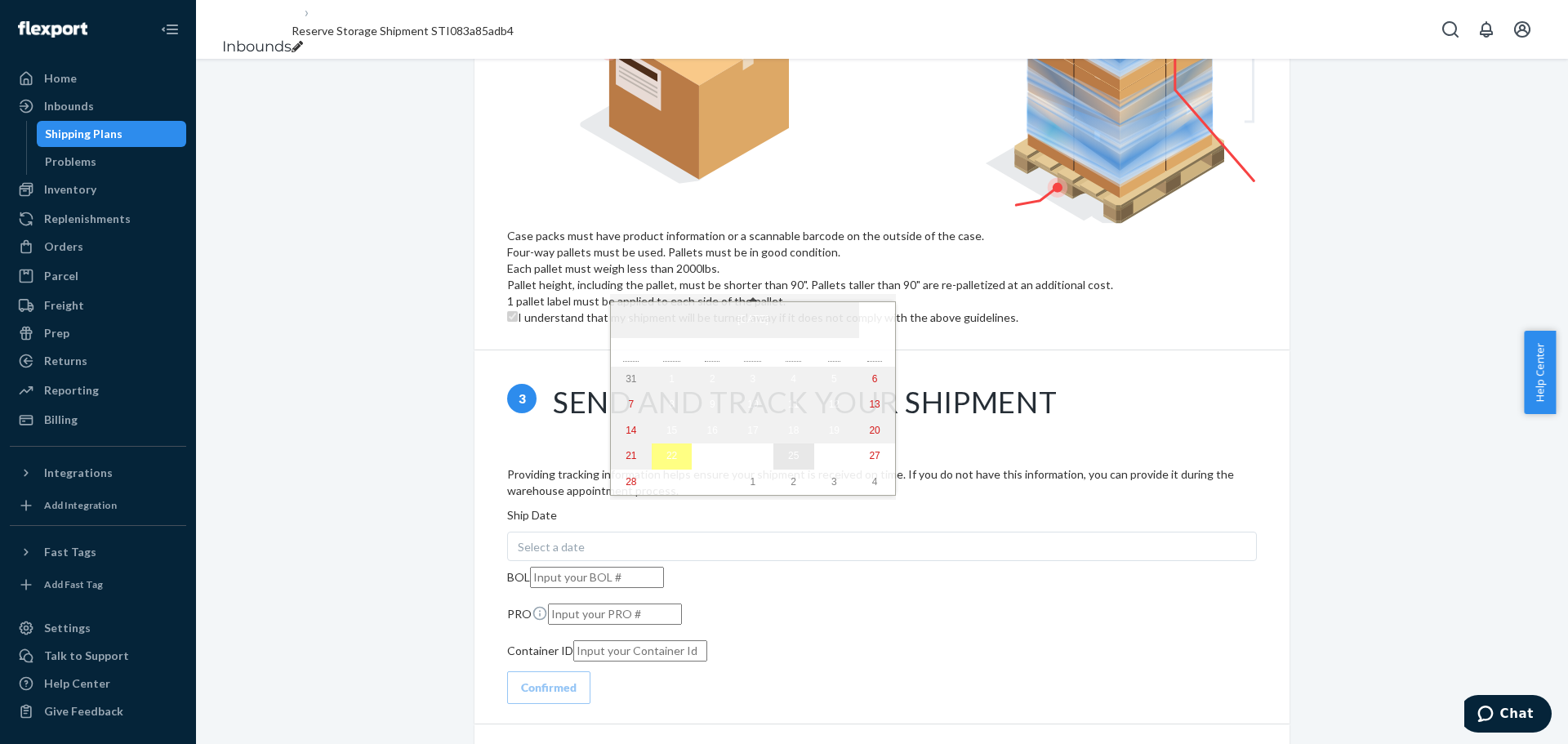
click at [788, 449] on abbr "25" at bounding box center [793, 456] width 11 height 12
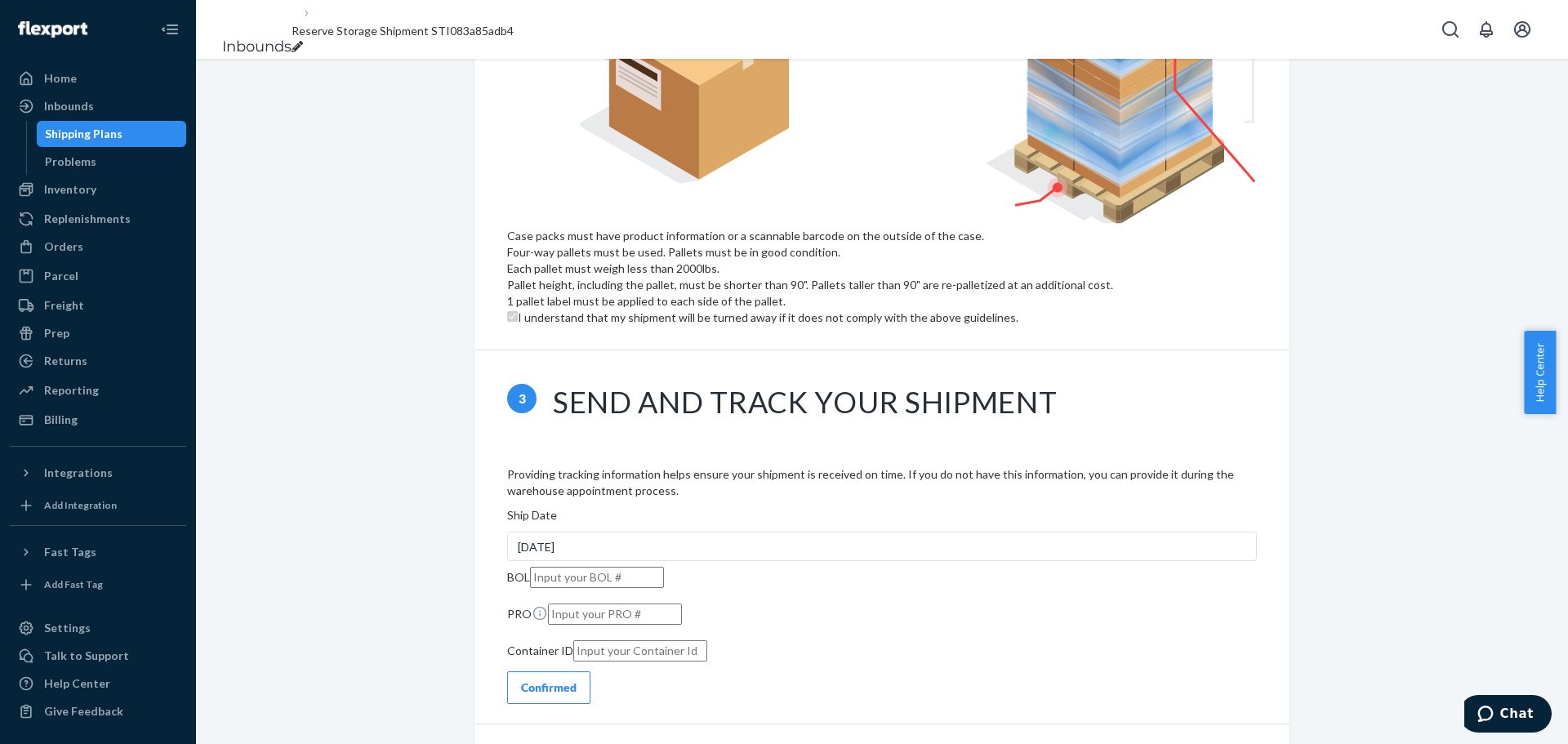
click at [577, 449] on div "Confirmed" at bounding box center [548, 688] width 55 height 16
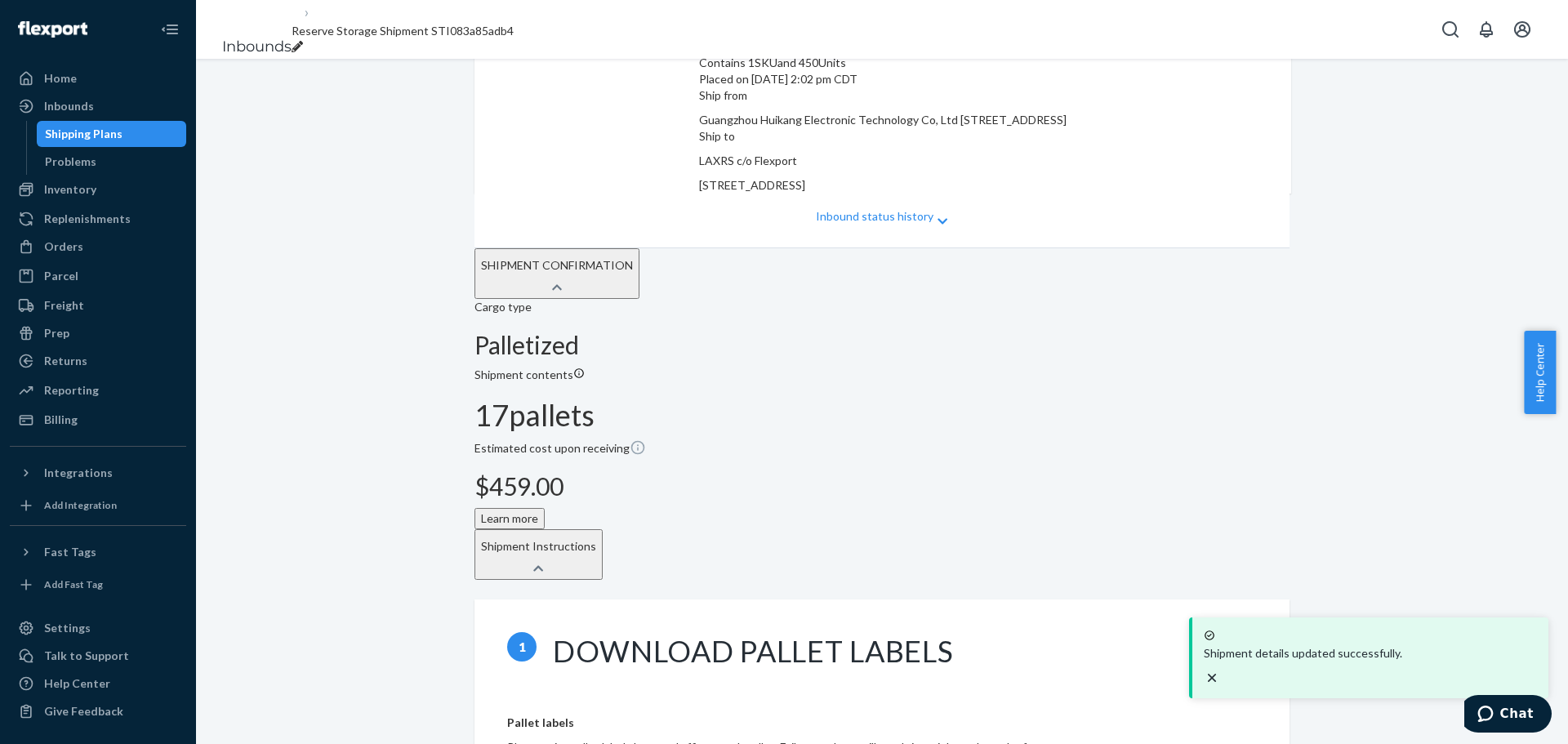
scroll to position [0, 0]
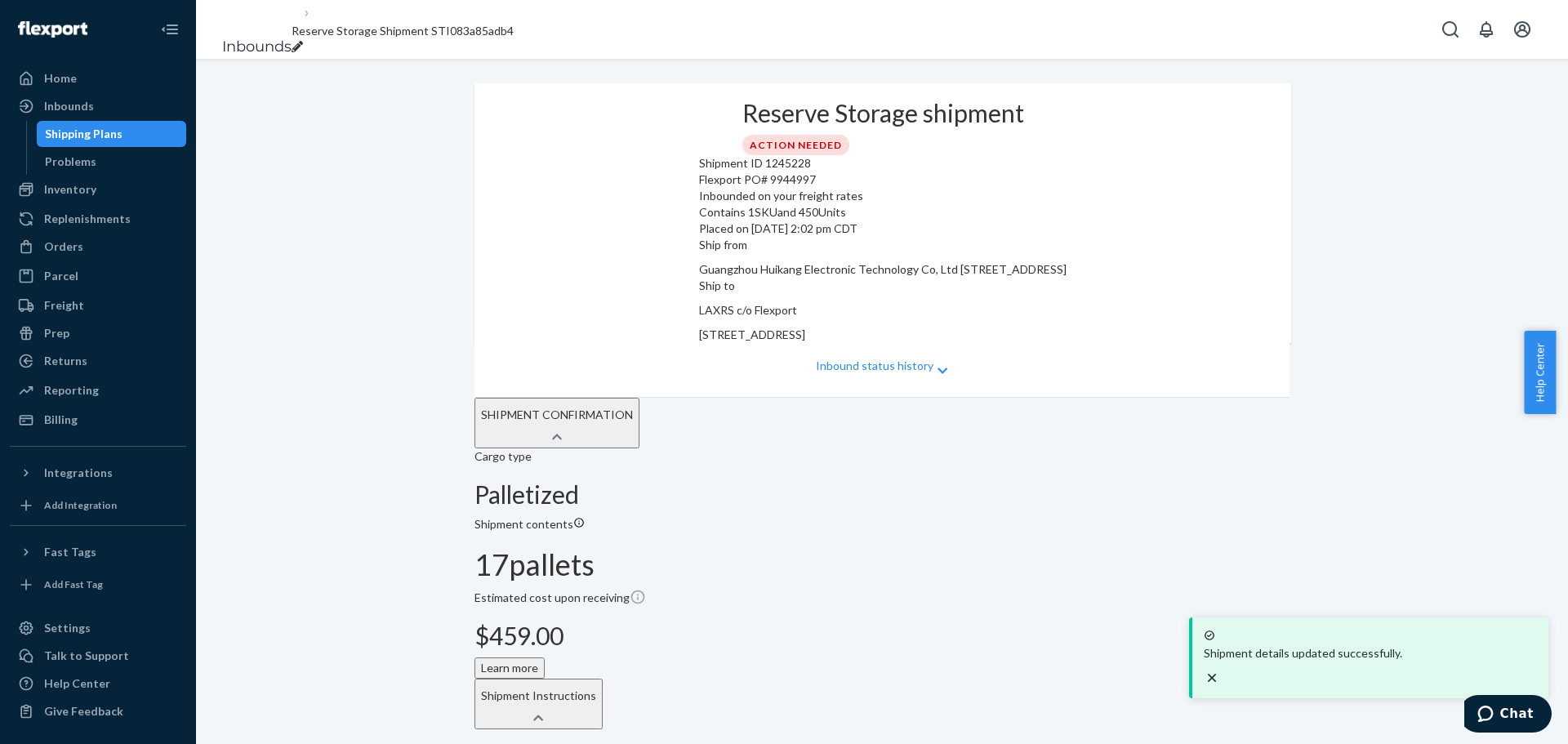
click at [109, 128] on div "Shipping Plans" at bounding box center [84, 134] width 77 height 16
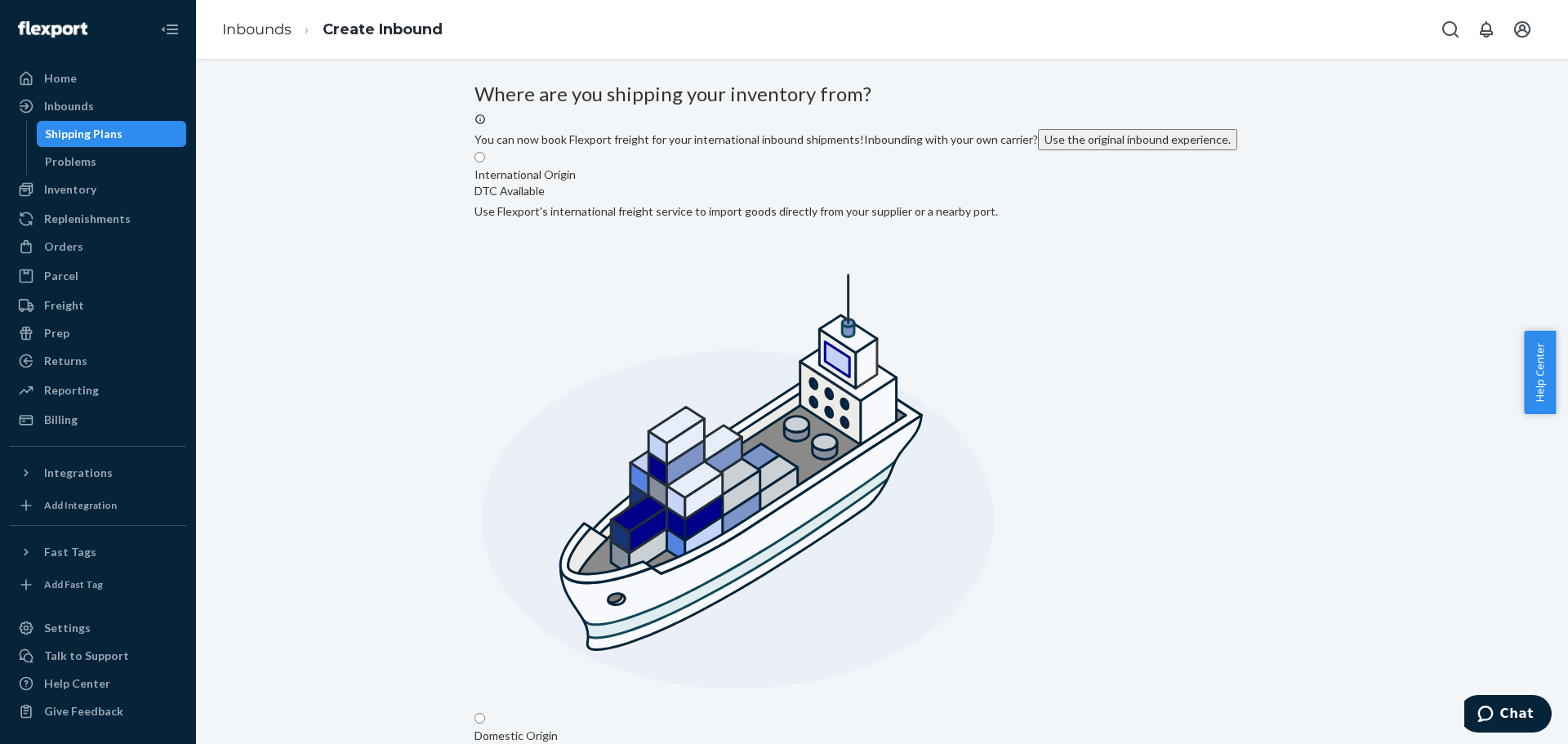
click at [485, 449] on input "Domestic Origin Use Flexport’s extensive US trucking network or your own carrie…" at bounding box center [480, 718] width 11 height 11
radio input "true"
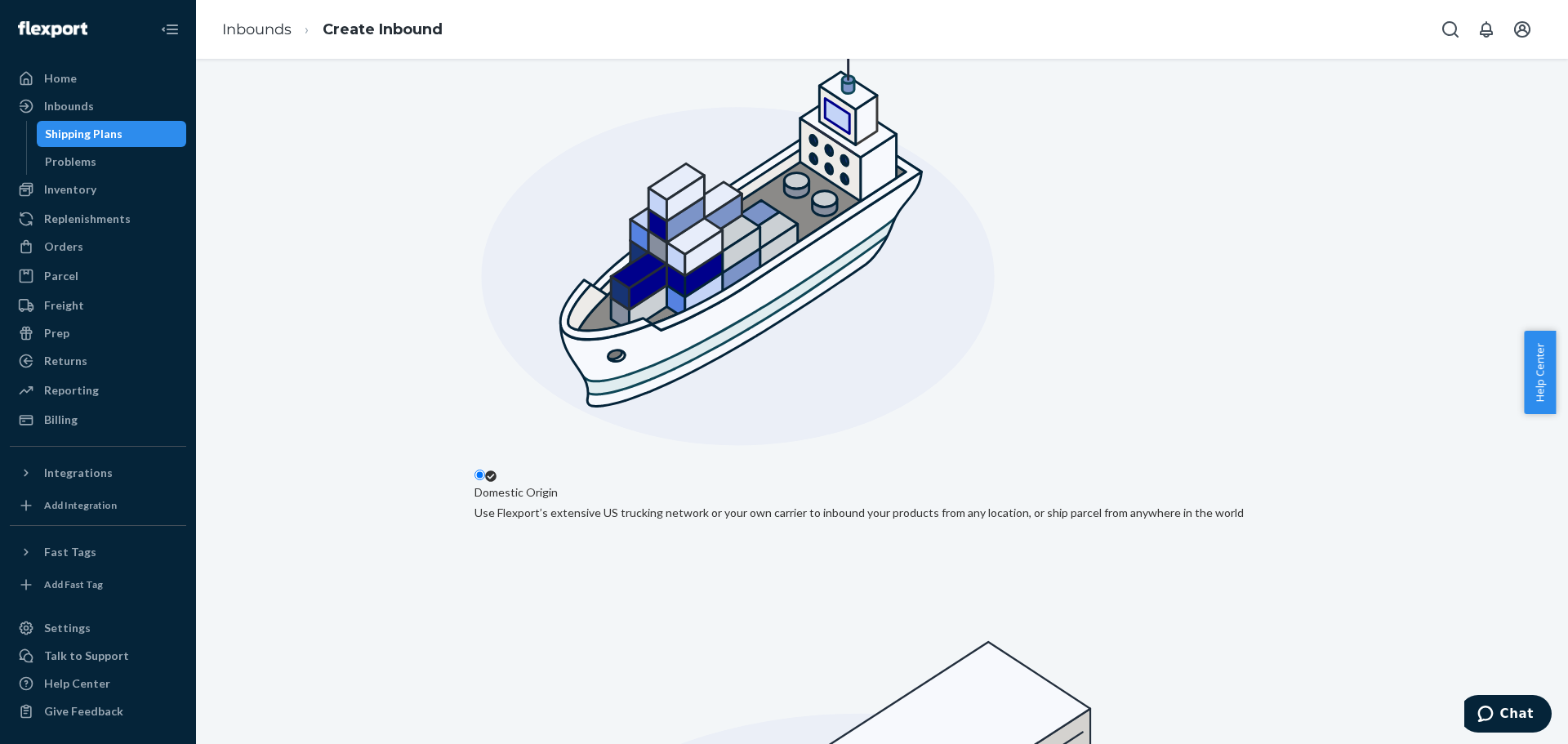
scroll to position [245, 0]
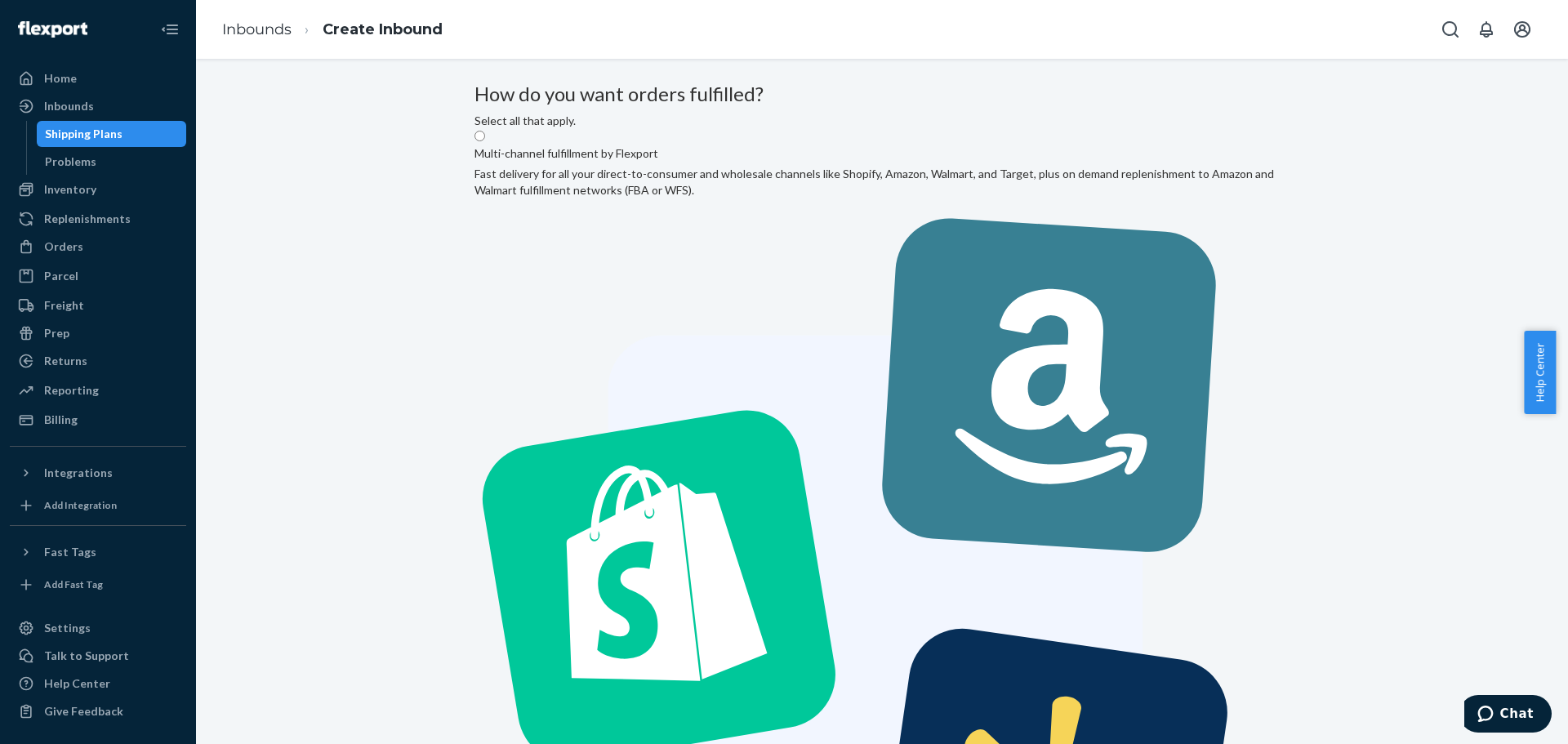
click at [715, 243] on label "Multi-channel fulfillment by Flexport Fast delivery for all your direct-to-cons…" at bounding box center [882, 574] width 815 height 889
click at [485, 142] on input "Multi-channel fulfillment by Flexport Fast delivery for all your direct-to-cons…" at bounding box center [480, 136] width 11 height 11
radio input "true"
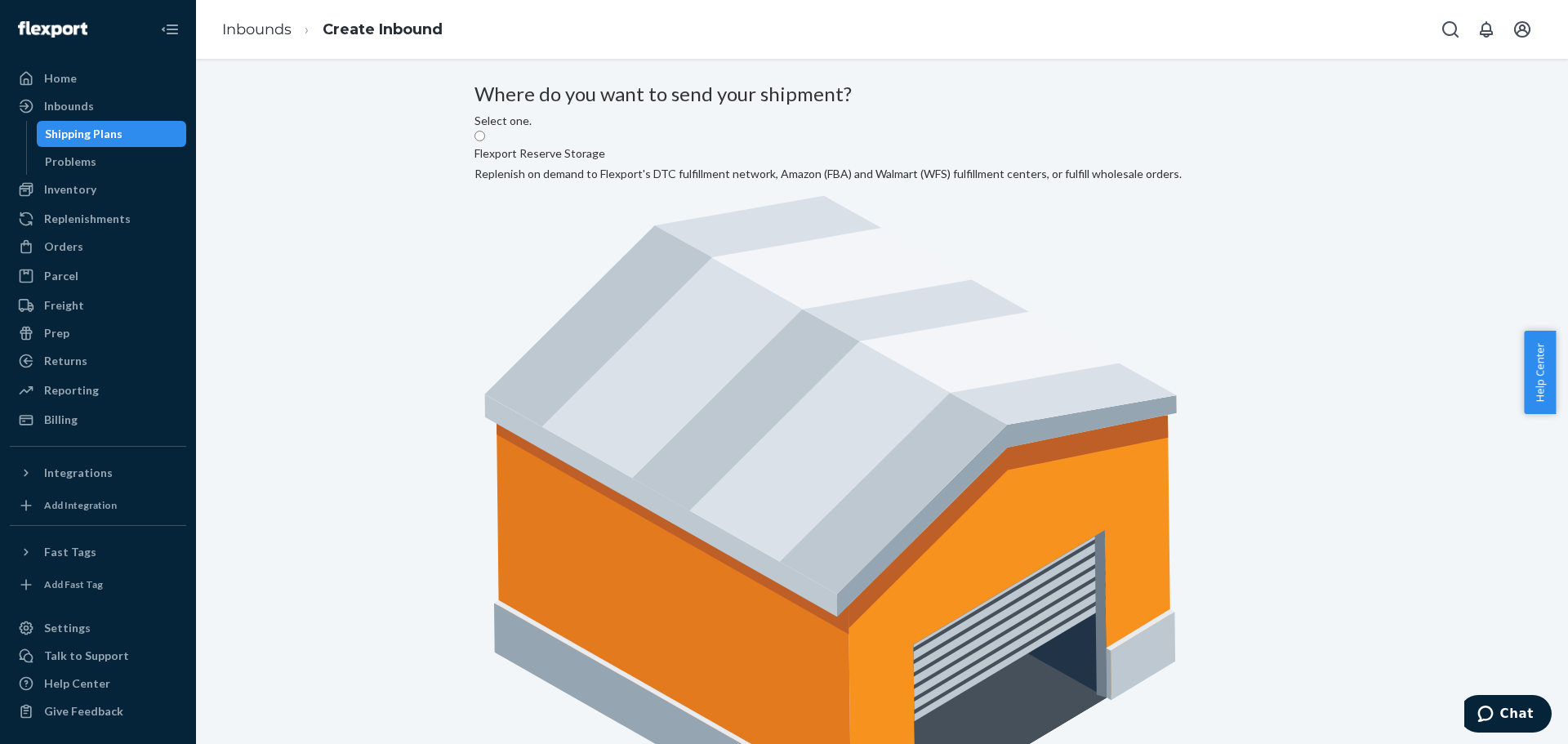
click at [717, 300] on label "Flexport Reserve Storage Replenish on demand to Flexport's DTC fulfillment netw…" at bounding box center [828, 498] width 707 height 737
click at [485, 142] on input "Flexport Reserve Storage Replenish on demand to Flexport's DTC fulfillment netw…" at bounding box center [480, 136] width 11 height 11
radio input "true"
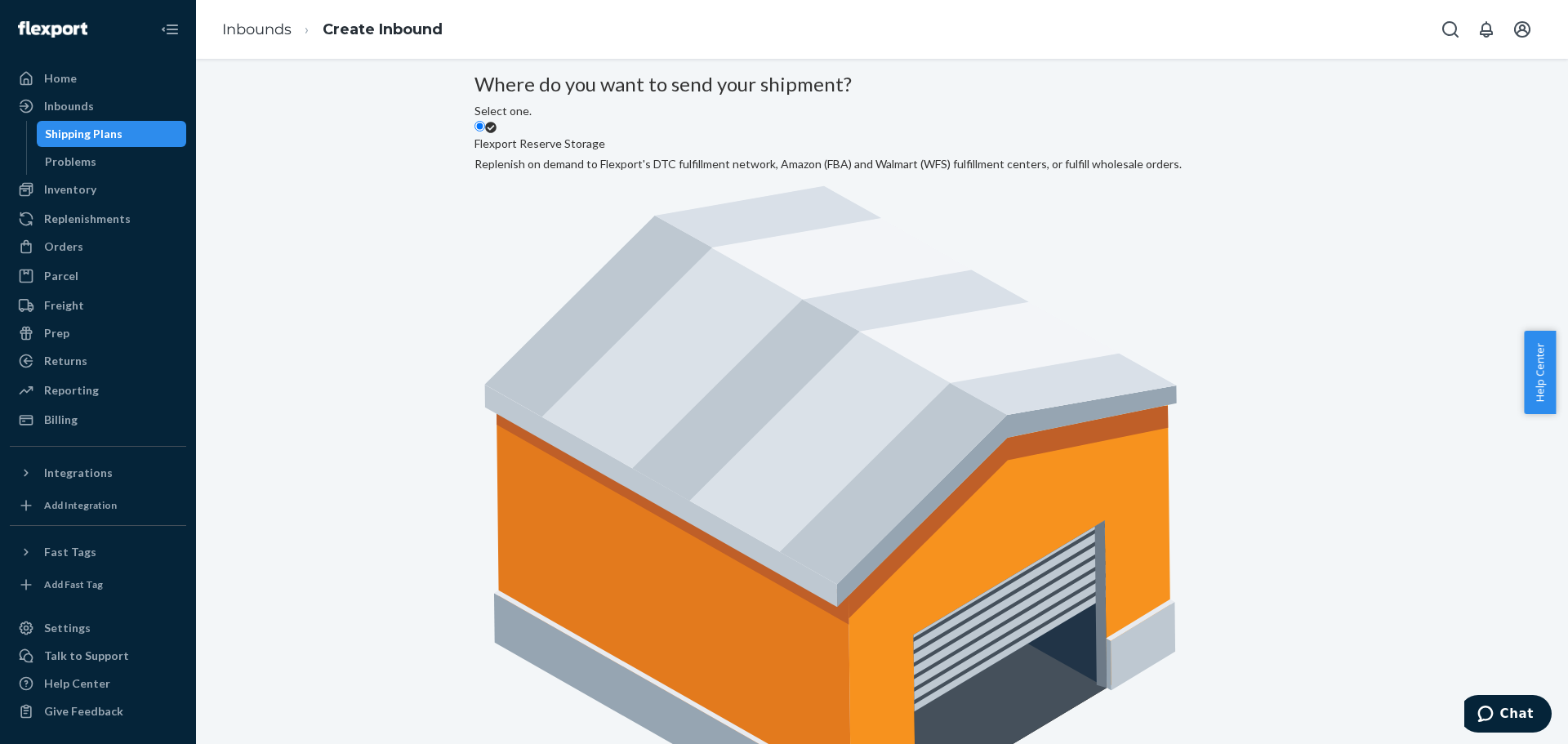
scroll to position [13, 0]
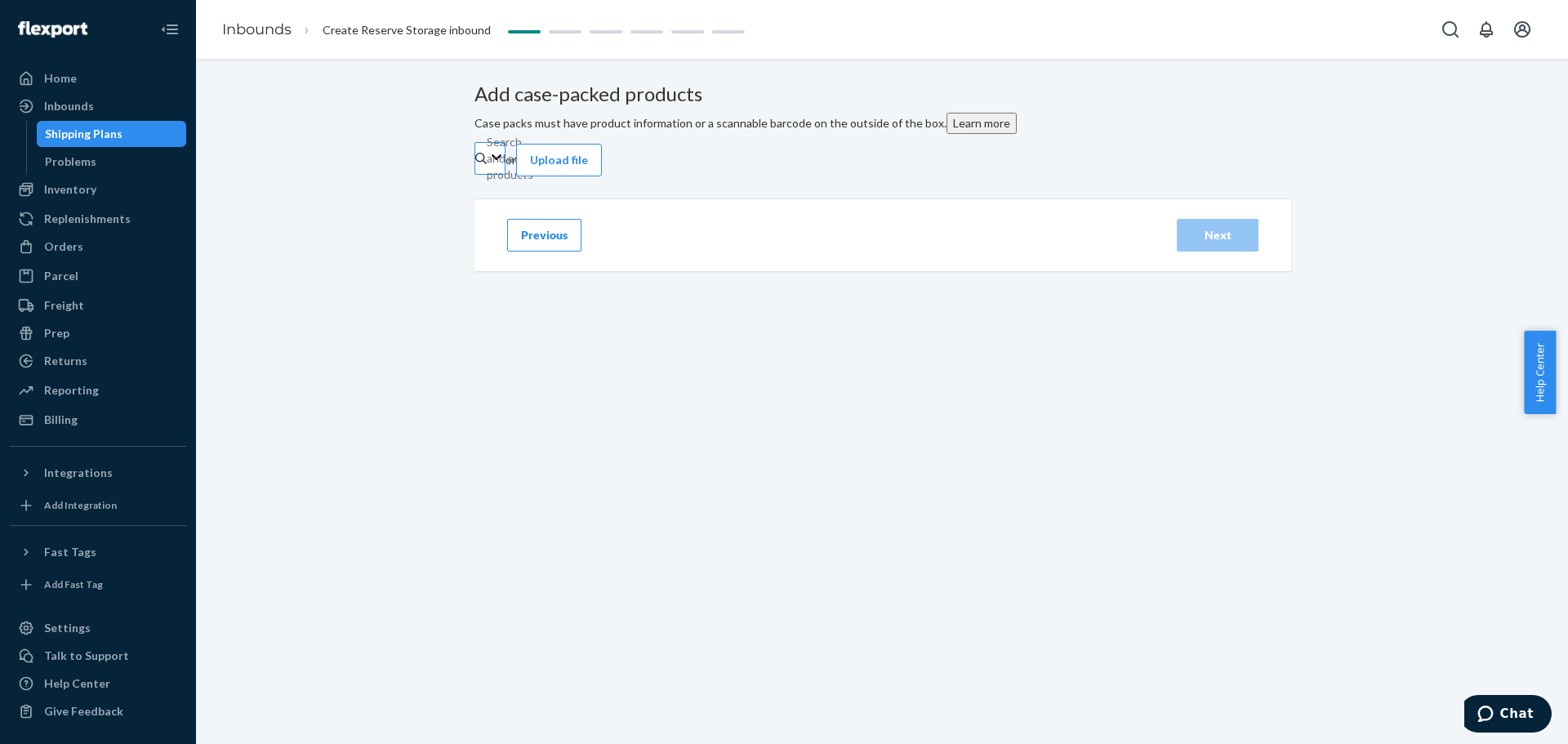
click at [489, 166] on div "Search and add products" at bounding box center [488, 159] width 2 height 16
click at [489, 166] on input "Search and add products" at bounding box center [488, 159] width 2 height 16
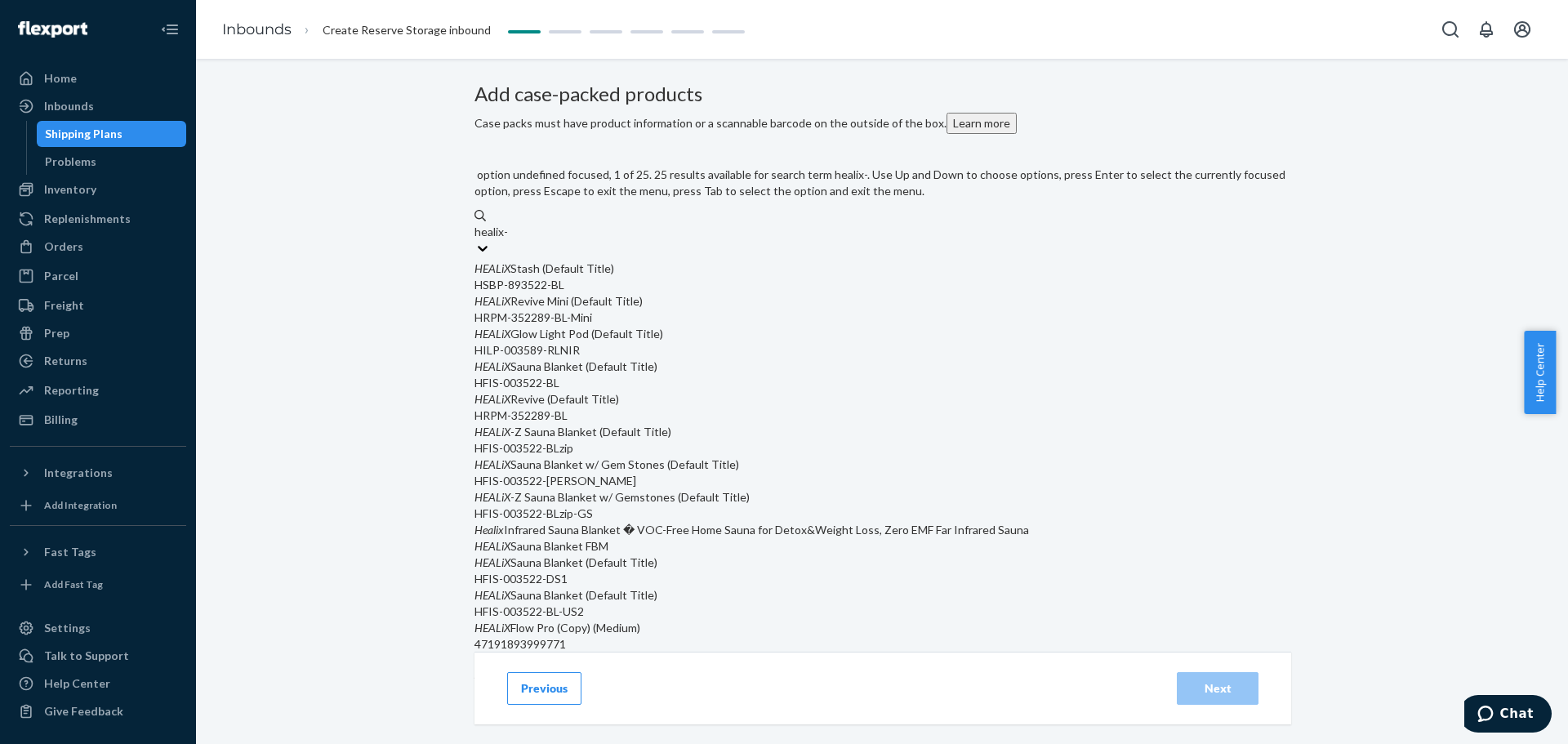
type input "healix-z"
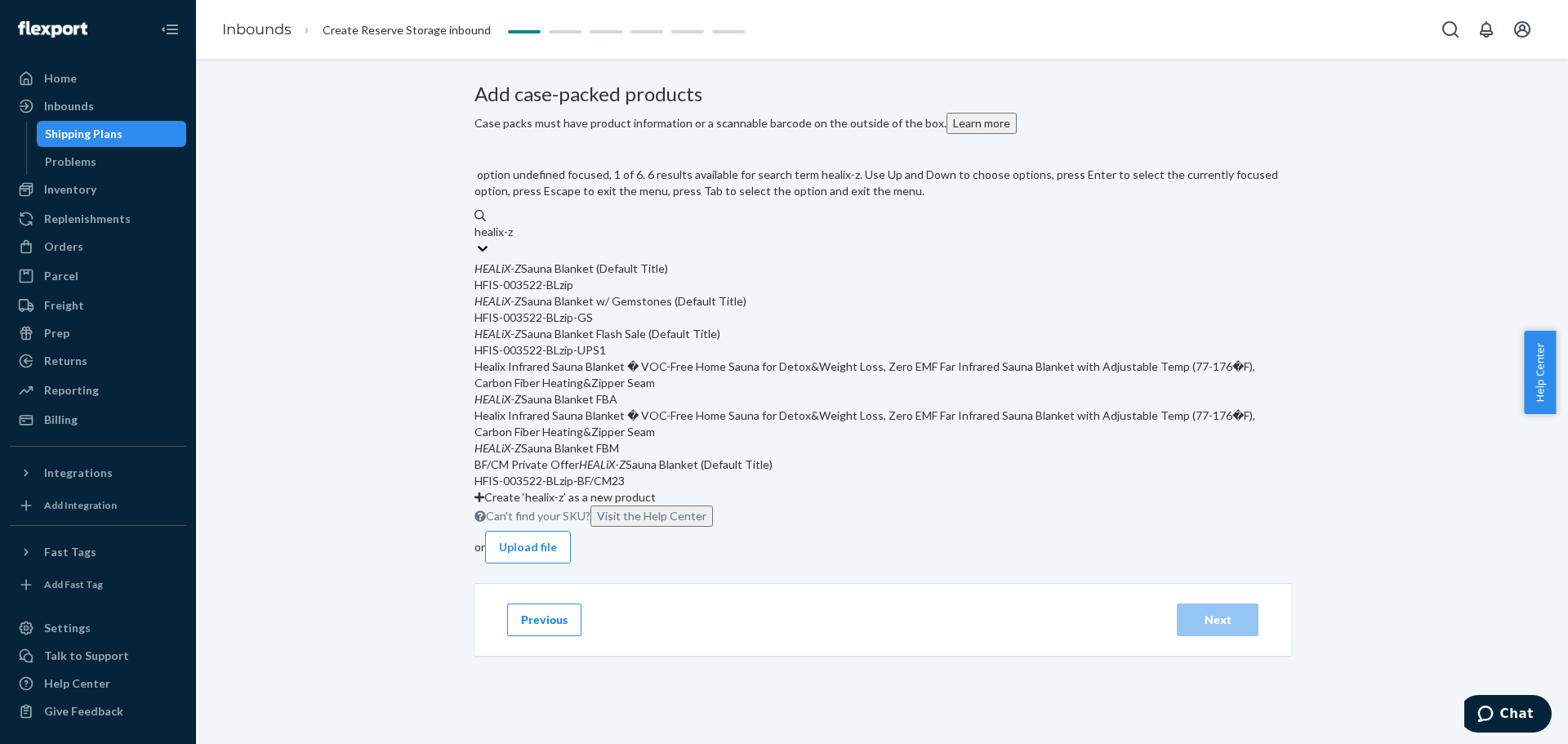
click at [789, 270] on div "HEALiX - Z Sauna Blanket (Default Title)" at bounding box center [882, 269] width 815 height 16
click at [515, 240] on input "healix-z" at bounding box center [495, 232] width 41 height 16
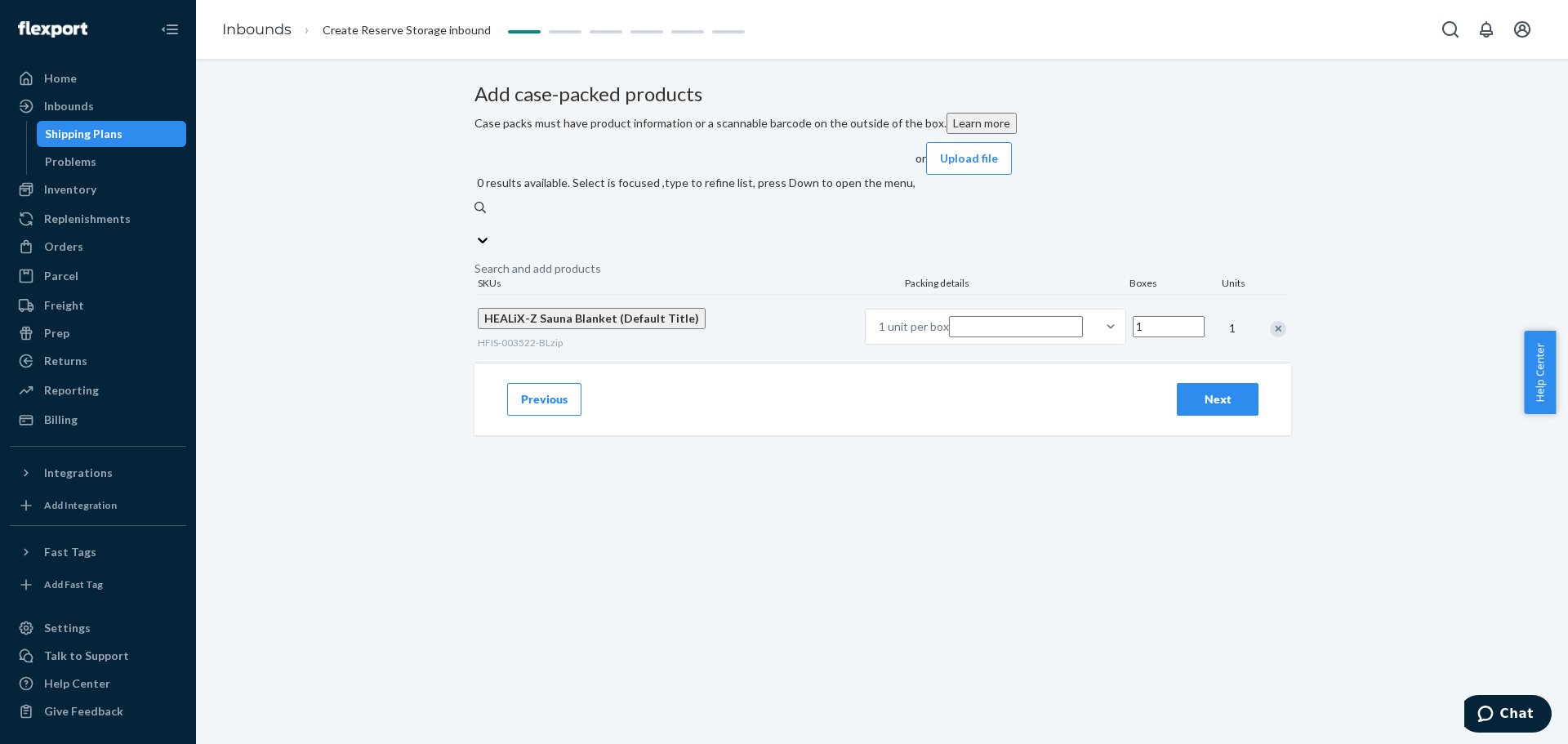
click at [1032, 319] on input "1" at bounding box center [1168, 327] width 72 height 21
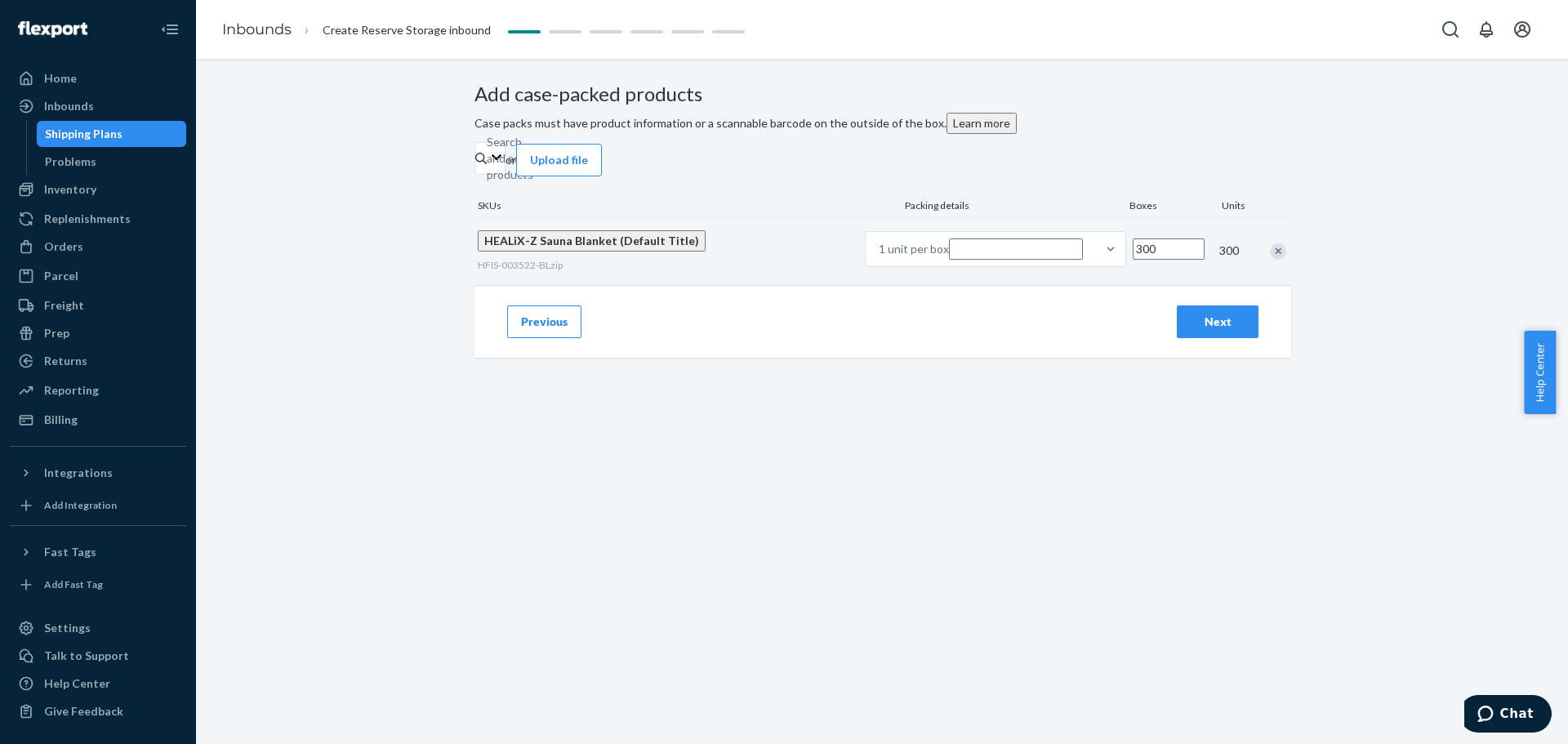
type input "300"
click at [1032, 330] on div "Next" at bounding box center [1218, 322] width 54 height 16
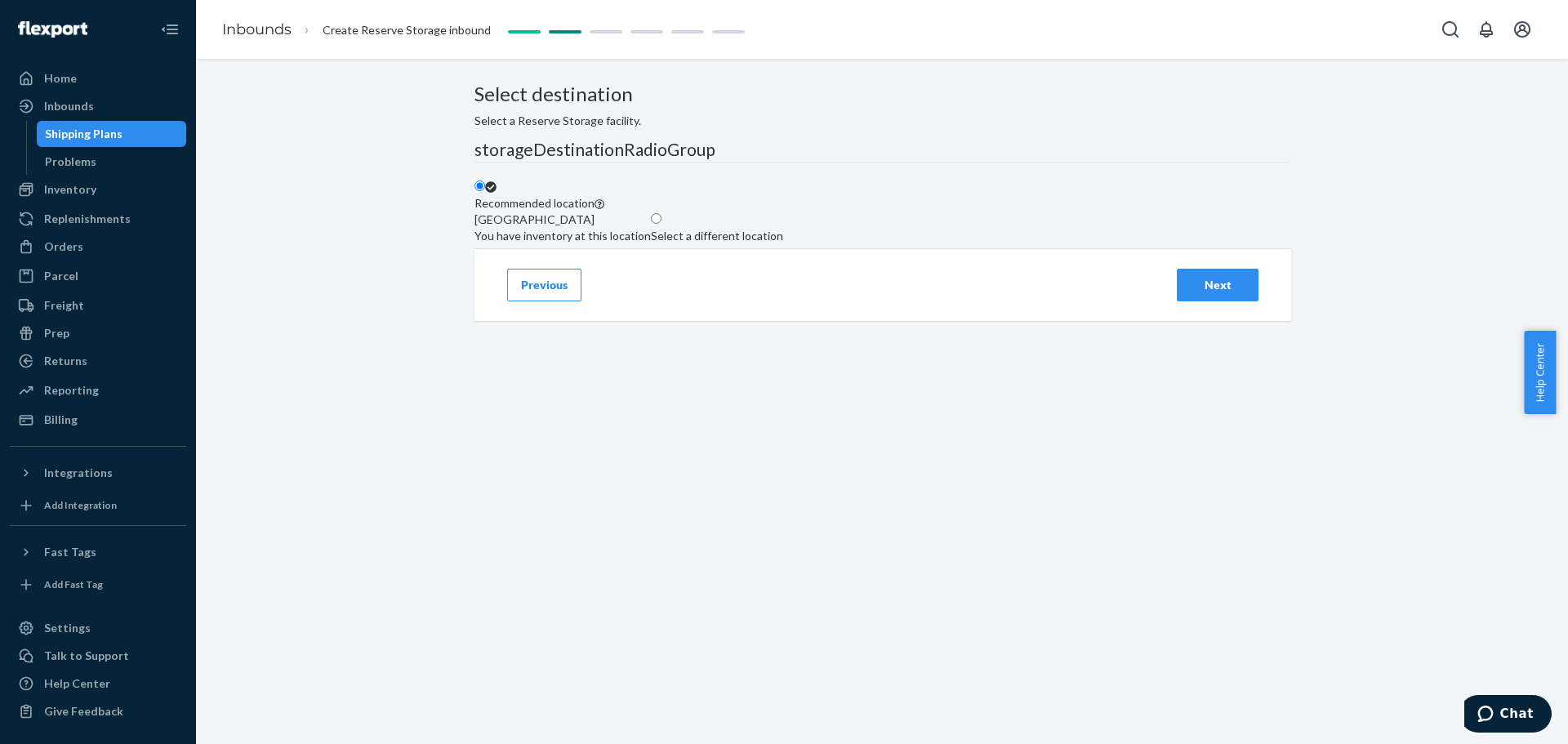
click at [1032, 293] on div "Next" at bounding box center [1218, 285] width 54 height 16
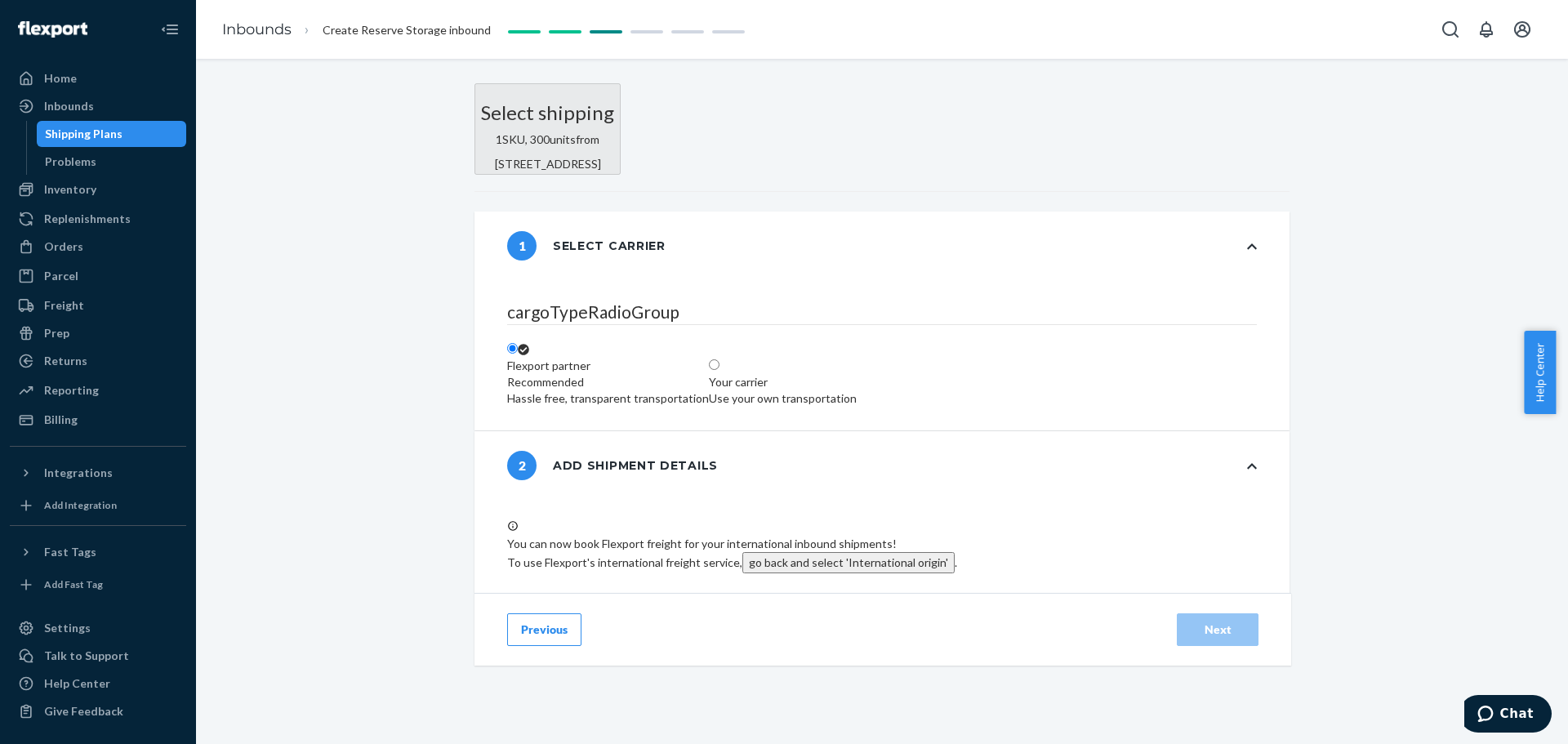
click at [856, 358] on label "Your carrier Use your own transportation" at bounding box center [783, 383] width 148 height 49
click at [719, 360] on input "Your carrier Use your own transportation" at bounding box center [714, 365] width 11 height 11
radio input "true"
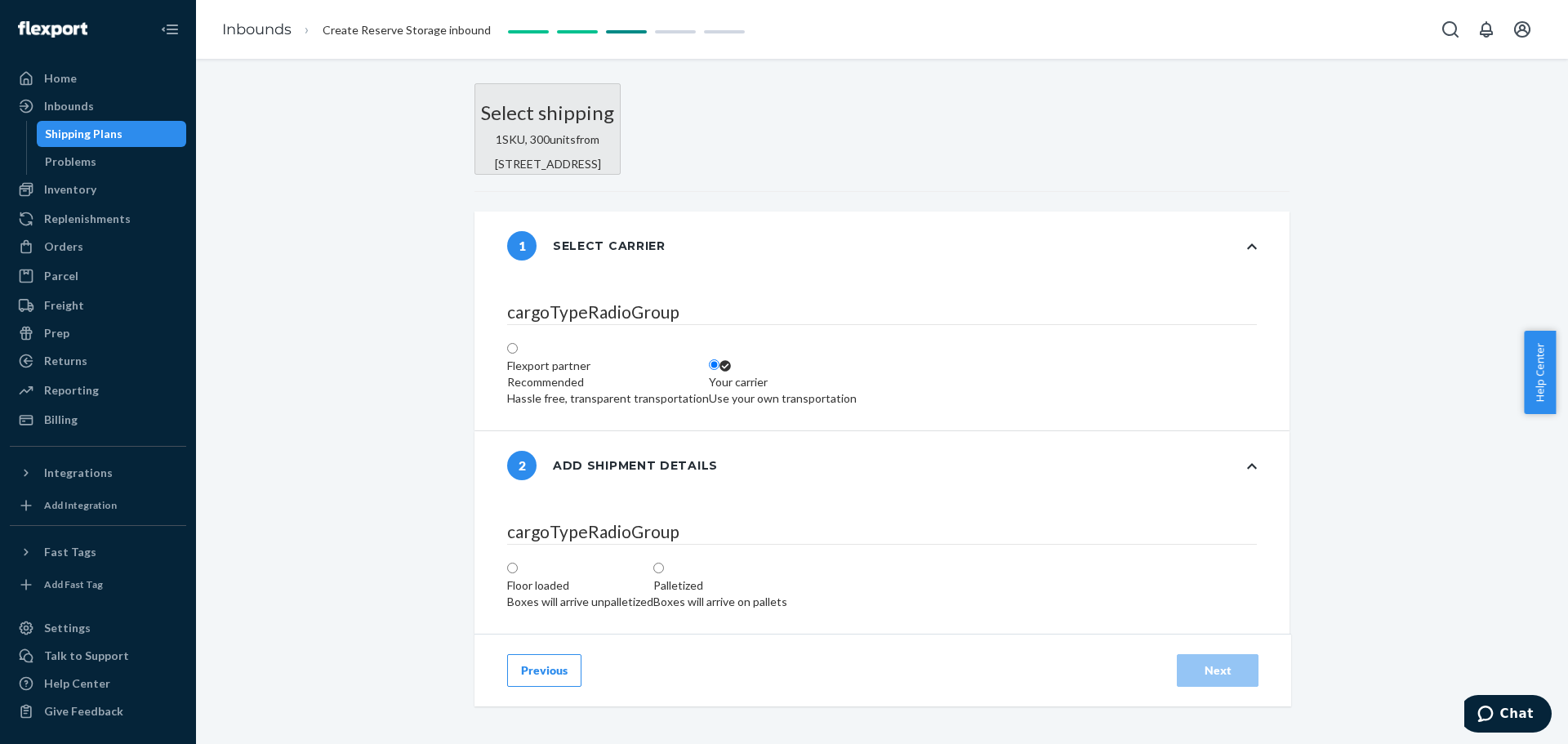
scroll to position [327, 0]
click at [787, 449] on label "Palletized Boxes will arrive on pallets" at bounding box center [720, 586] width 134 height 49
click at [664, 449] on input "Palletized Boxes will arrive on pallets" at bounding box center [658, 568] width 11 height 11
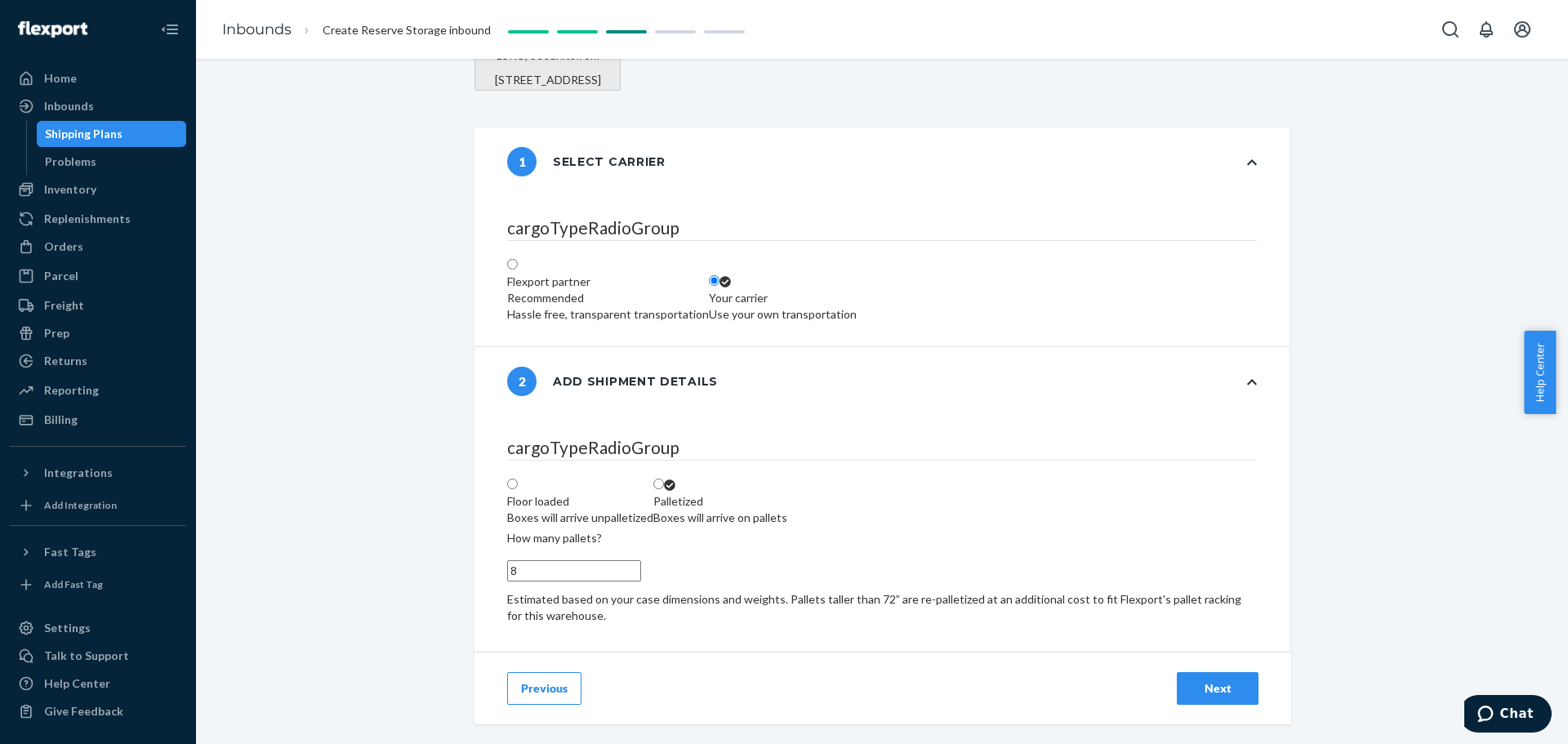
scroll to position [376, 0]
click at [550, 449] on input "9" at bounding box center [573, 571] width 134 height 21
click at [550, 449] on input "10" at bounding box center [573, 571] width 134 height 21
type input "11"
click at [550, 449] on input "11" at bounding box center [573, 571] width 134 height 21
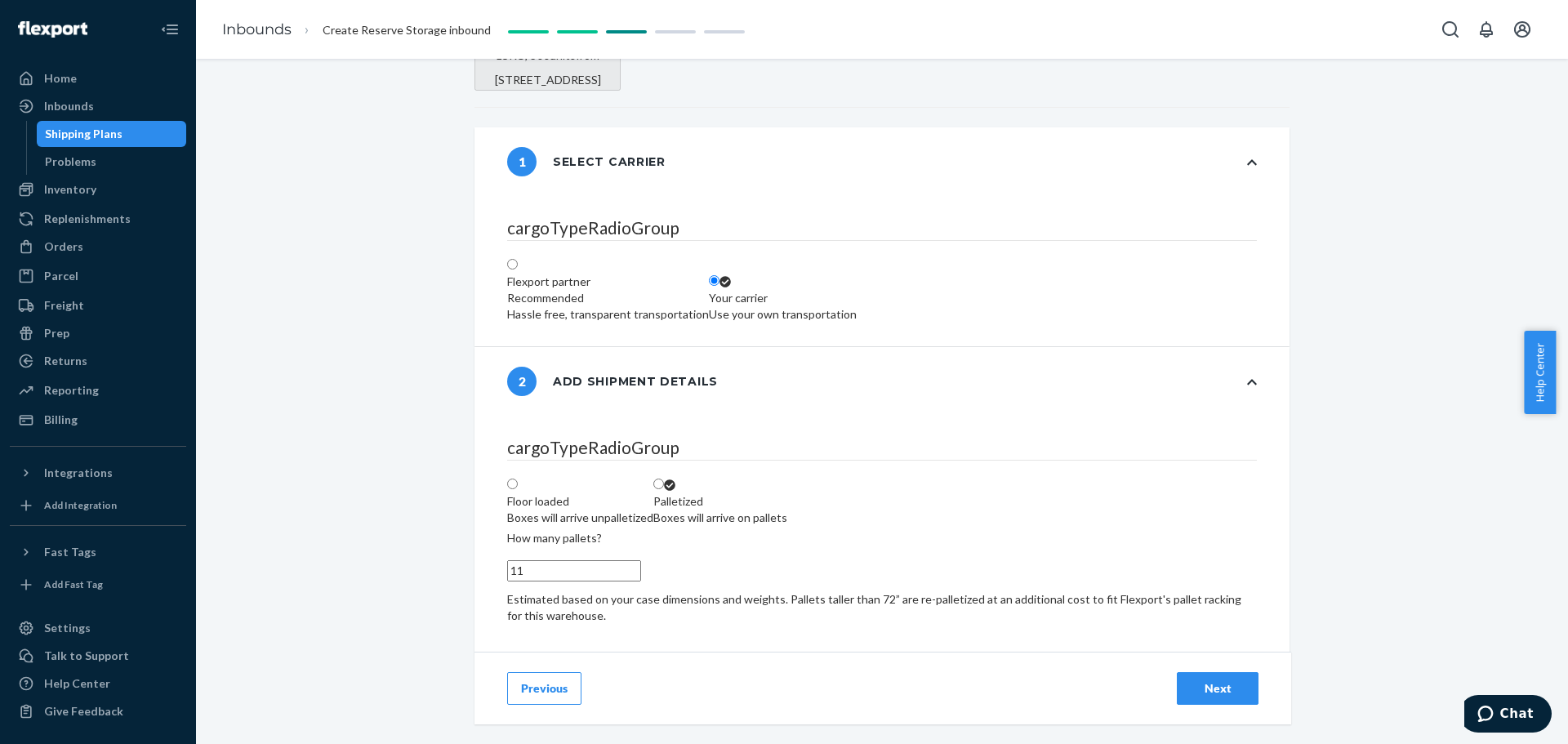
click at [1032, 449] on div "Next" at bounding box center [1218, 689] width 54 height 16
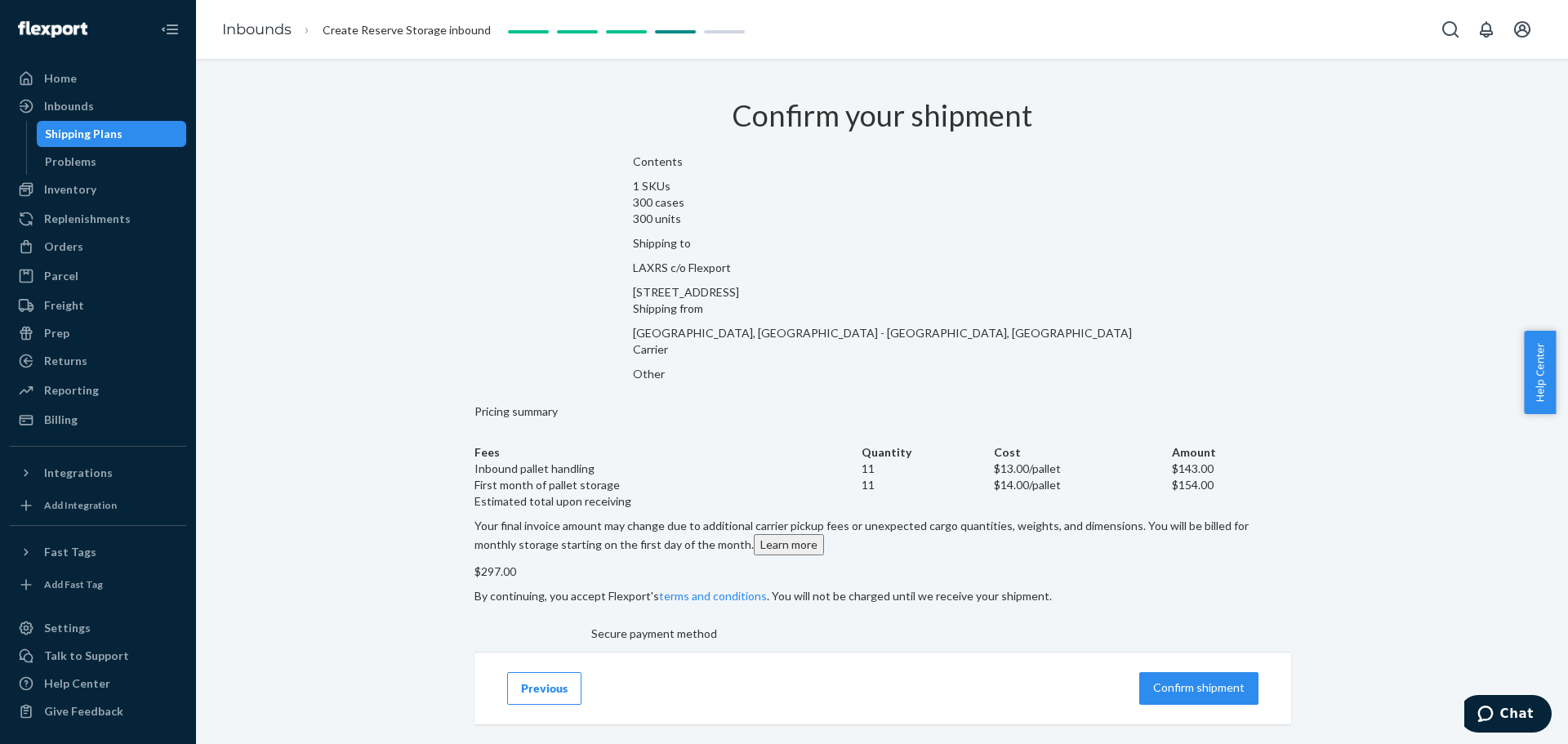
scroll to position [198, 0]
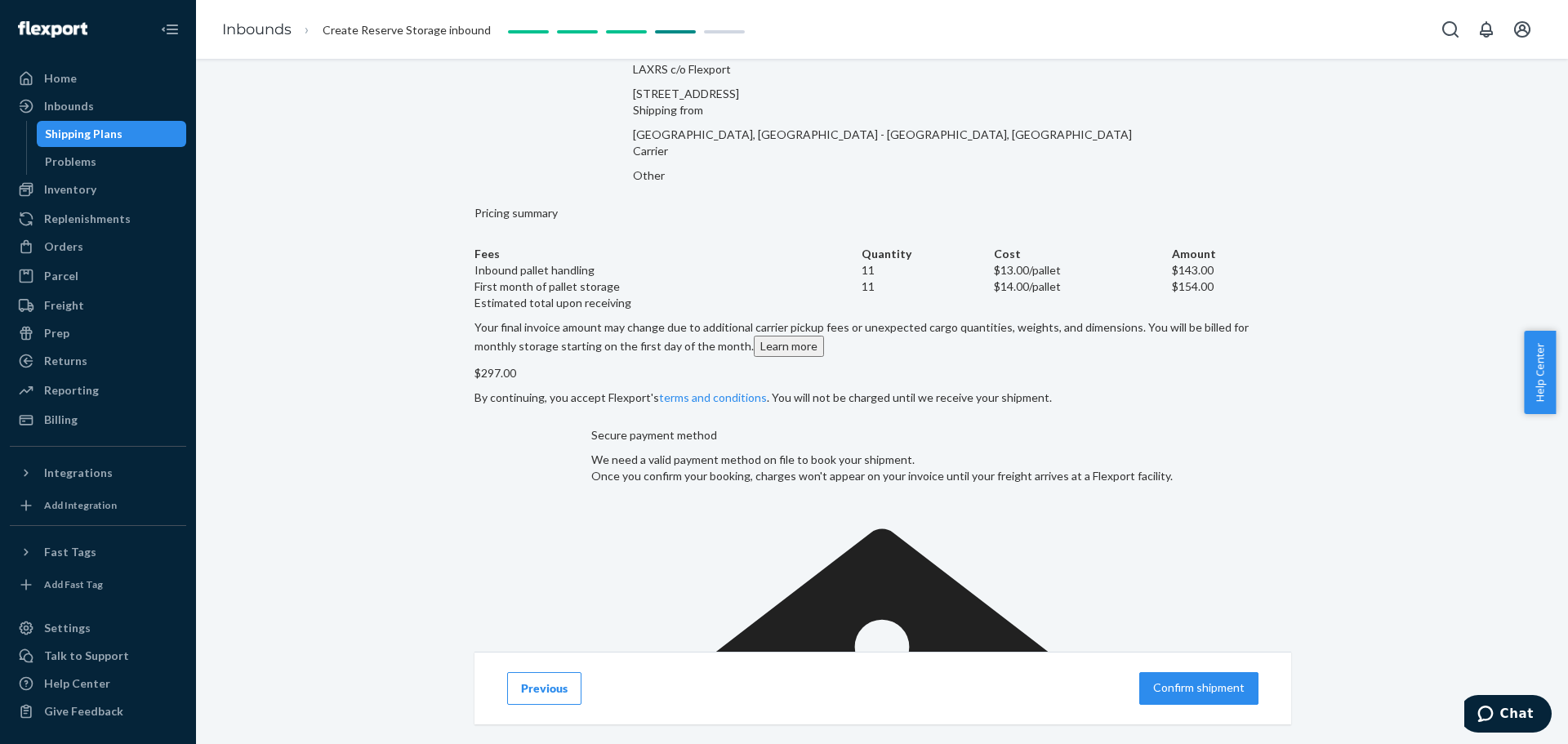
click at [1032, 449] on p "Confirm shipment" at bounding box center [1199, 688] width 91 height 16
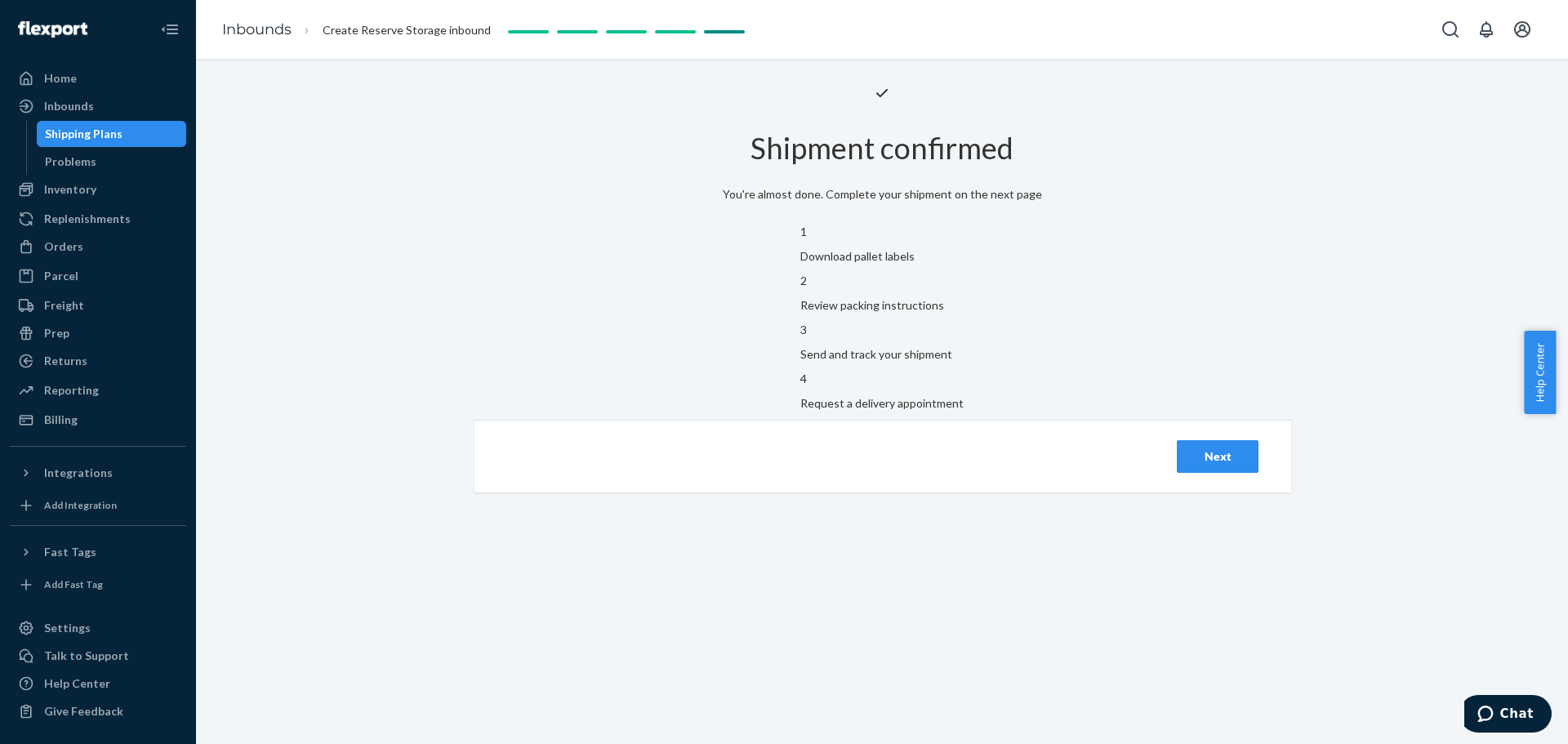
click at [1032, 449] on div "Next" at bounding box center [1218, 457] width 54 height 16
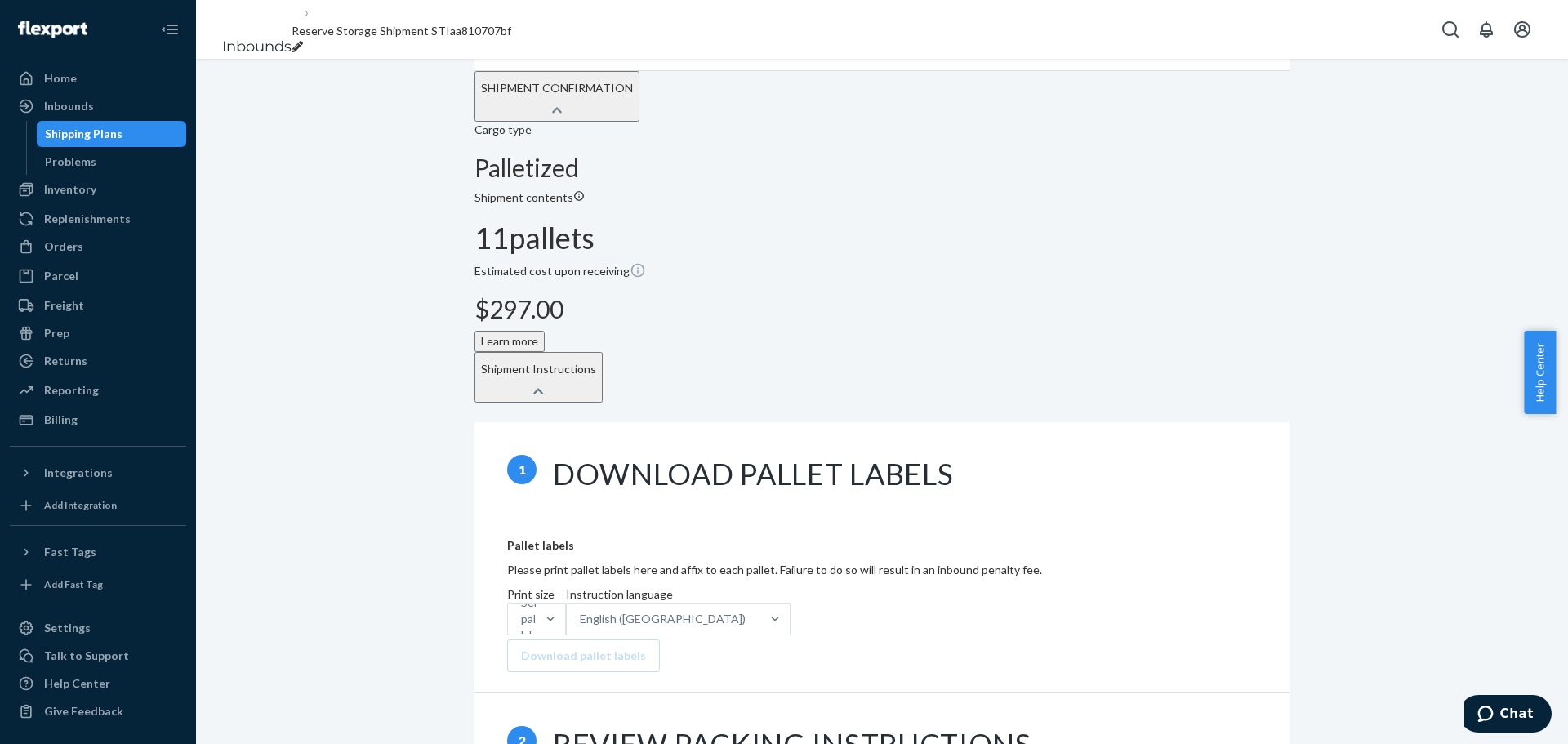
scroll to position [491, 0]
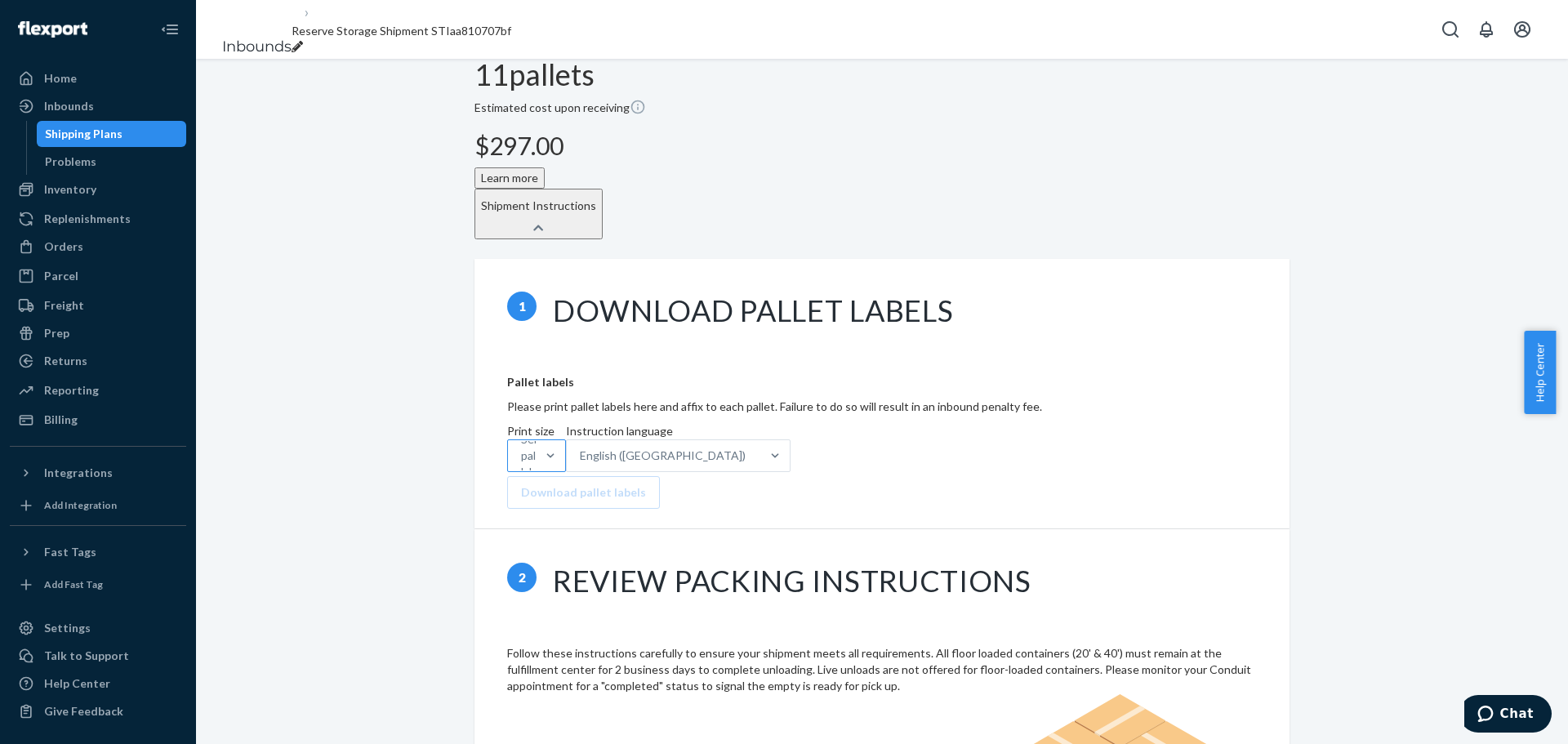
click at [536, 441] on div "Select pallet labels" at bounding box center [522, 456] width 28 height 30
click at [522, 448] on input "Print size Select pallet labels" at bounding box center [522, 456] width 2 height 16
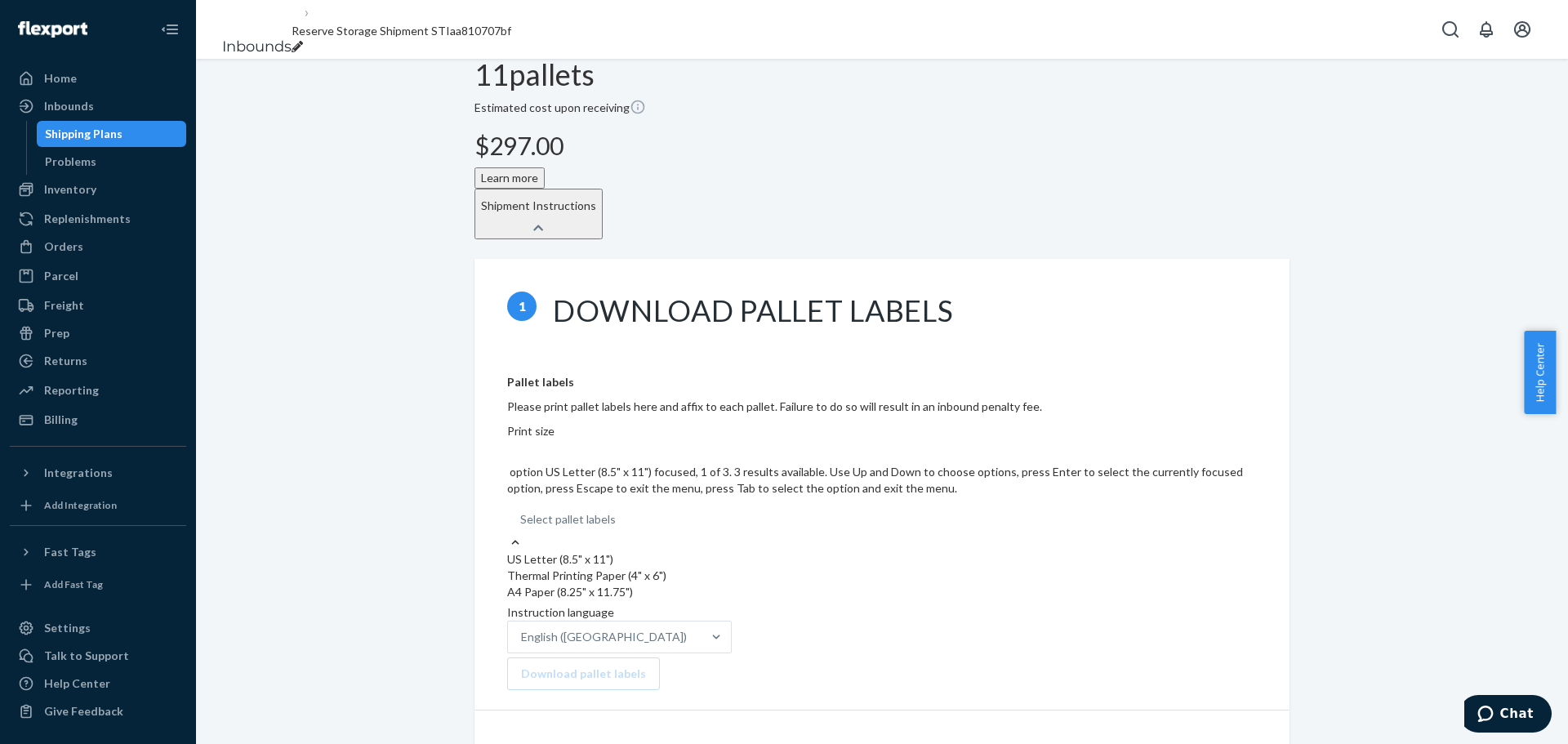
click at [709, 449] on div "US Letter (8.5" x 11")" at bounding box center [881, 560] width 749 height 16
click at [522, 449] on input "Print size option US Letter (8.5" x 11") focused, 1 of 3. 3 results available. …" at bounding box center [521, 519] width 2 height 16
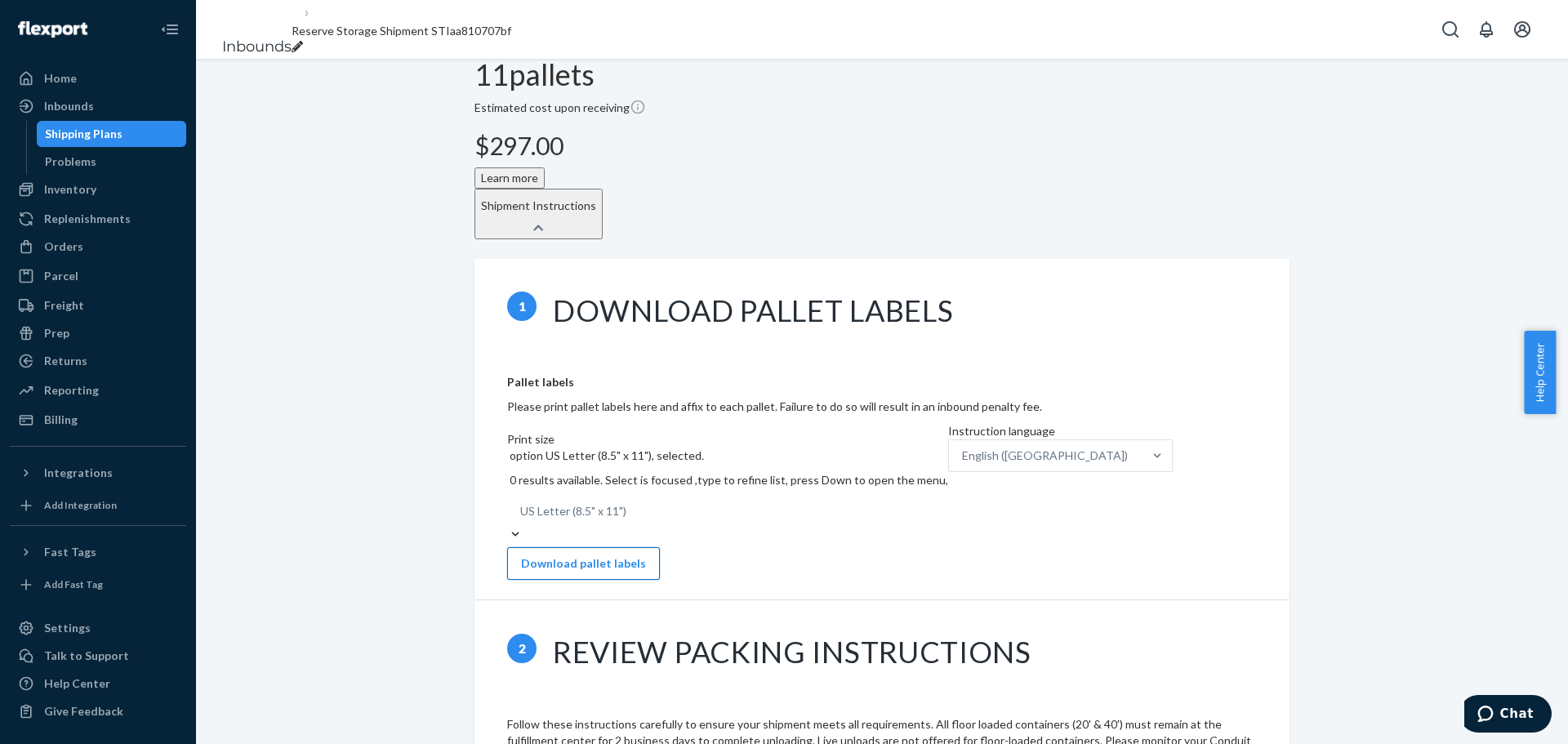
click at [660, 449] on button "Download pallet labels" at bounding box center [583, 564] width 153 height 33
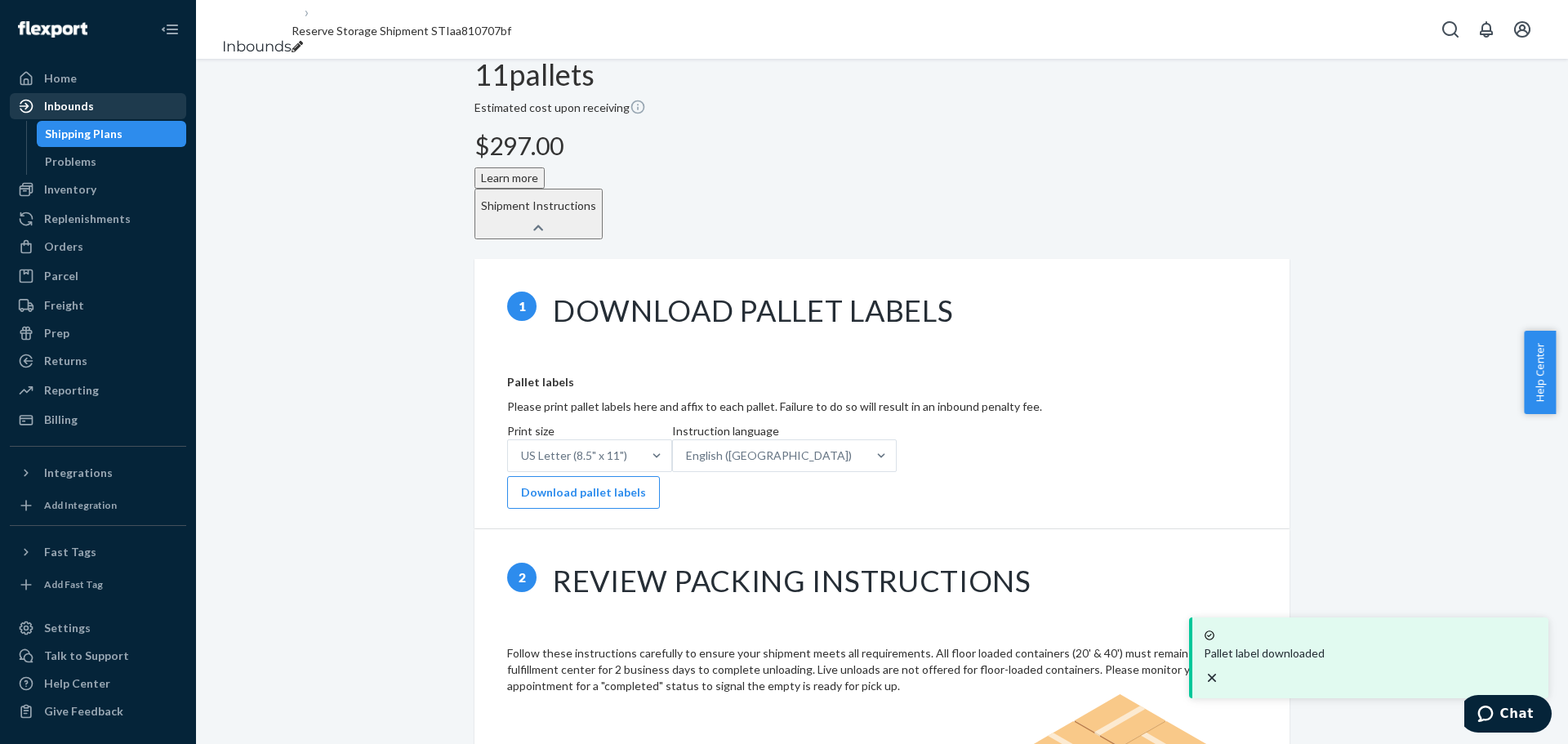
click at [119, 113] on div "Inbounds" at bounding box center [98, 106] width 173 height 23
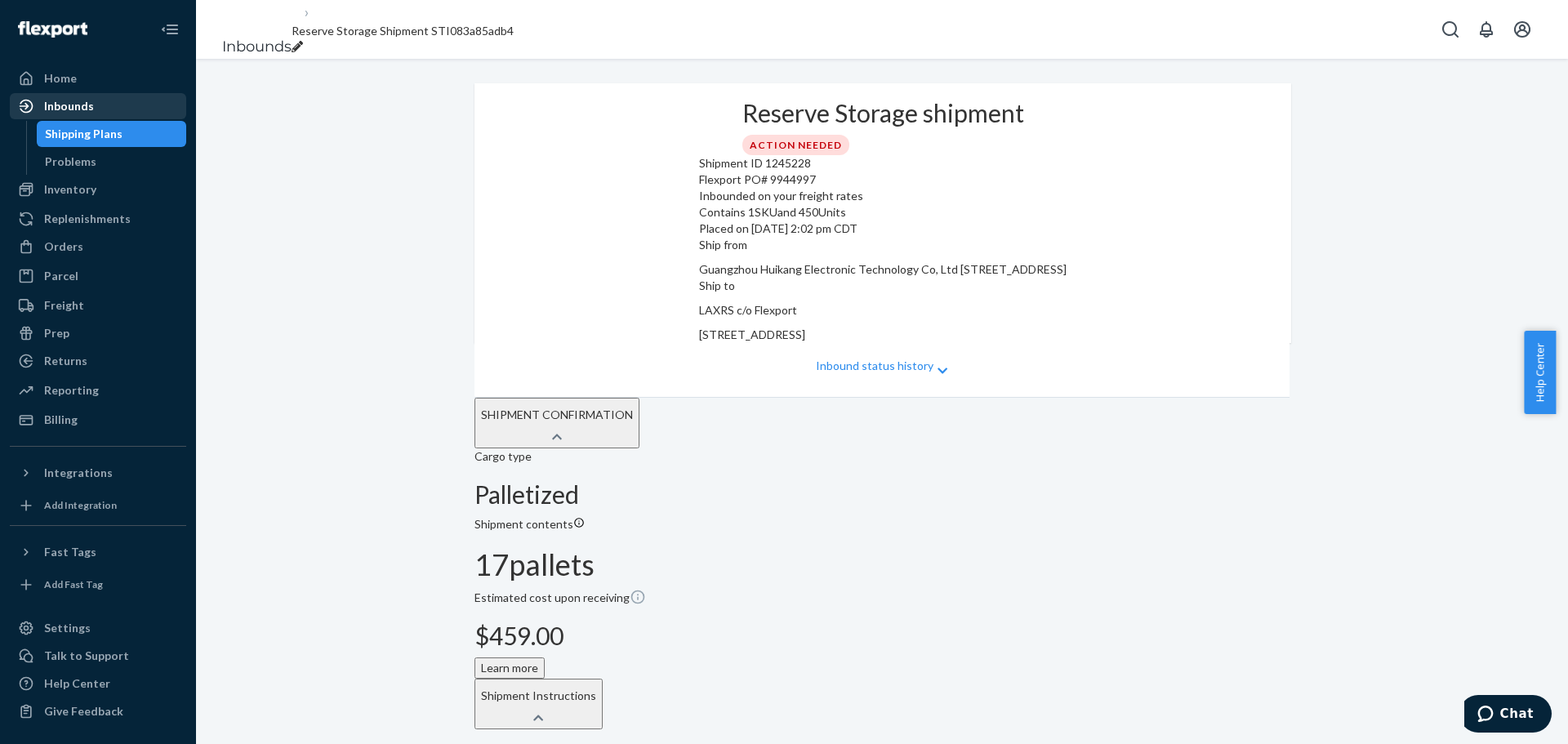
click at [83, 119] on link "Inbounds" at bounding box center [98, 106] width 176 height 26
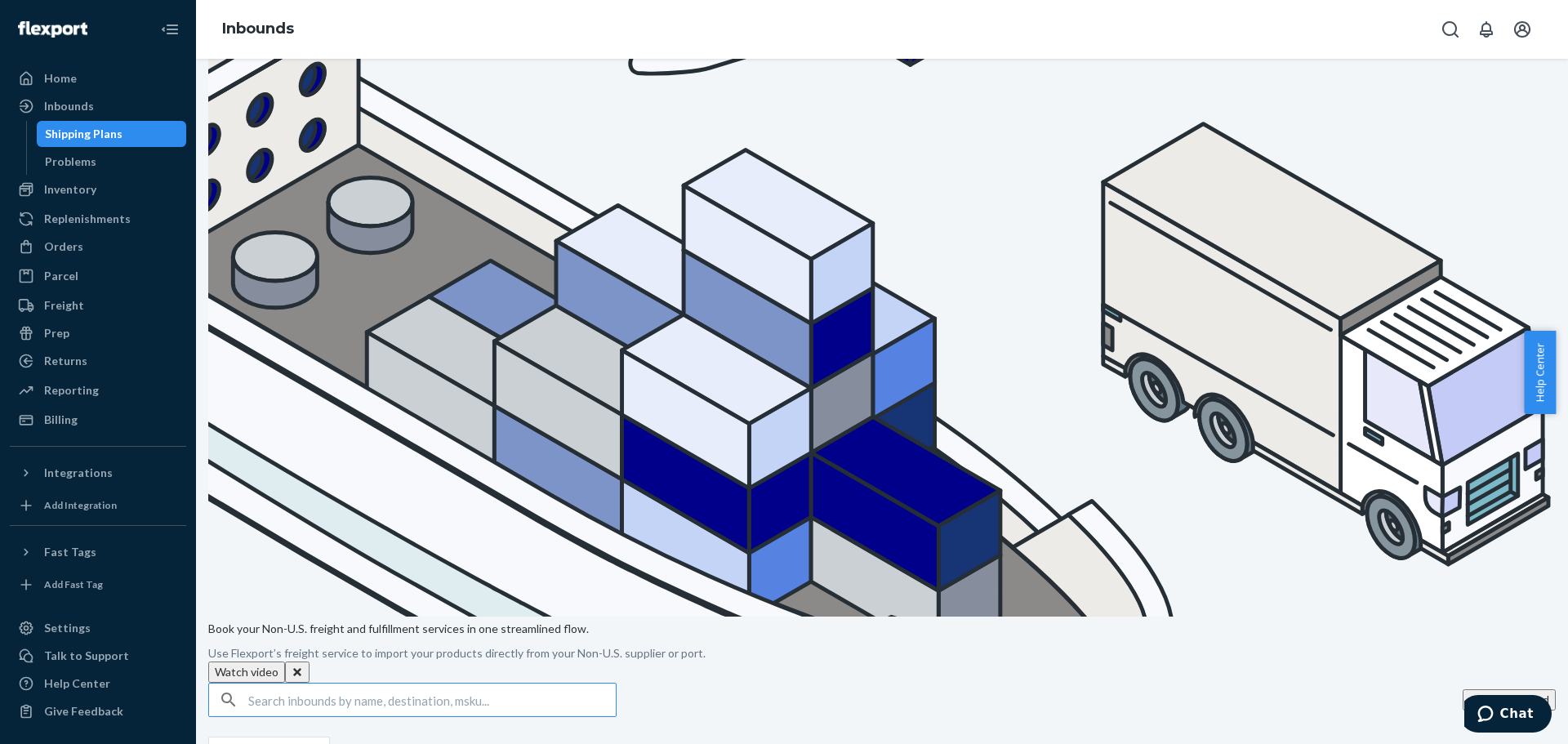
scroll to position [408, 0]
drag, startPoint x: 399, startPoint y: 393, endPoint x: 261, endPoint y: 394, distance: 138.0
copy tr "Sauna Blankets | Reserve | [DATE]"
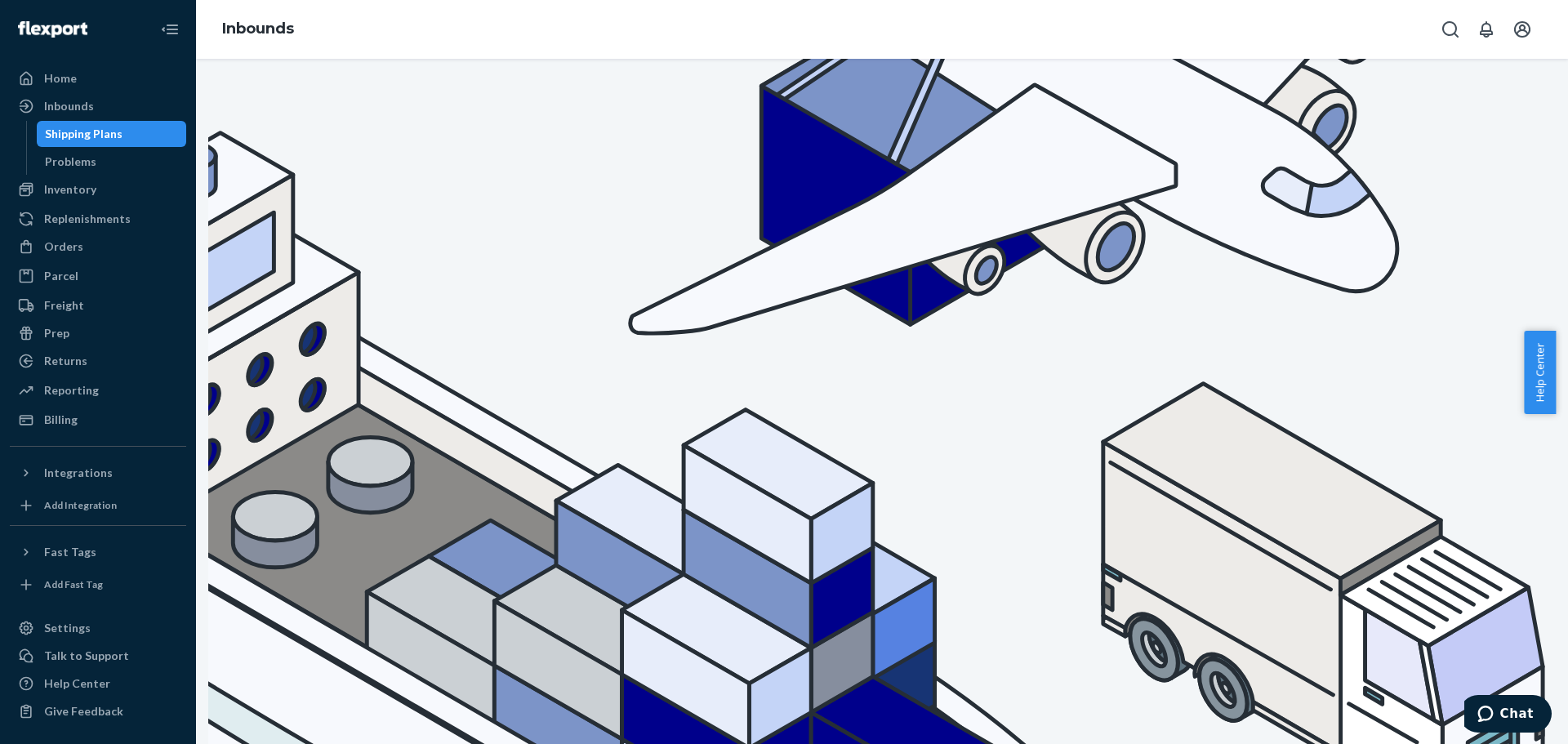
scroll to position [0, 0]
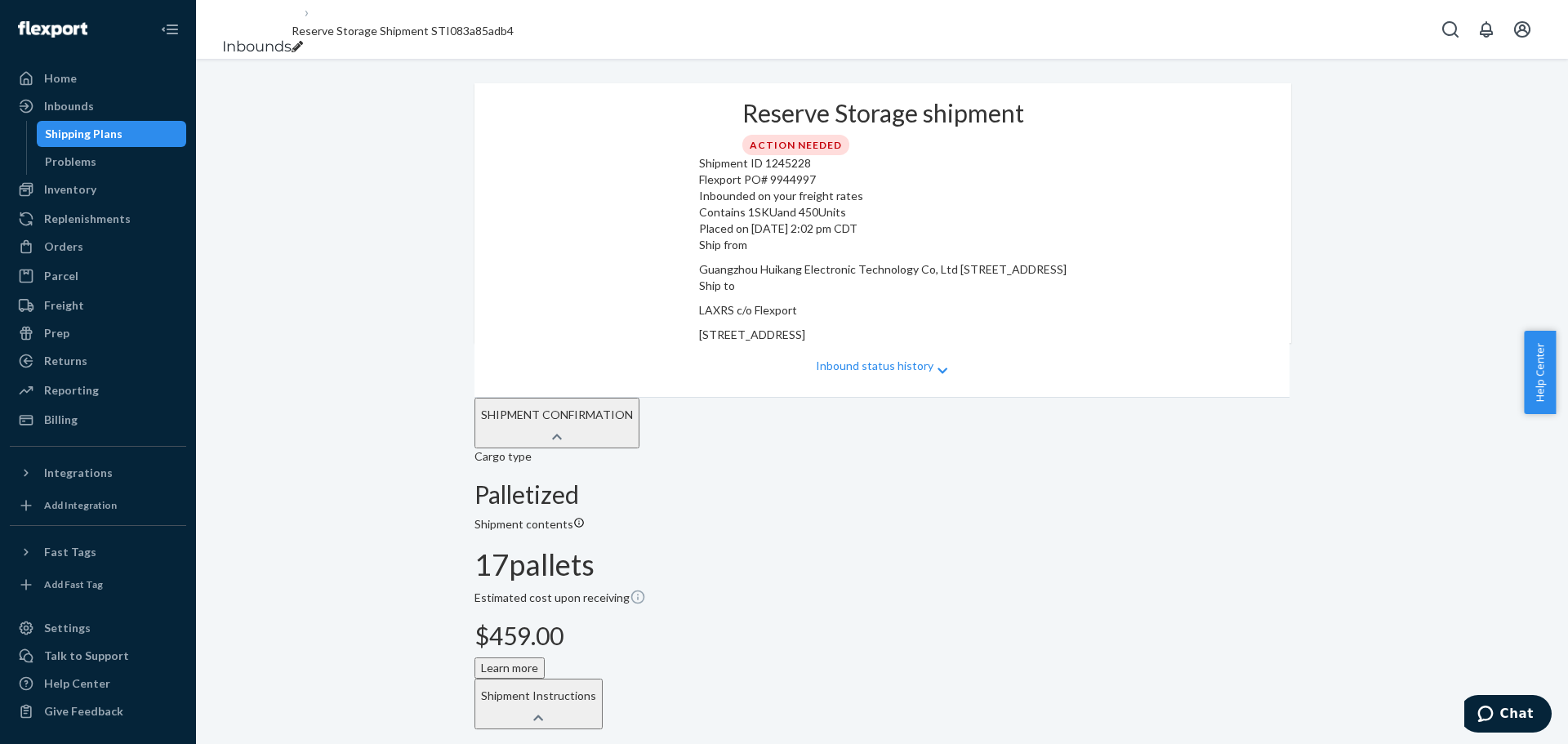
click at [303, 41] on icon "breadcrumbs" at bounding box center [297, 47] width 12 height 12
click at [425, 35] on input "Reserve Storage Shipment STI083a85adb4" at bounding box center [358, 31] width 134 height 21
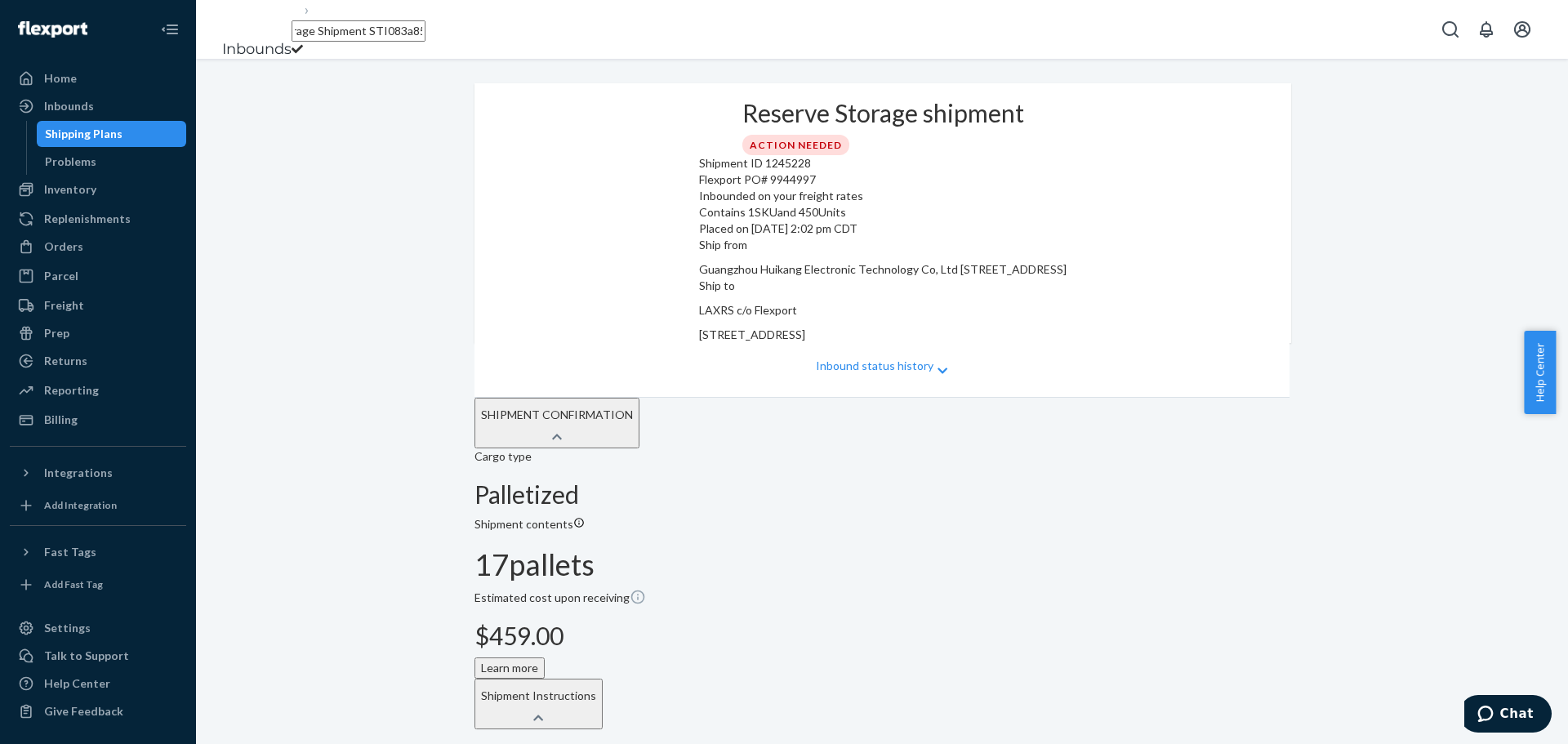
type input "Sauna Blankets | Reserve | [DATE]"
click at [425, 29] on input "Sauna Blankets | Reserve | [DATE]" at bounding box center [358, 31] width 134 height 21
click at [467, 40] on div "breadcrumbs" at bounding box center [378, 48] width 175 height 16
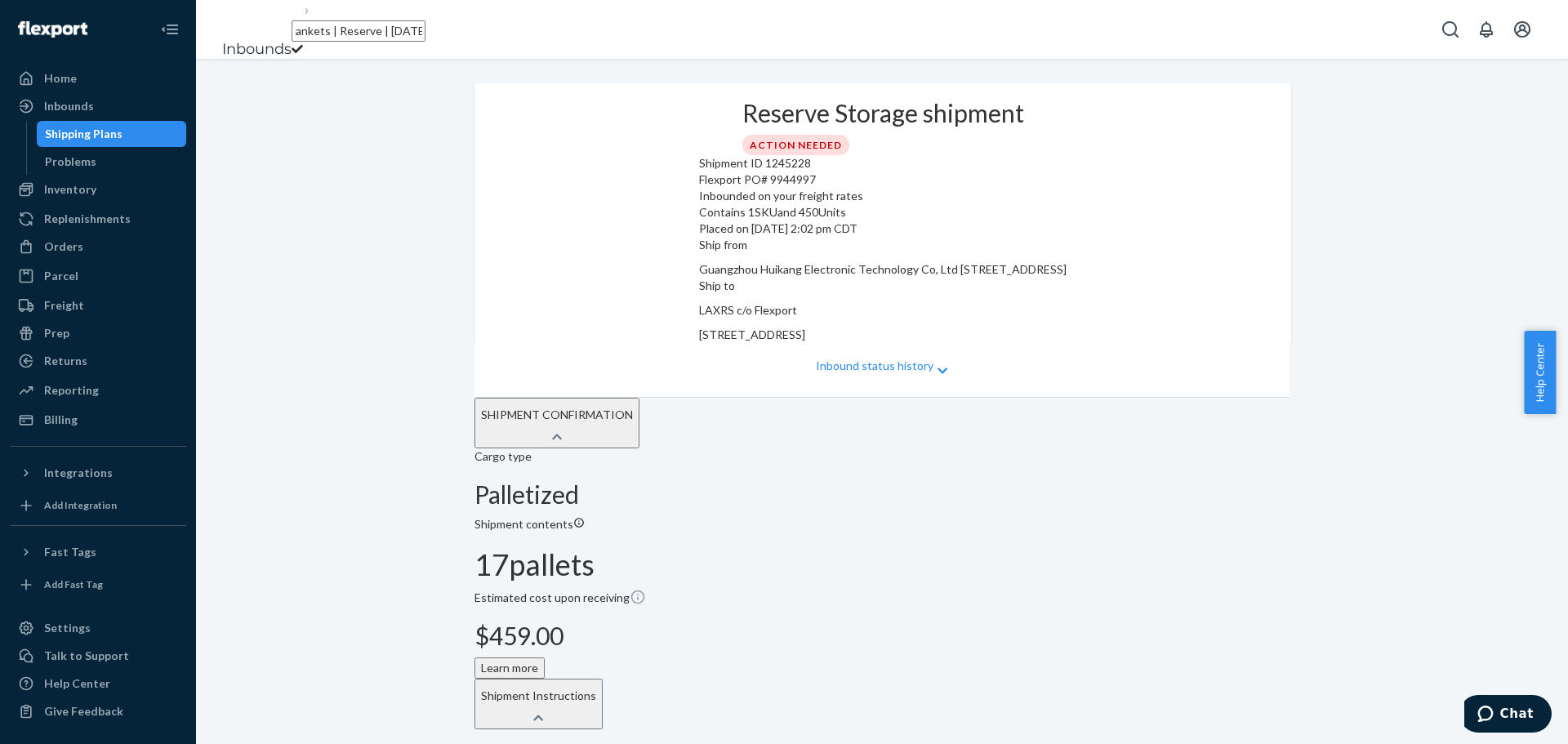
click at [425, 31] on input "Sauna Blankets | Reserve | [DATE]" at bounding box center [358, 31] width 134 height 21
type input "Sauna Blankets | Reserve | [DATE]"
click at [75, 137] on div "Shipping Plans" at bounding box center [84, 134] width 77 height 16
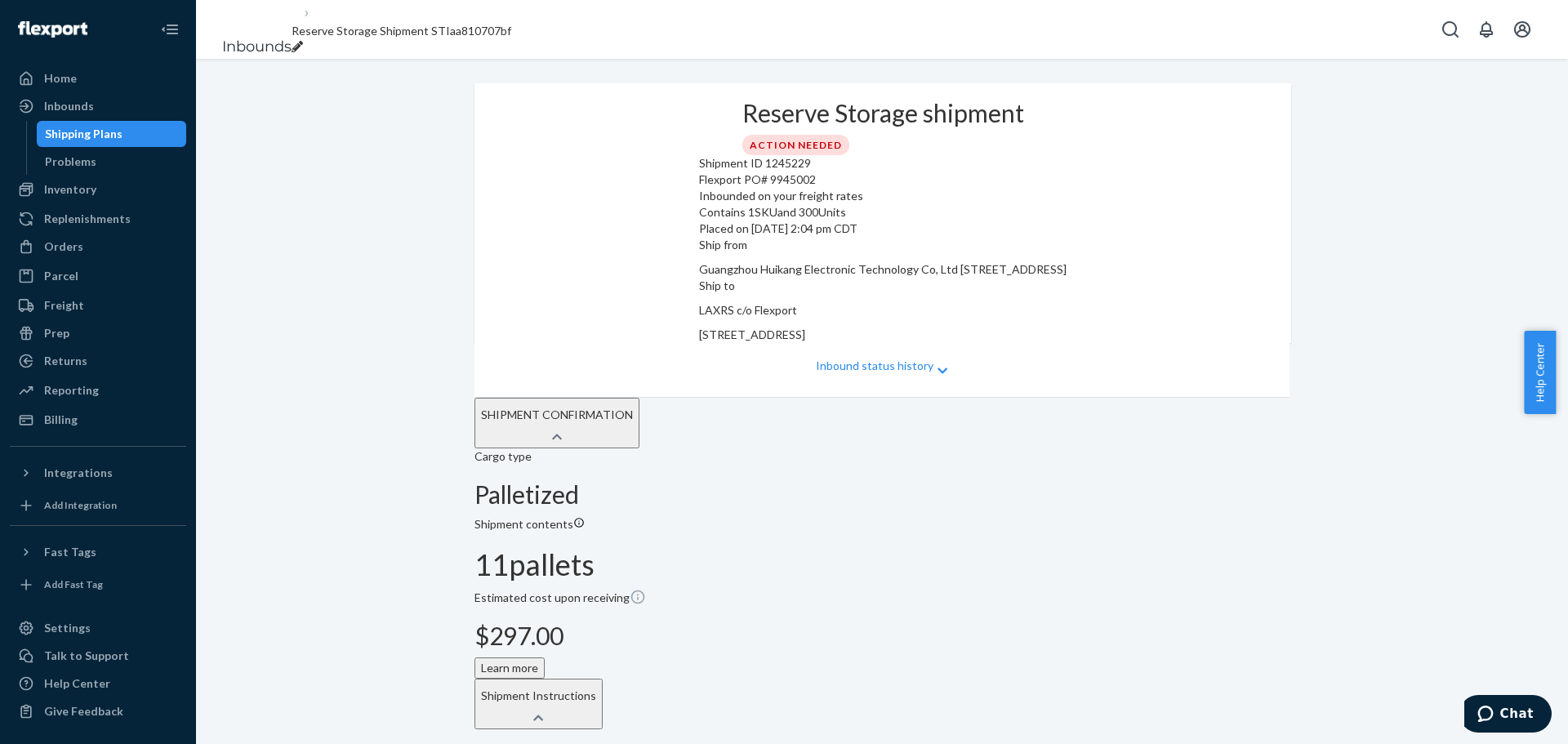
click at [511, 40] on div "breadcrumbs" at bounding box center [401, 48] width 220 height 16
click at [383, 39] on input "Reserve Storage Shipment STIaa810707bf" at bounding box center [358, 31] width 134 height 21
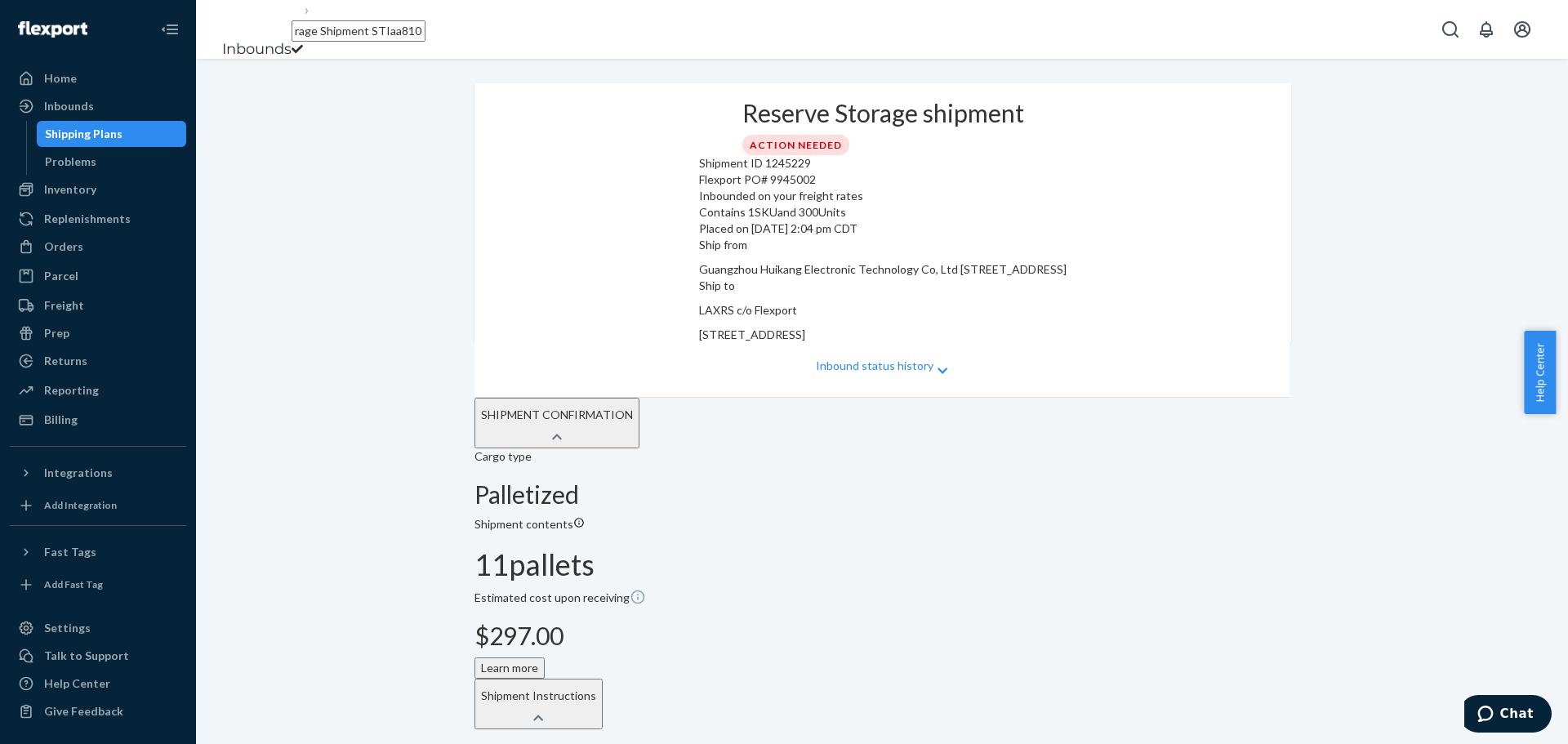
type input "Sauna Blankets | Reserve | [DATE]"
drag, startPoint x: 350, startPoint y: 30, endPoint x: 322, endPoint y: 32, distance: 28.1
click at [322, 32] on li "Sauna Blankets | Reserve | [DATE]" at bounding box center [358, 28] width 134 height 58
click at [415, 35] on input "Sauna Blankets | Reserve | [DATE]" at bounding box center [358, 31] width 134 height 21
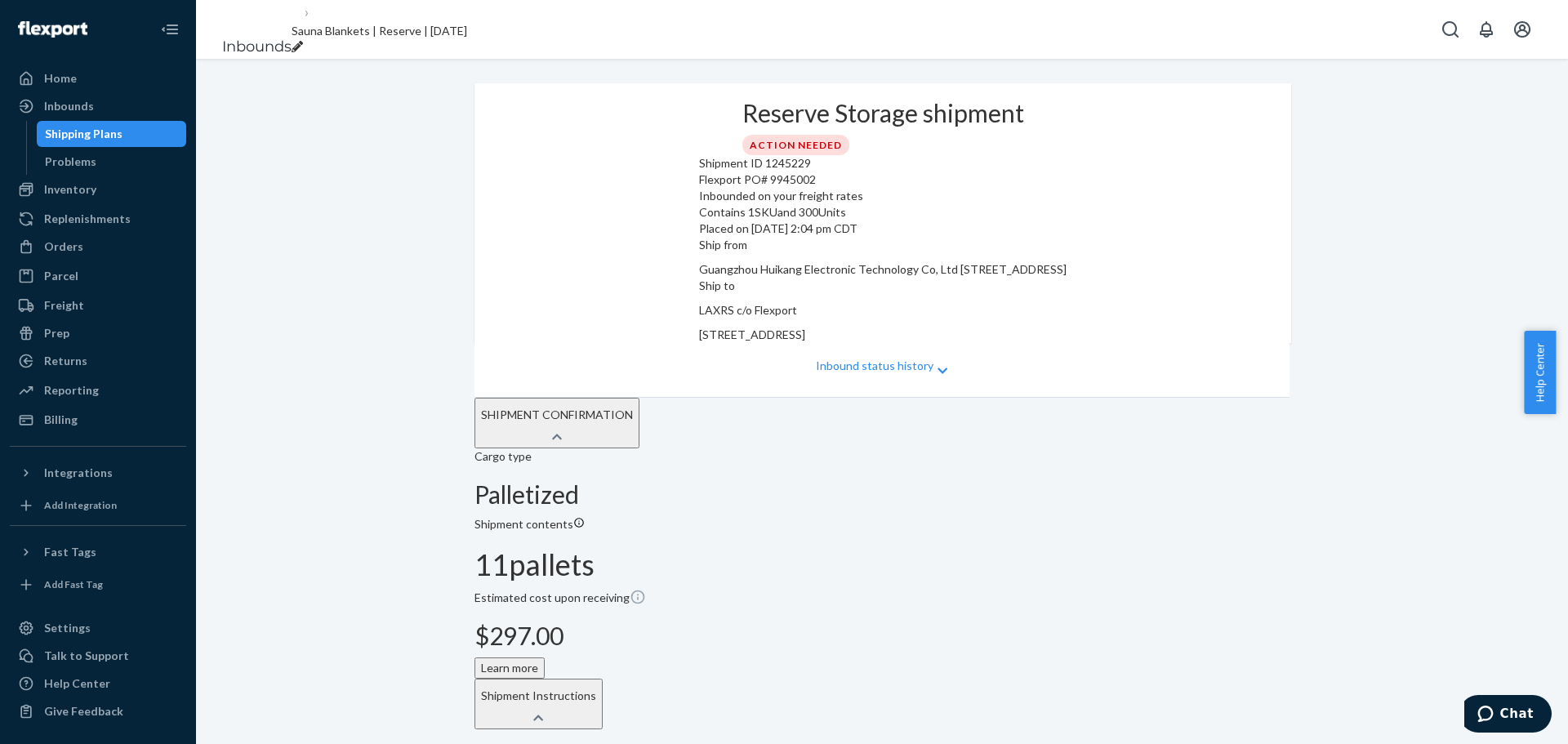
click at [303, 41] on icon "breadcrumbs" at bounding box center [297, 47] width 12 height 12
drag, startPoint x: 336, startPoint y: 30, endPoint x: 299, endPoint y: 33, distance: 37.1
click at [299, 33] on li "Sauna Blankets | Reserve | [DATE]" at bounding box center [358, 28] width 134 height 58
click at [355, 28] on input "Sauna Blankets | Reserve | [DATE]" at bounding box center [358, 31] width 134 height 21
click at [352, 30] on input "Sauna Blankets | Reserve | [DATE]" at bounding box center [358, 31] width 134 height 21
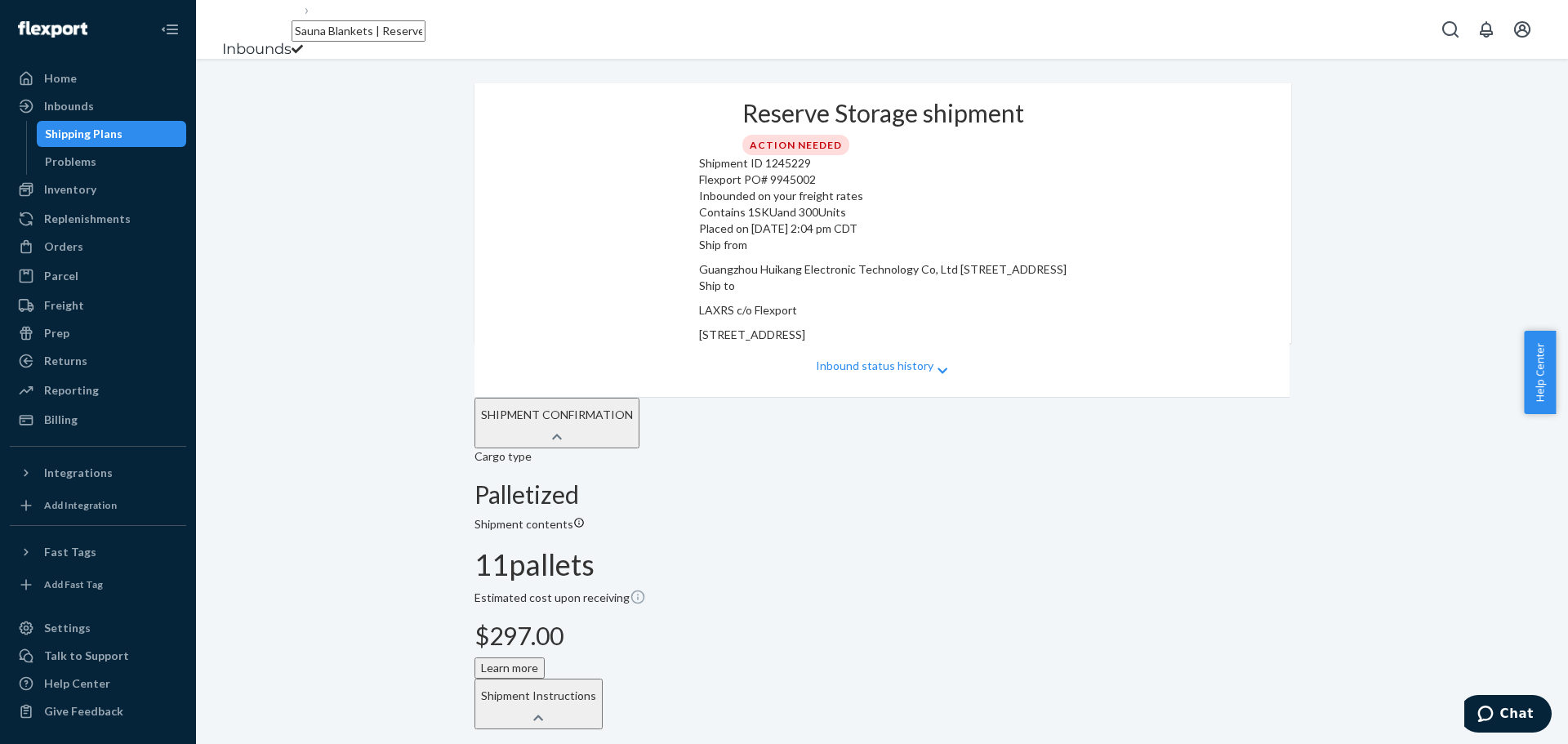
type input "Sauna Blankets | Reserve | [DATE]"
click at [406, 29] on input "Sauna Blankets | Reserve | [DATE]" at bounding box center [358, 31] width 134 height 21
click at [467, 40] on div "breadcrumbs" at bounding box center [378, 48] width 175 height 16
click at [349, 33] on input "Sauna Blankets | Reserve | [DATE]" at bounding box center [358, 31] width 134 height 21
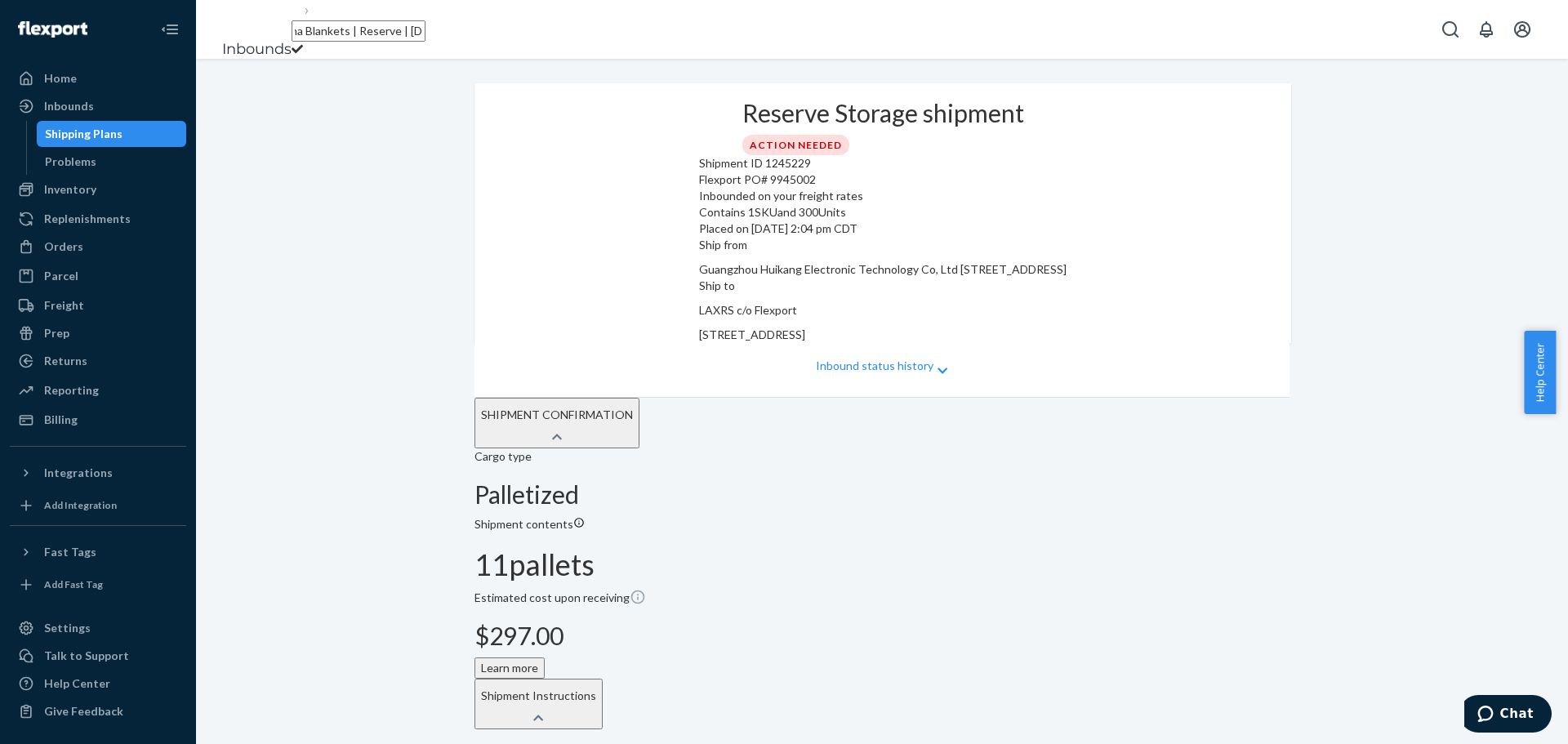
scroll to position [0, 0]
drag, startPoint x: 382, startPoint y: 28, endPoint x: 304, endPoint y: 25, distance: 78.1
click at [304, 25] on li "Sauna Blankets | Reserve | [DATE]" at bounding box center [358, 28] width 134 height 58
click at [425, 30] on input "HEALiX-Z | Reserve | June 25" at bounding box center [358, 31] width 134 height 21
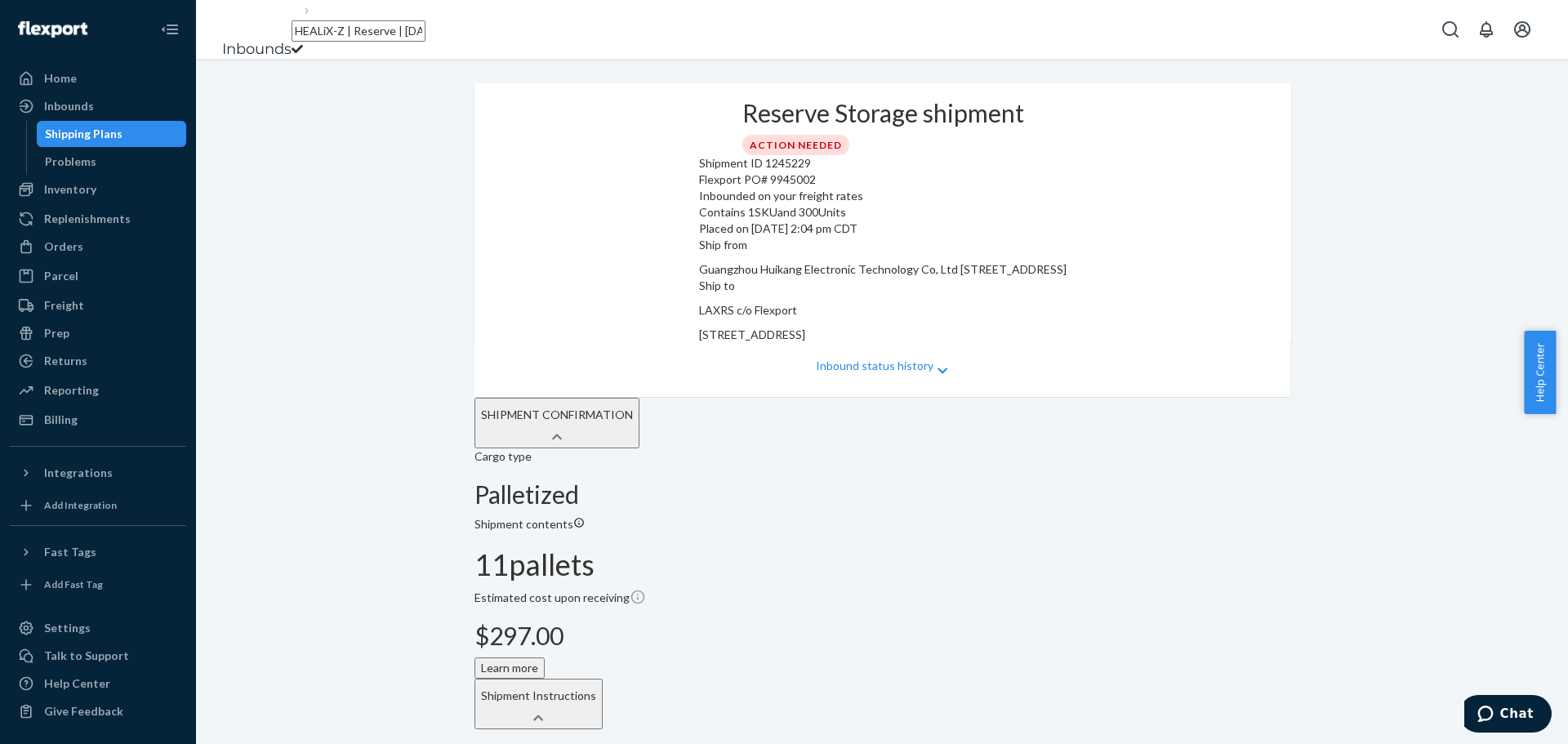
type input "HEALiX-Z | Reserve | [DATE]"
click at [134, 134] on div "Shipping Plans" at bounding box center [112, 134] width 147 height 23
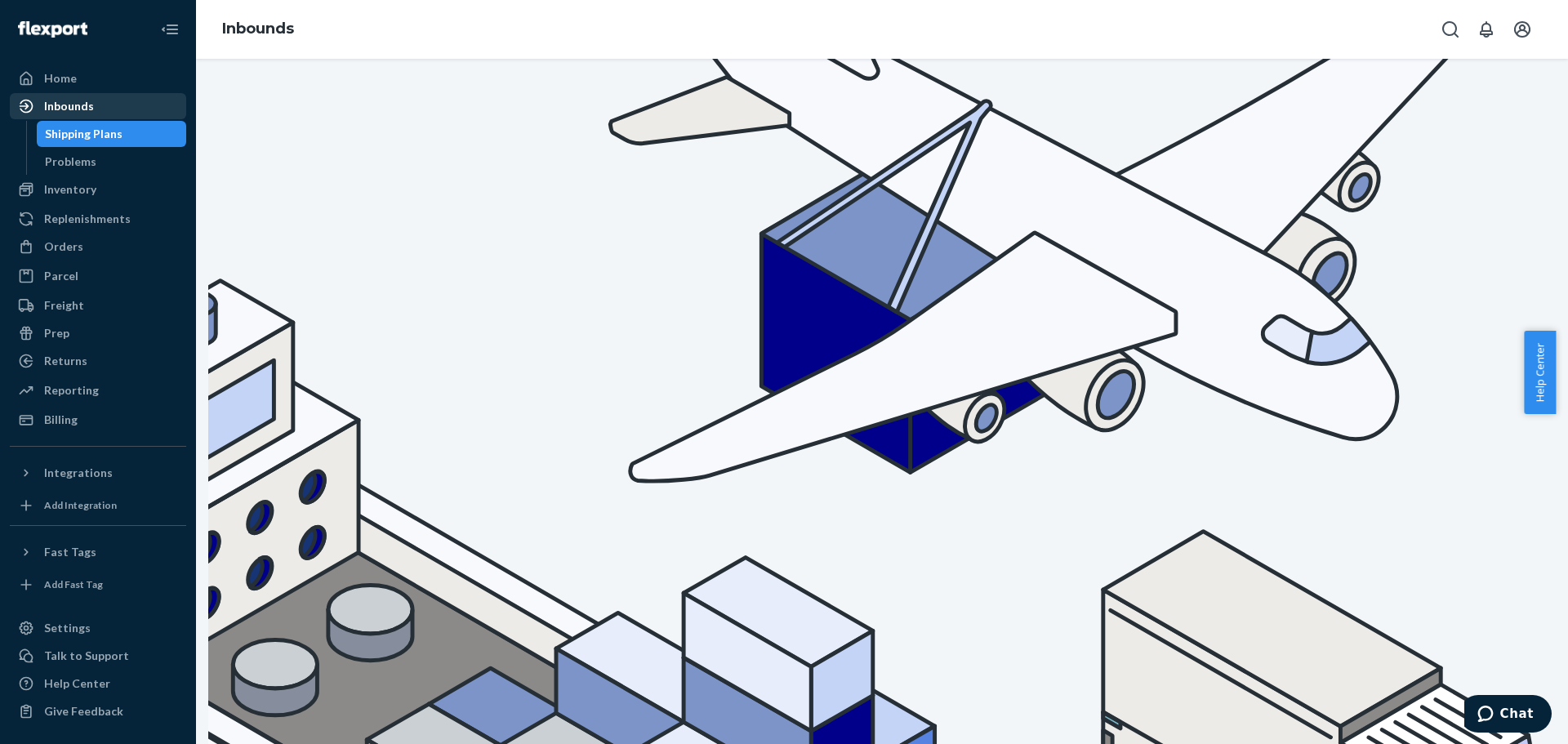
click at [103, 104] on div "Inbounds" at bounding box center [98, 106] width 173 height 23
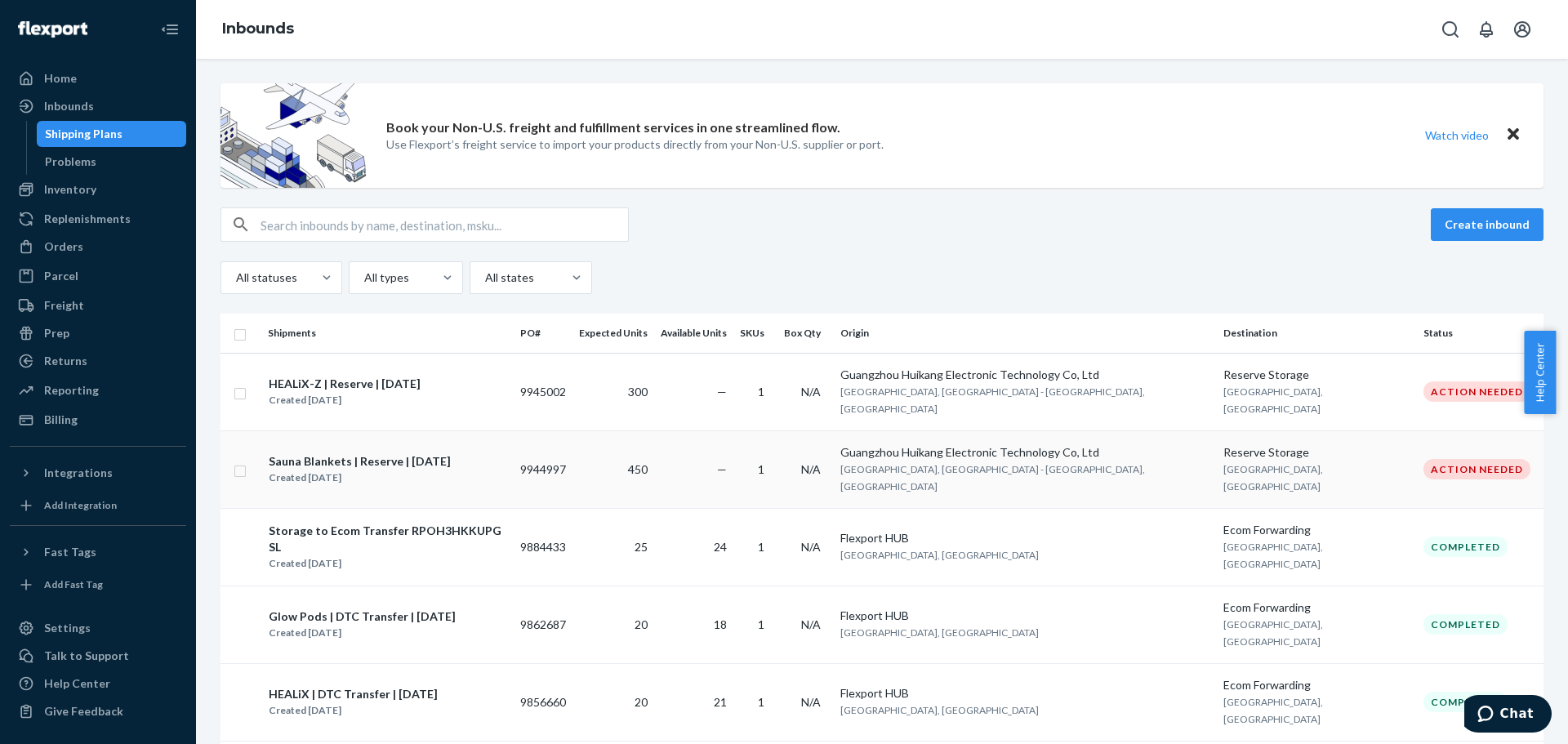
click at [421, 453] on div "Sauna Blankets | Reserve | [DATE]" at bounding box center [360, 462] width 182 height 16
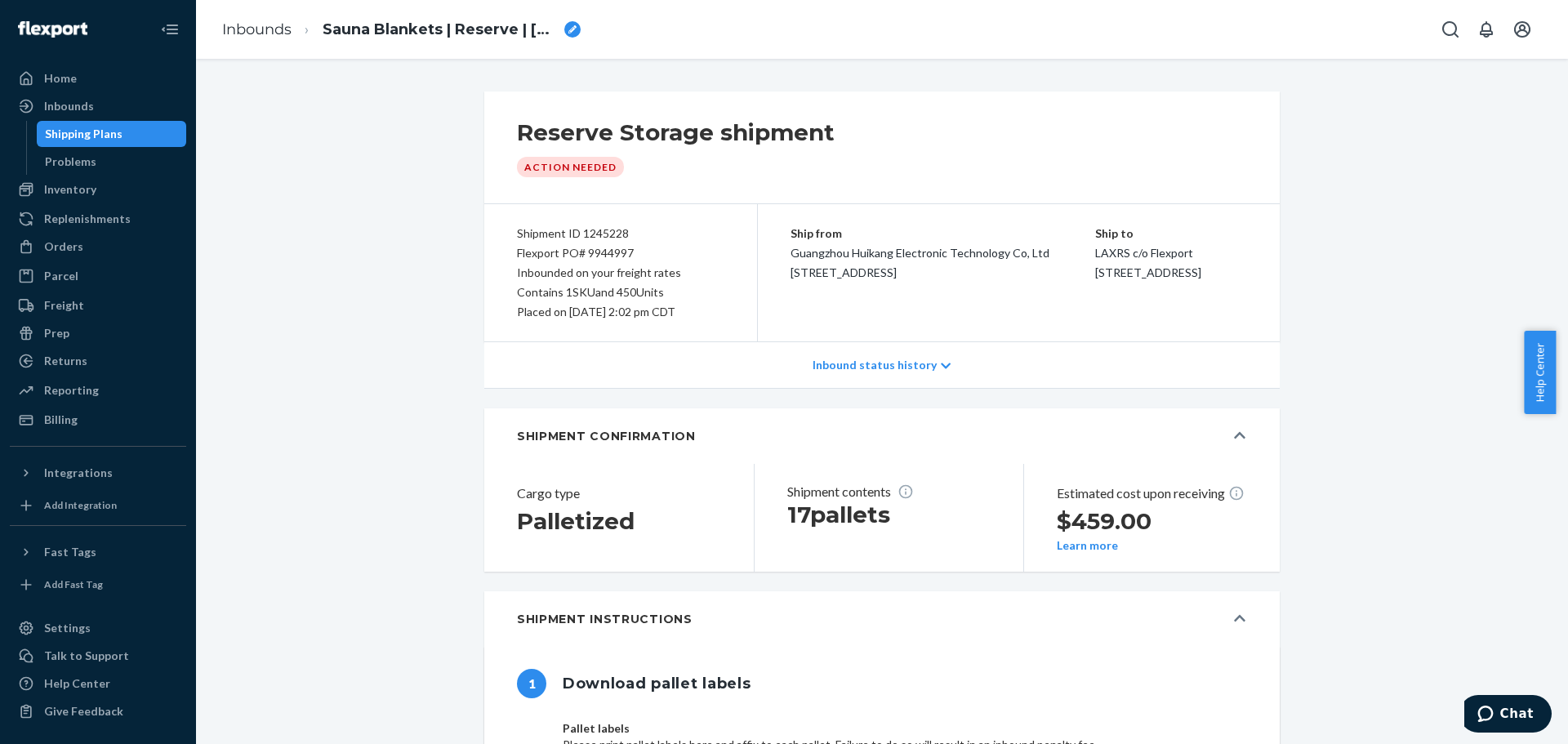
click at [575, 25] on div "breadcrumbs" at bounding box center [573, 30] width 16 height 16
click at [574, 29] on icon "breadcrumbs" at bounding box center [573, 30] width 8 height 8
drag, startPoint x: 387, startPoint y: 33, endPoint x: 235, endPoint y: 38, distance: 152.1
click at [239, 34] on ol "Inbounds Sauna Blankets | Reserve | [DATE]" at bounding box center [365, 30] width 313 height 53
type input "HEALiX | Reserve | [DATE]"
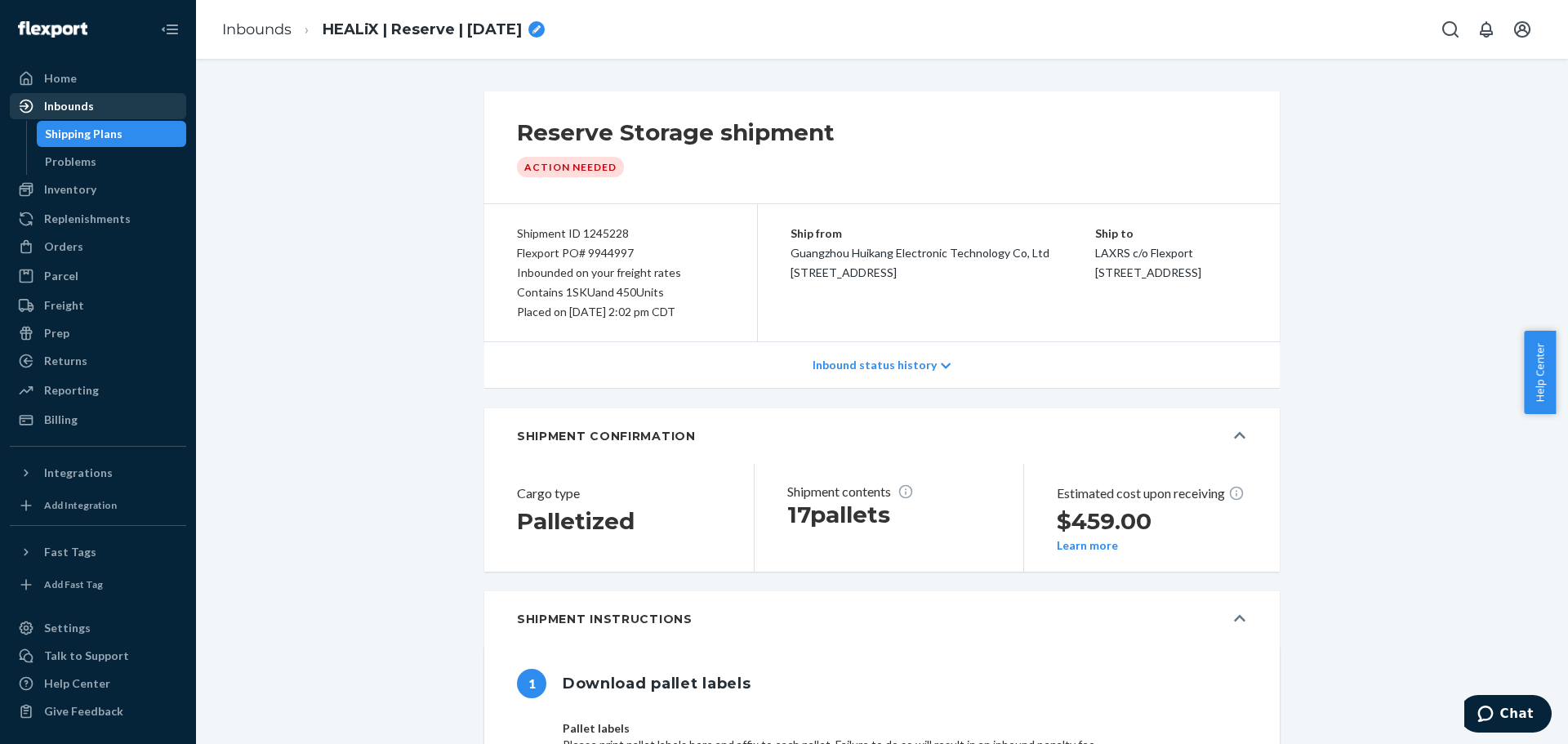
click at [57, 99] on div "Inbounds" at bounding box center [69, 106] width 50 height 16
